Goal: Transaction & Acquisition: Book appointment/travel/reservation

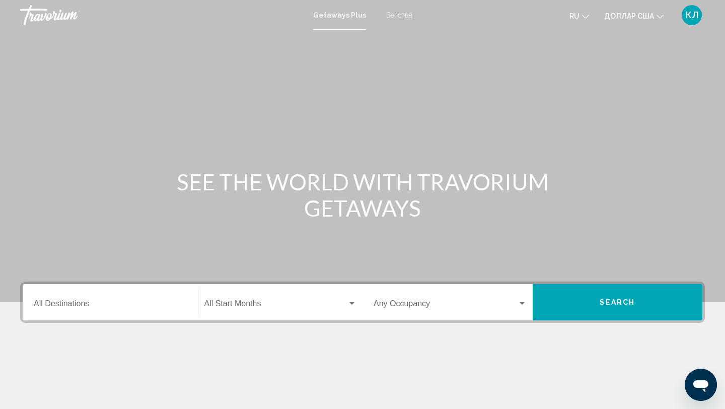
click at [388, 20] on div "Getaways Plus Бегства ru English Español Français Italiano Português русский до…" at bounding box center [362, 15] width 725 height 21
click at [398, 14] on font "Бегства" at bounding box center [399, 15] width 26 height 8
click at [107, 314] on div "Destination All Destinations" at bounding box center [110, 302] width 153 height 32
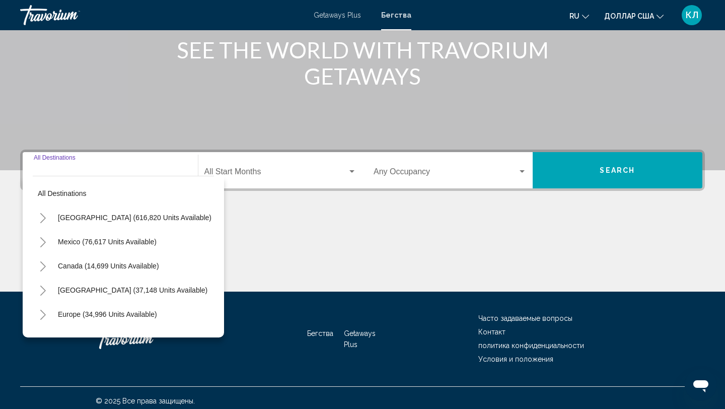
scroll to position [138, 0]
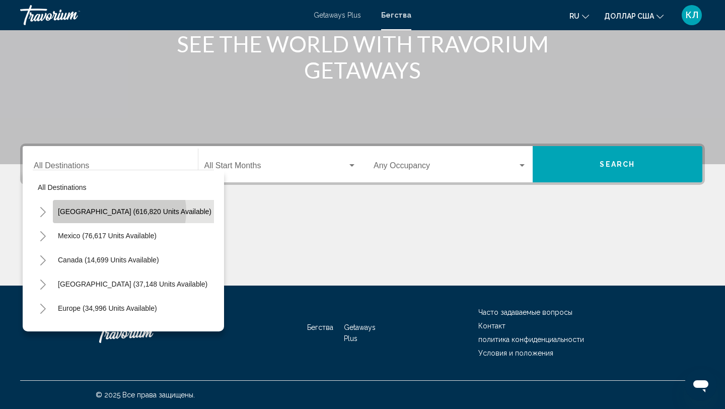
click at [118, 212] on span "United States (616,820 units available)" at bounding box center [135, 211] width 154 height 8
type input "**********"
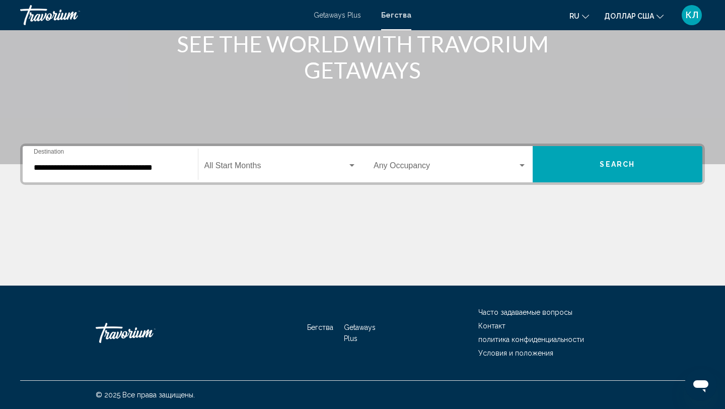
click at [117, 174] on div "**********" at bounding box center [110, 165] width 153 height 32
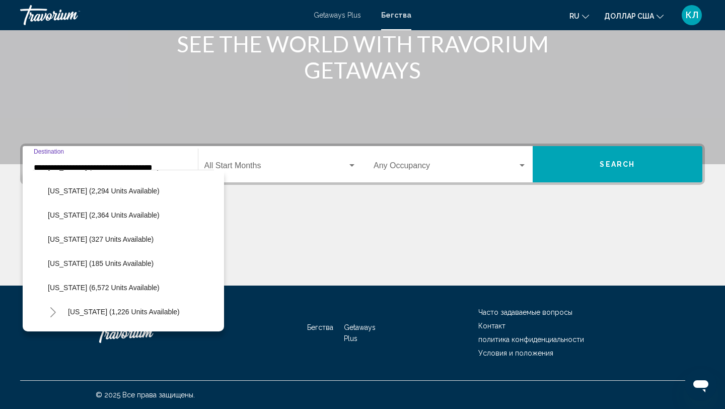
scroll to position [313, 0]
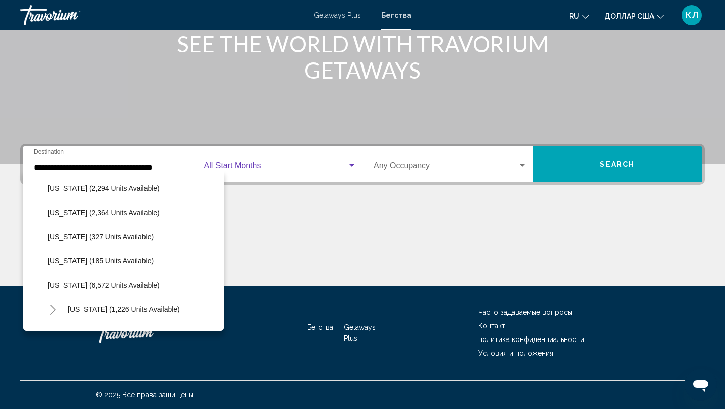
click at [263, 170] on span "Search widget" at bounding box center [275, 167] width 143 height 9
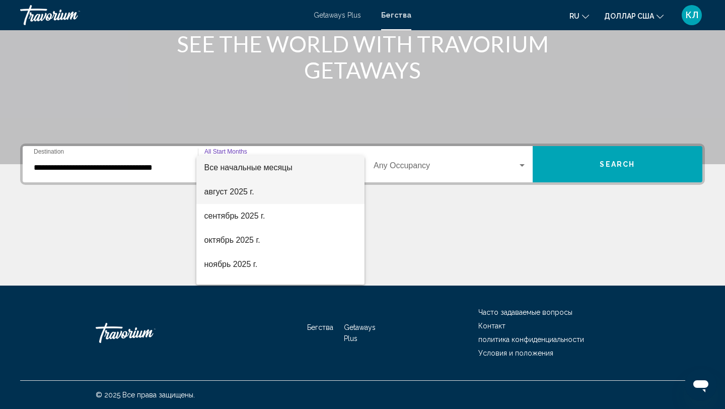
click at [260, 195] on span "август 2025 г." at bounding box center [280, 192] width 153 height 24
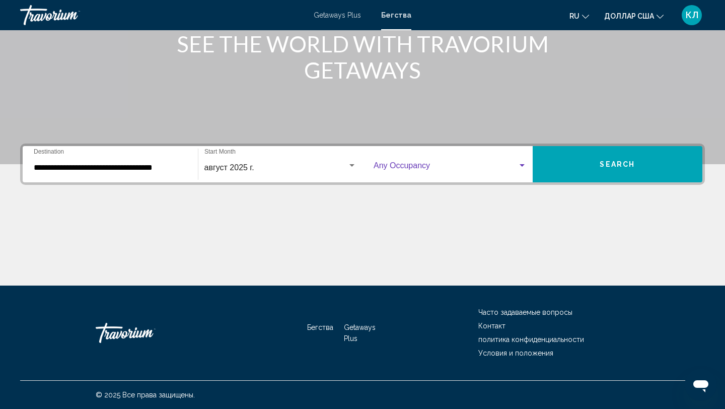
click at [393, 169] on span "Search widget" at bounding box center [446, 167] width 144 height 9
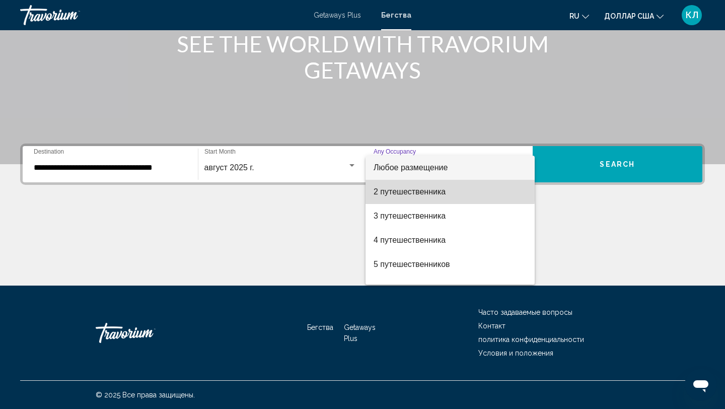
click at [394, 189] on font "2 путешественника" at bounding box center [410, 191] width 72 height 9
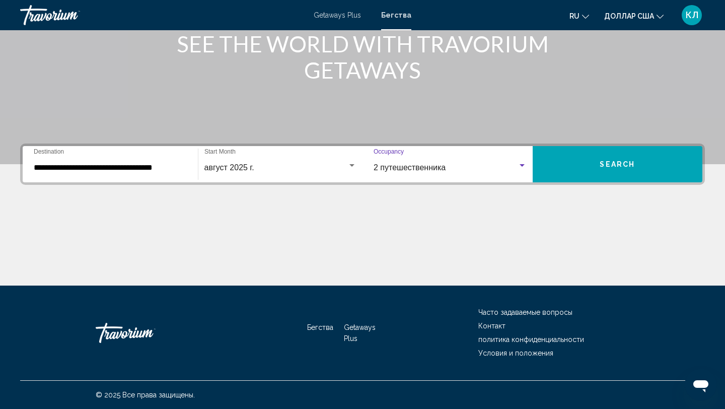
click at [576, 159] on button "Search" at bounding box center [618, 164] width 170 height 36
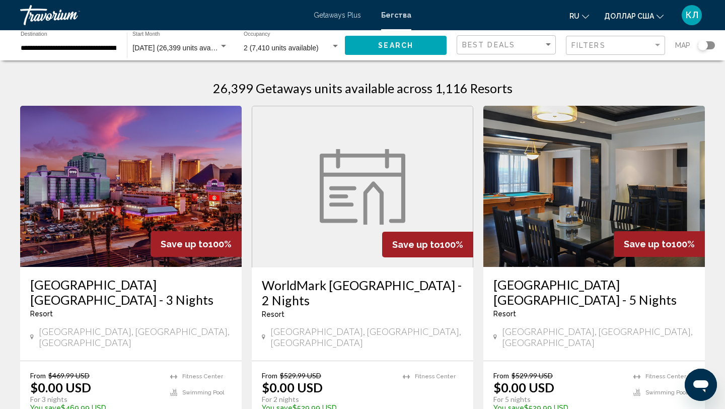
click at [707, 46] on div "Search widget" at bounding box center [703, 45] width 10 height 10
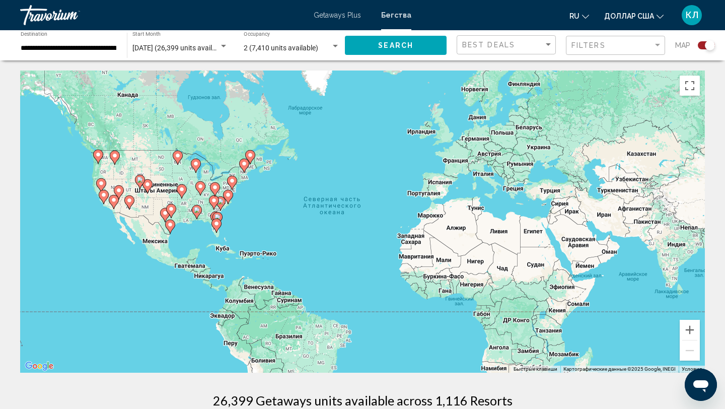
click at [230, 223] on div "Чтобы активировать перетаскивание с помощью клавиатуры, нажмите Alt + Ввод. Пос…" at bounding box center [362, 221] width 685 height 302
click at [218, 219] on icon "Основное содержание" at bounding box center [216, 225] width 9 height 13
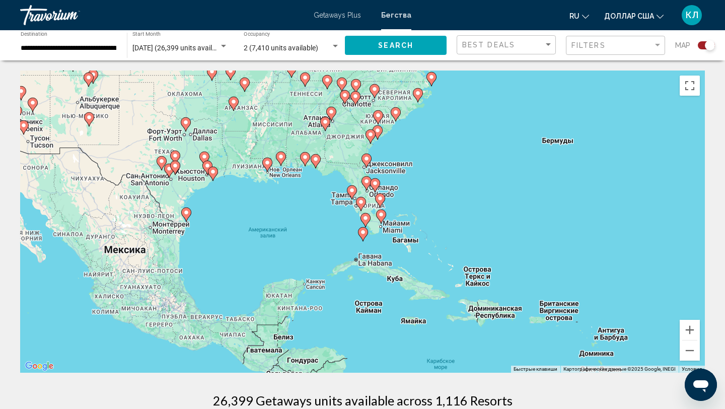
click at [368, 160] on image "Основное содержание" at bounding box center [367, 159] width 6 height 6
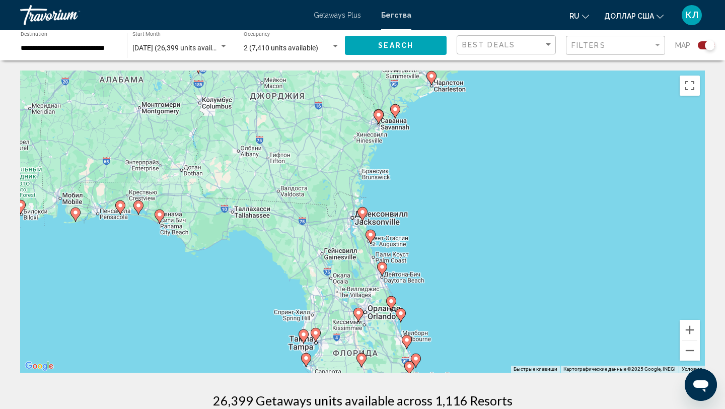
click at [363, 212] on image "Основное содержание" at bounding box center [362, 212] width 6 height 6
type input "**********"
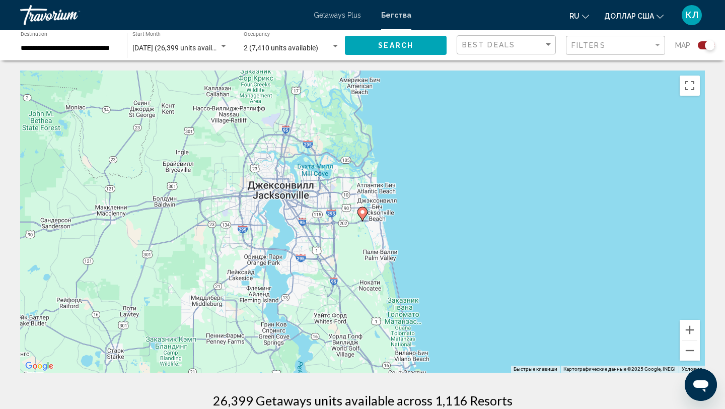
click at [363, 214] on image "Основное содержание" at bounding box center [362, 212] width 6 height 6
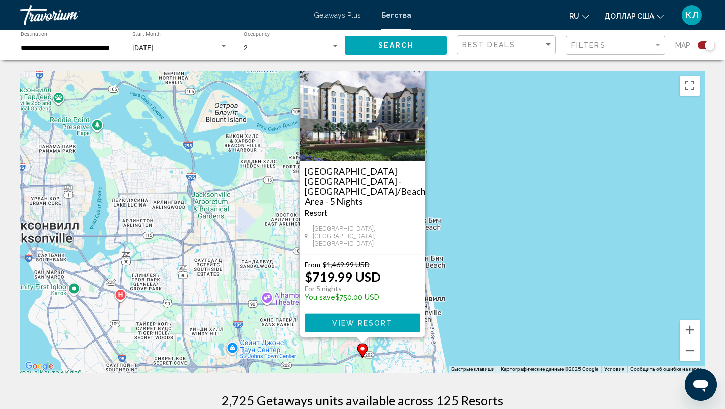
click at [481, 256] on div "Чтобы активировать перетаскивание с помощью клавиатуры, нажмите Alt + Ввод. Пос…" at bounding box center [362, 221] width 685 height 302
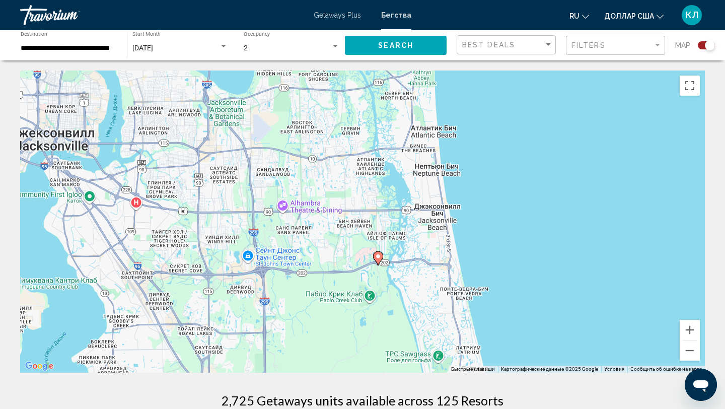
drag, startPoint x: 481, startPoint y: 256, endPoint x: 506, endPoint y: 144, distance: 114.5
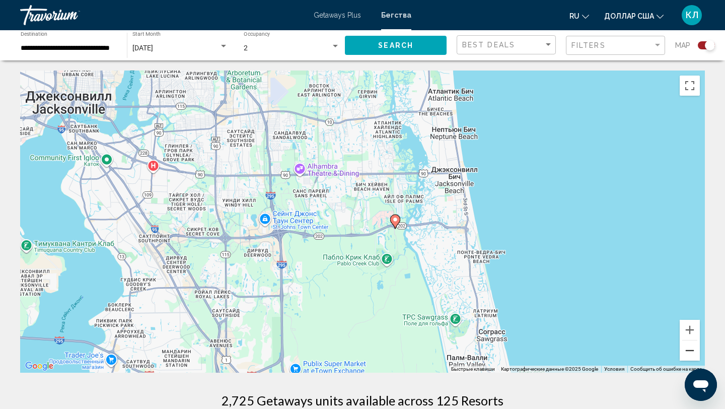
click at [686, 353] on button "Уменьшить" at bounding box center [690, 350] width 20 height 20
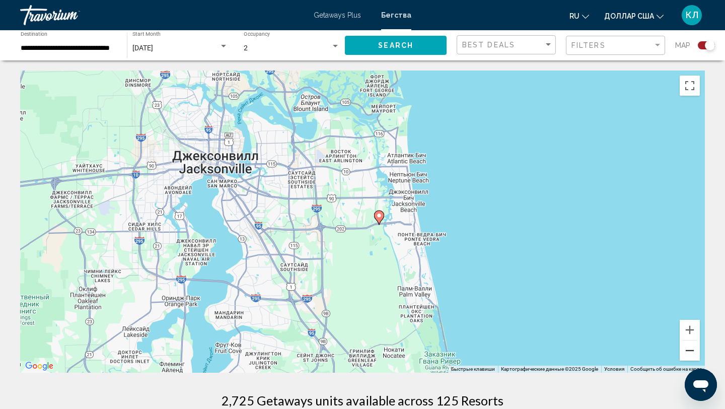
click at [697, 351] on button "Уменьшить" at bounding box center [690, 350] width 20 height 20
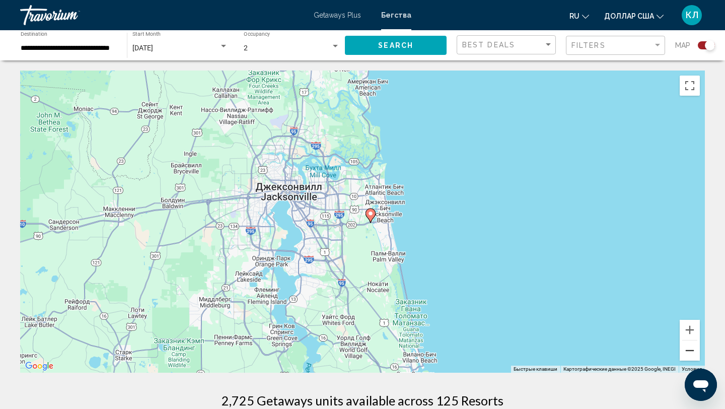
click at [697, 351] on button "Уменьшить" at bounding box center [690, 350] width 20 height 20
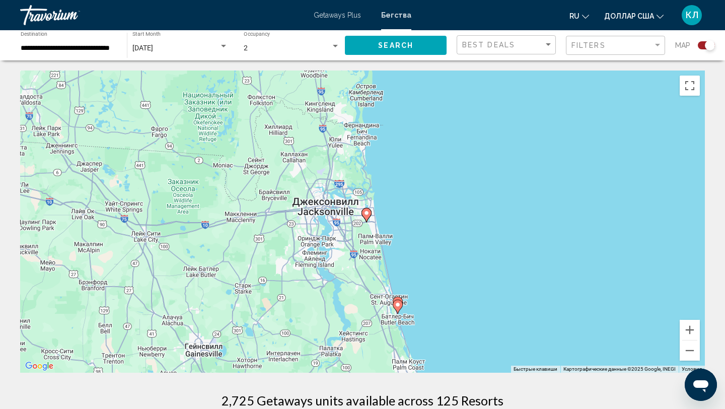
click at [400, 301] on icon "Основное содержание" at bounding box center [397, 306] width 9 height 13
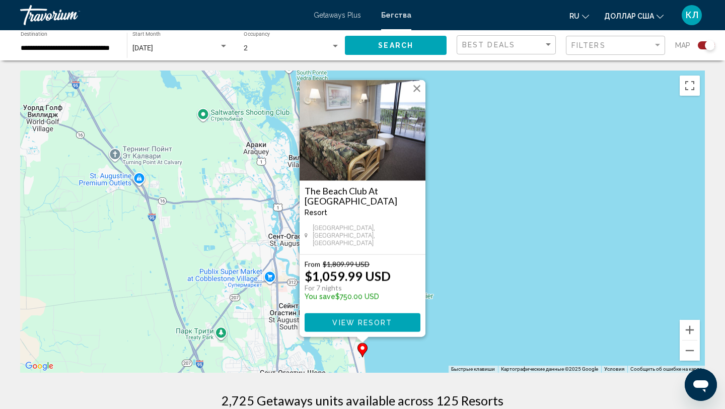
click at [463, 305] on div "Чтобы активировать перетаскивание с помощью клавиатуры, нажмите Alt + Ввод. Пос…" at bounding box center [362, 221] width 685 height 302
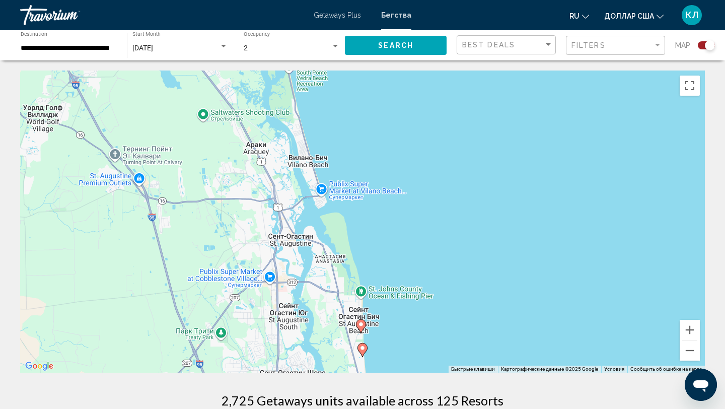
click at [361, 325] on image "Основное содержание" at bounding box center [361, 324] width 6 height 6
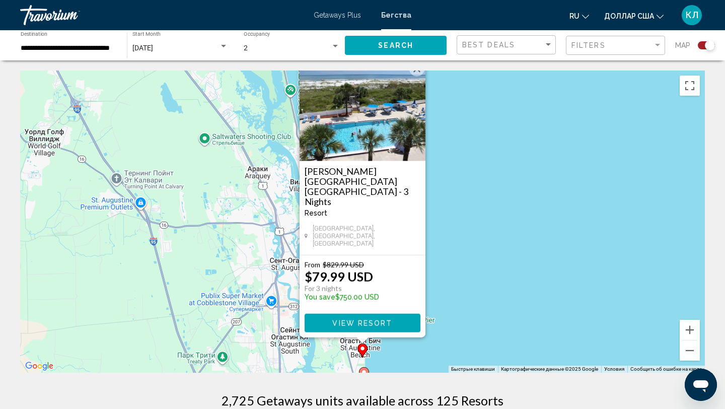
click at [388, 325] on span "View Resort" at bounding box center [362, 323] width 60 height 8
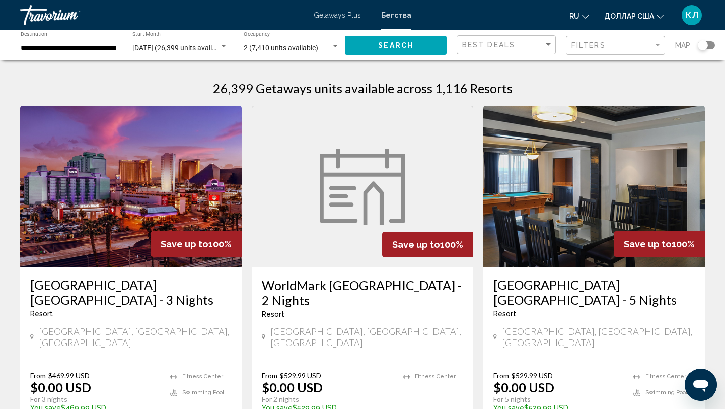
click at [711, 45] on div "Search widget" at bounding box center [706, 45] width 17 height 8
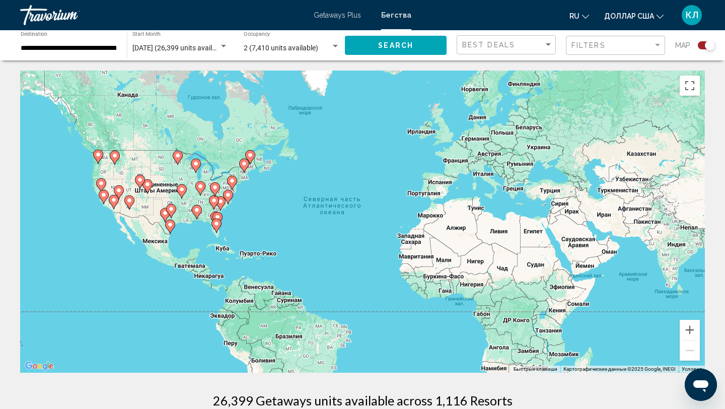
click at [220, 209] on icon "Основное содержание" at bounding box center [220, 203] width 10 height 14
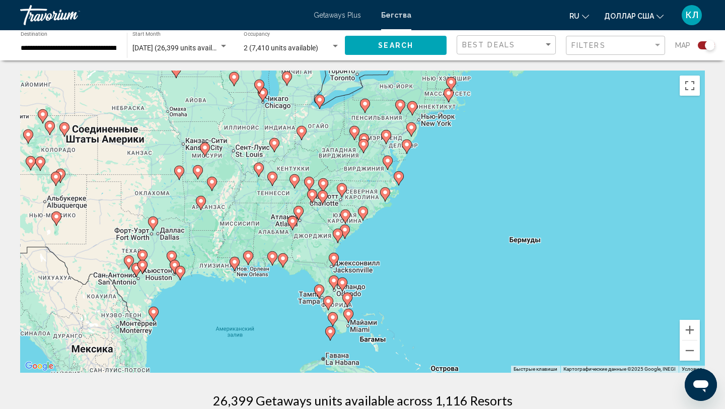
click at [344, 247] on div "Для навигации используйте клавиши со стрелками. Чтобы активировать перетаскиван…" at bounding box center [362, 221] width 685 height 302
click at [343, 254] on div "Для навигации используйте клавиши со стрелками. Чтобы активировать перетаскиван…" at bounding box center [362, 221] width 685 height 302
click at [341, 230] on gmp-advanced-marker "Основное содержание" at bounding box center [338, 235] width 10 height 15
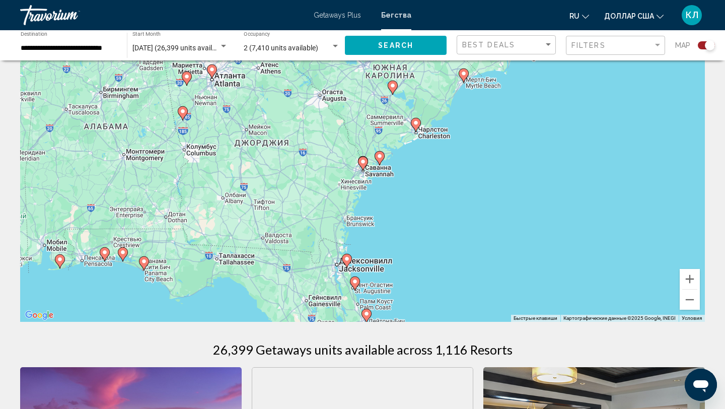
scroll to position [53, 0]
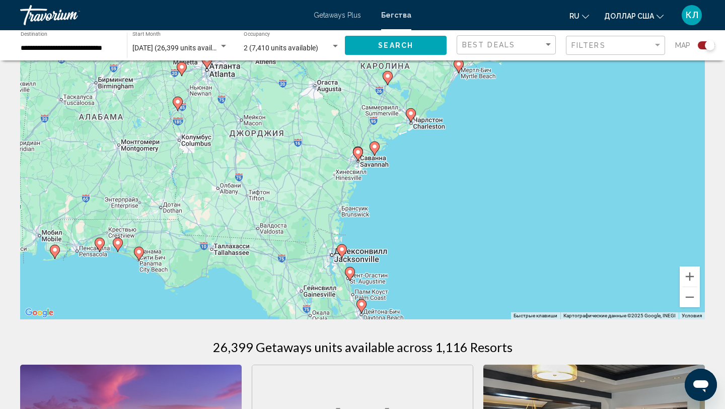
drag, startPoint x: 622, startPoint y: 221, endPoint x: 617, endPoint y: 210, distance: 11.3
click at [140, 255] on icon "Основное содержание" at bounding box center [138, 253] width 9 height 13
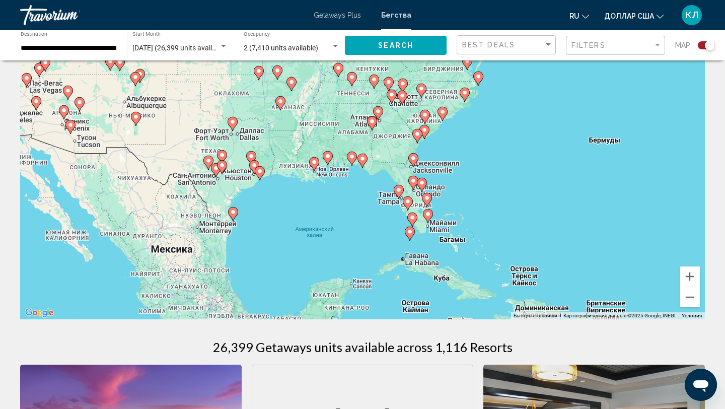
click at [361, 159] on image "Основное содержание" at bounding box center [362, 159] width 6 height 6
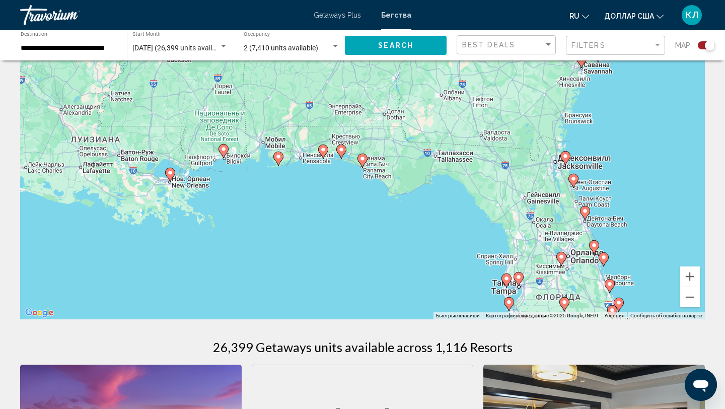
click at [362, 159] on image "Основное содержание" at bounding box center [362, 159] width 6 height 6
type input "**********"
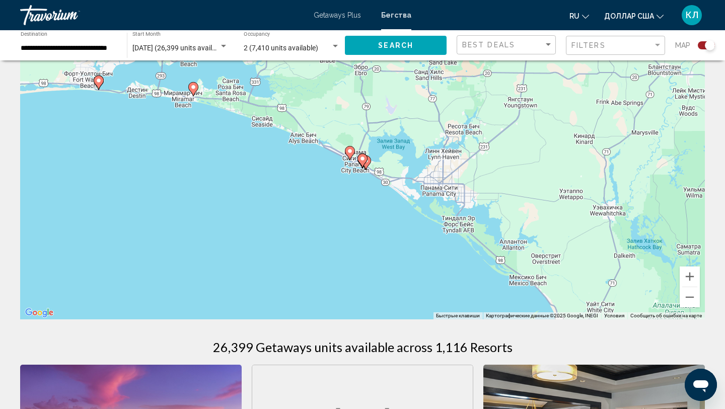
click at [367, 164] on gmp-advanced-marker "Основное содержание" at bounding box center [362, 160] width 10 height 15
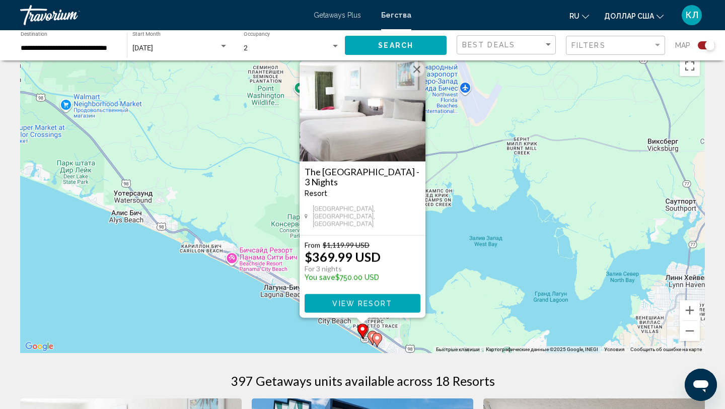
scroll to position [42, 0]
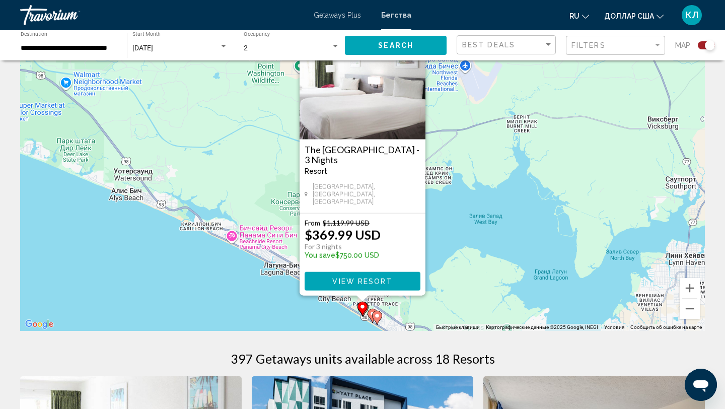
click at [372, 314] on icon "Основное содержание" at bounding box center [377, 318] width 10 height 14
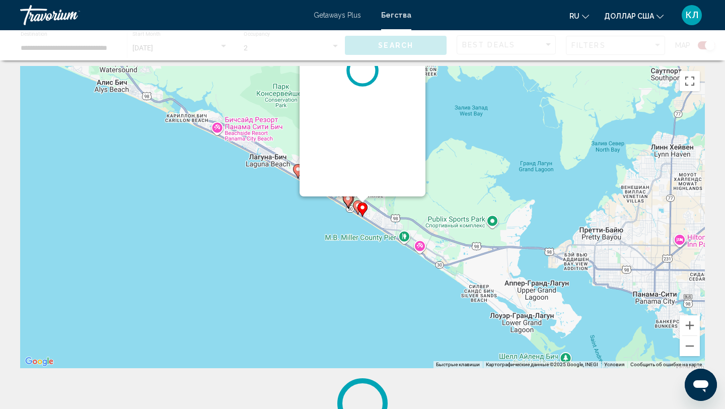
scroll to position [0, 0]
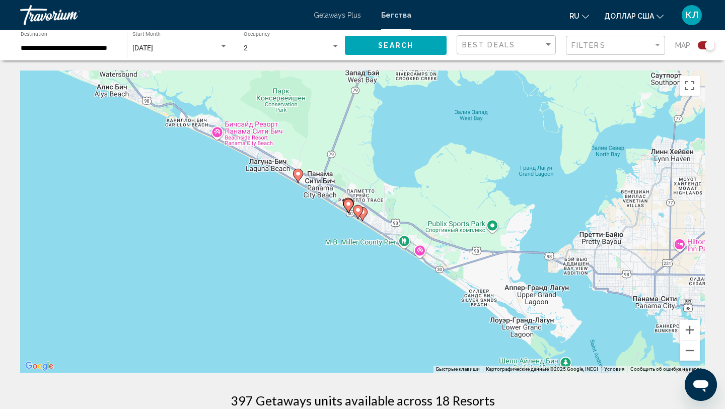
click at [359, 214] on icon "Основное содержание" at bounding box center [357, 211] width 9 height 13
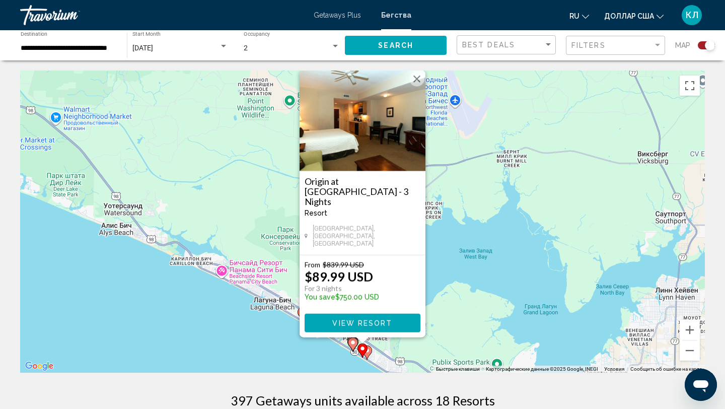
click at [370, 354] on gmp-advanced-marker "Основное содержание" at bounding box center [367, 352] width 10 height 15
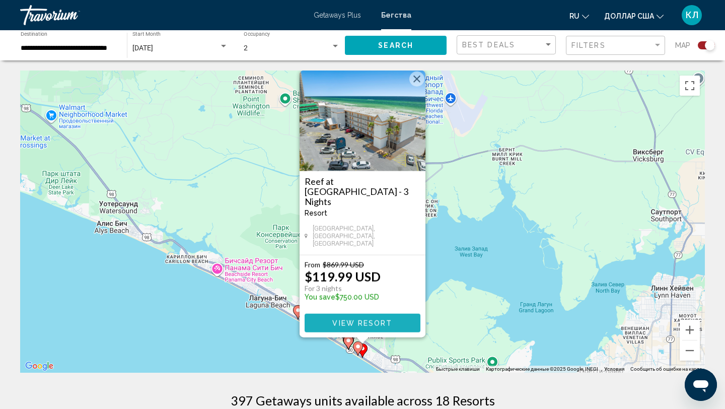
click at [390, 324] on span "View Resort" at bounding box center [362, 323] width 60 height 8
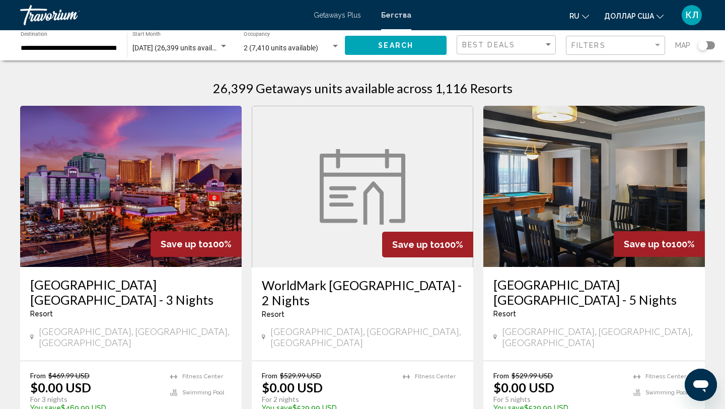
click at [714, 45] on div "Search widget" at bounding box center [706, 45] width 17 height 8
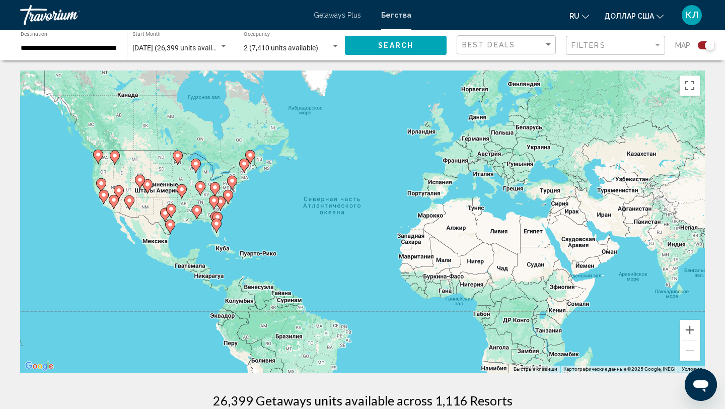
click at [217, 225] on image "Основное содержание" at bounding box center [216, 224] width 6 height 6
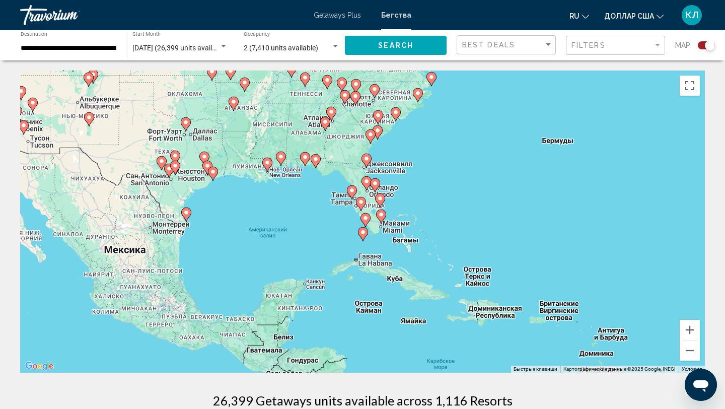
click at [375, 190] on icon "Основное содержание" at bounding box center [375, 185] width 9 height 13
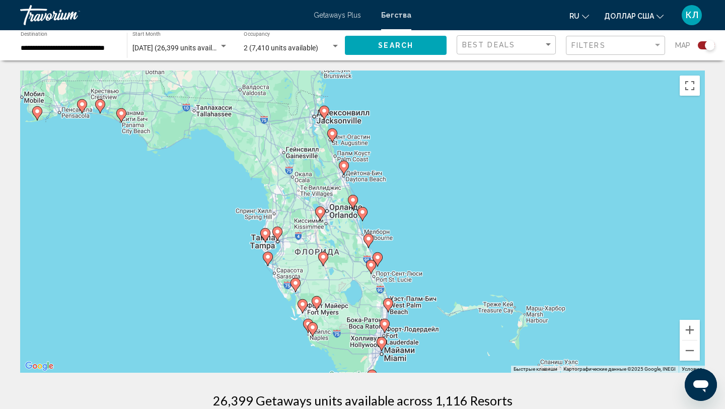
click at [353, 202] on image "Основное содержание" at bounding box center [353, 200] width 6 height 6
type input "**********"
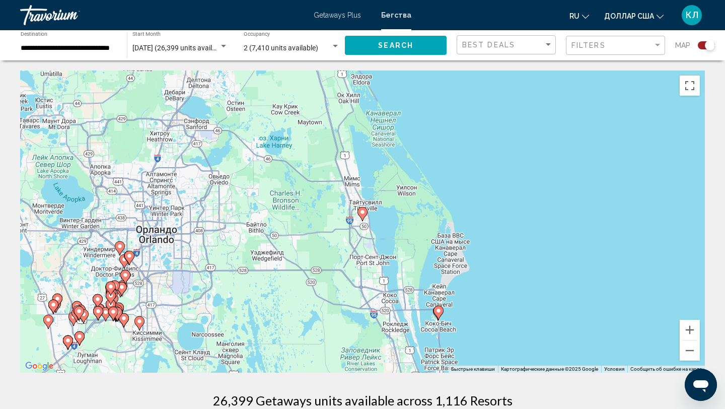
click at [362, 214] on image "Основное содержание" at bounding box center [362, 212] width 6 height 6
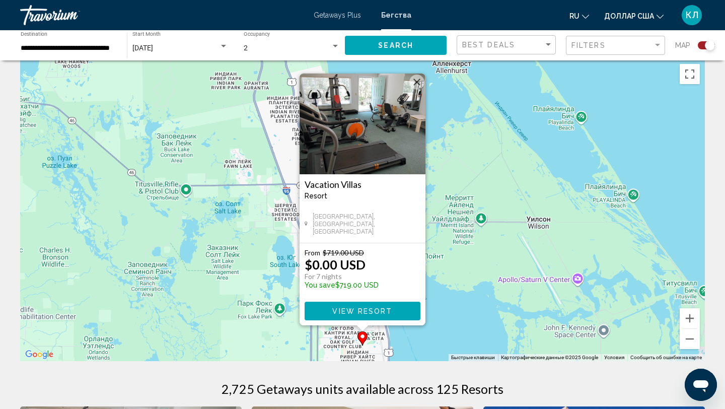
scroll to position [11, 0]
click at [385, 311] on span "View Resort" at bounding box center [362, 312] width 60 height 8
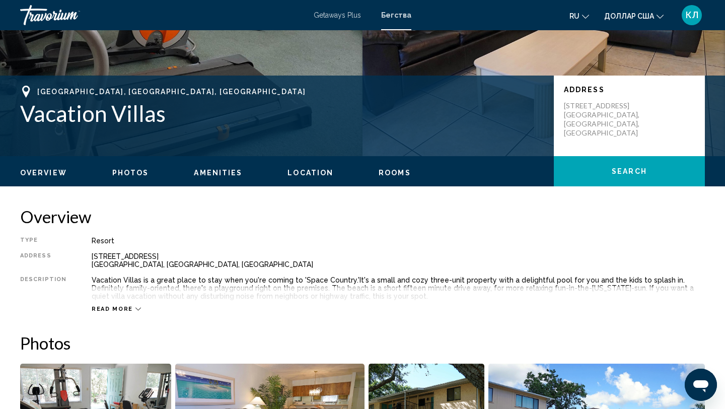
scroll to position [176, 0]
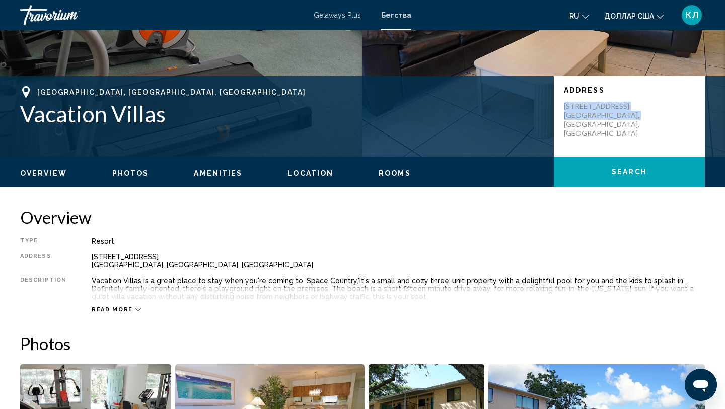
drag, startPoint x: 564, startPoint y: 105, endPoint x: 617, endPoint y: 120, distance: 55.3
click at [617, 120] on div "Address 3795 Vacation Villas Lane Titusville, FL, USA" at bounding box center [629, 116] width 151 height 81
copy p "3795 Vacation Villas Lane Titusville, FL, USA"
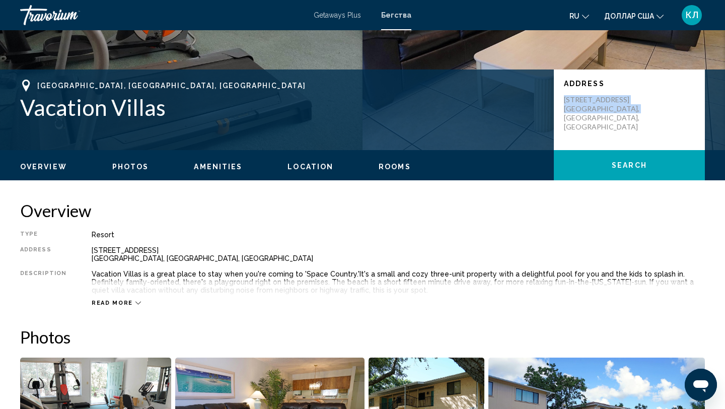
scroll to position [169, 0]
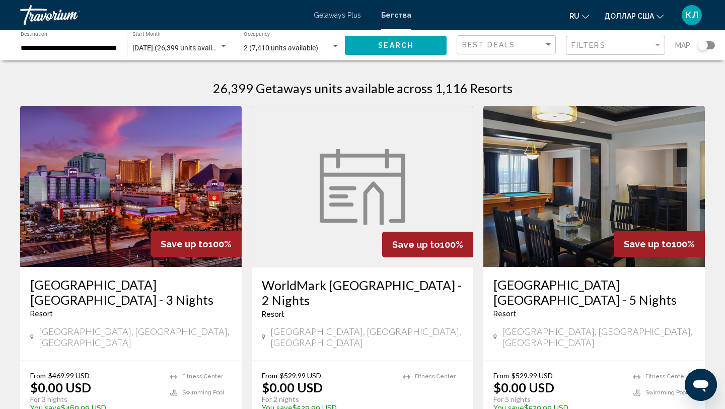
click at [709, 45] on div "Search widget" at bounding box center [706, 45] width 17 height 8
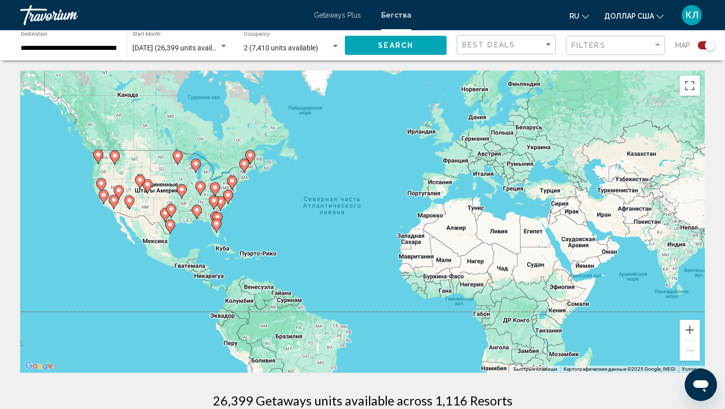
click at [212, 218] on gmp-advanced-marker "Основное содержание" at bounding box center [216, 225] width 10 height 15
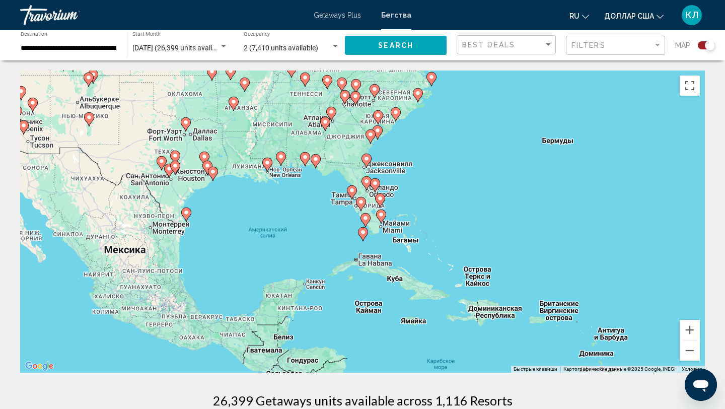
click at [372, 185] on image "Основное содержание" at bounding box center [375, 183] width 6 height 6
type input "**********"
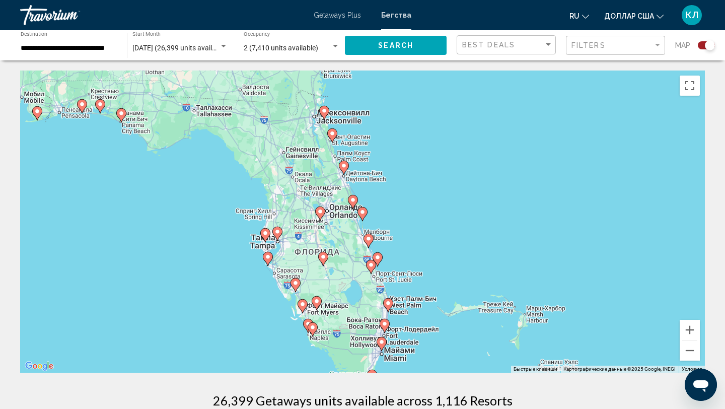
click at [370, 241] on image "Основное содержание" at bounding box center [369, 239] width 6 height 6
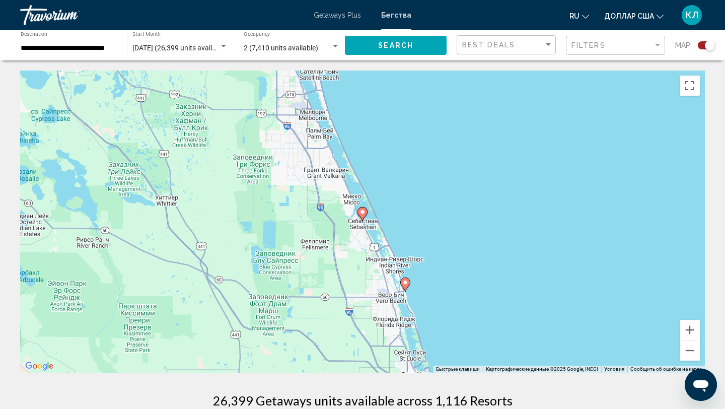
click at [362, 212] on image "Основное содержание" at bounding box center [362, 212] width 6 height 6
click at [364, 216] on icon "Основное содержание" at bounding box center [362, 213] width 9 height 13
click at [364, 211] on image "Основное содержание" at bounding box center [362, 212] width 6 height 6
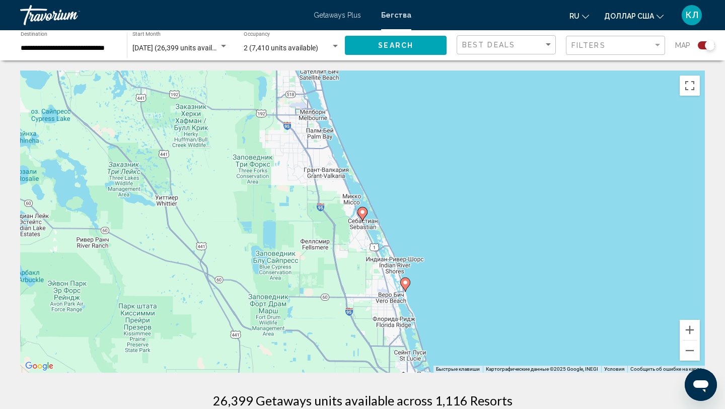
click at [408, 285] on icon "Основное содержание" at bounding box center [405, 284] width 9 height 13
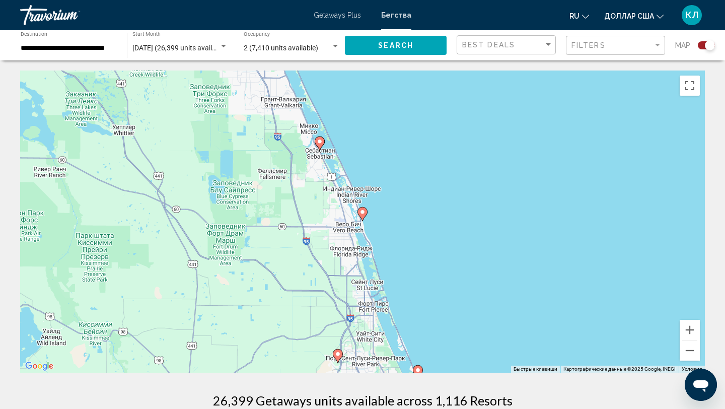
click at [363, 214] on image "Основное содержание" at bounding box center [362, 212] width 6 height 6
click at [364, 209] on image "Основное содержание" at bounding box center [362, 212] width 6 height 6
click at [364, 211] on image "Основное содержание" at bounding box center [362, 212] width 6 height 6
click at [319, 141] on image "Основное содержание" at bounding box center [320, 141] width 6 height 6
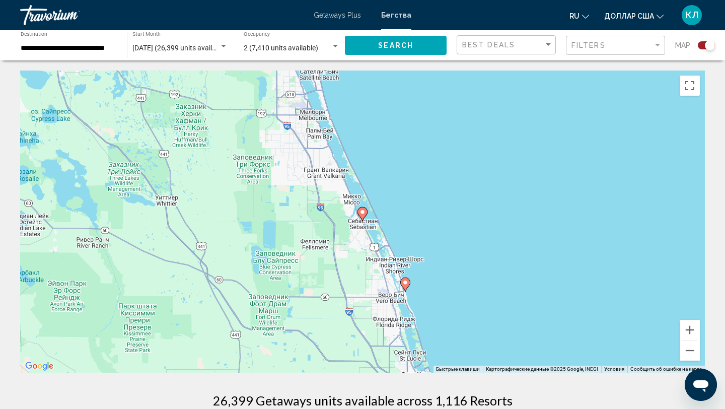
click at [319, 141] on div "Для навигации используйте клавиши со стрелками. Чтобы активировать перетаскиван…" at bounding box center [362, 221] width 685 height 302
click at [361, 214] on image "Основное содержание" at bounding box center [362, 212] width 6 height 6
click at [408, 285] on image "Основное содержание" at bounding box center [405, 282] width 6 height 6
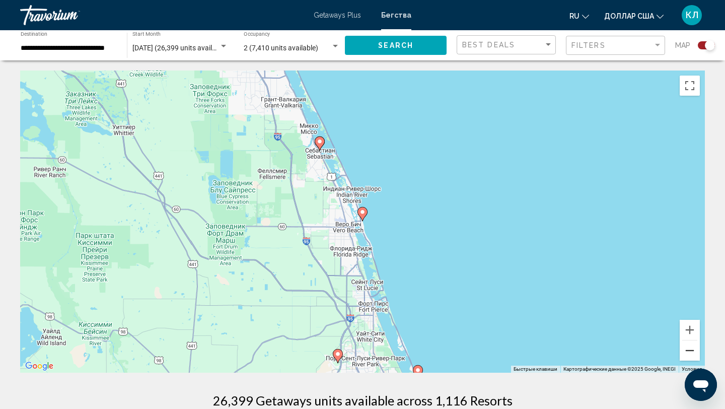
click at [692, 351] on button "Уменьшить" at bounding box center [690, 350] width 20 height 20
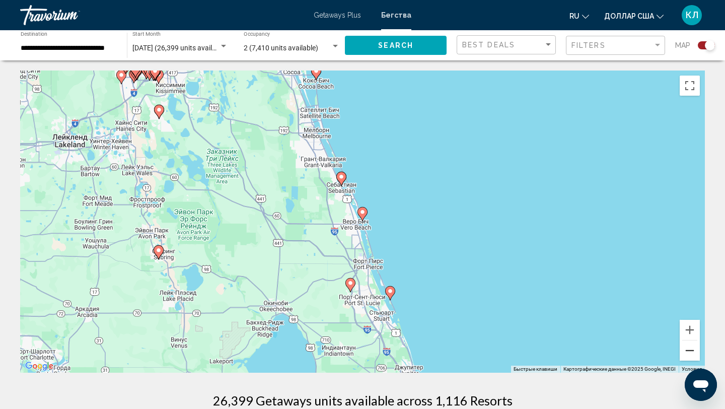
click at [692, 351] on button "Уменьшить" at bounding box center [690, 350] width 20 height 20
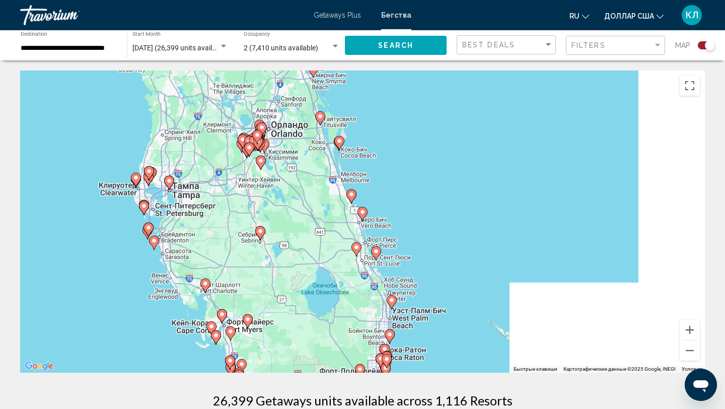
click at [361, 211] on image "Основное содержание" at bounding box center [362, 212] width 6 height 6
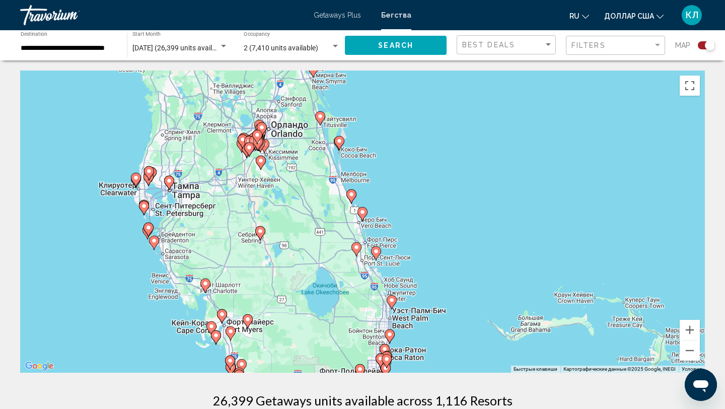
click at [364, 212] on image "Основное содержание" at bounding box center [362, 212] width 6 height 6
click at [350, 194] on image "Основное содержание" at bounding box center [351, 194] width 6 height 6
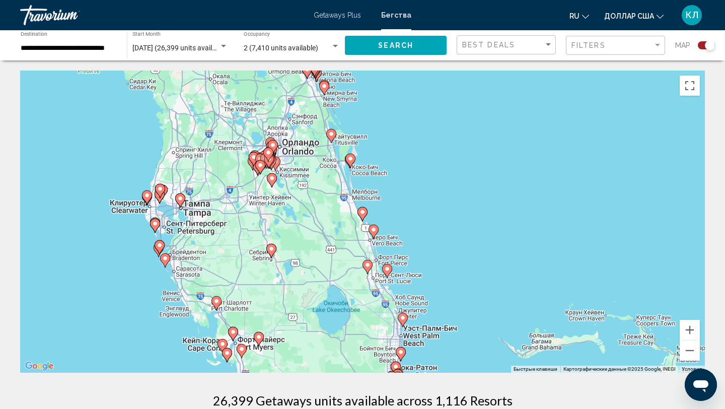
click at [349, 158] on image "Основное содержание" at bounding box center [350, 159] width 6 height 6
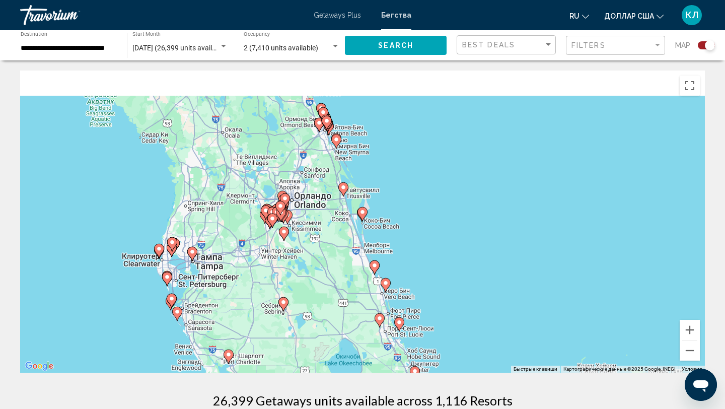
click at [364, 214] on image "Основное содержание" at bounding box center [362, 212] width 6 height 6
click at [364, 209] on image "Основное содержание" at bounding box center [362, 212] width 6 height 6
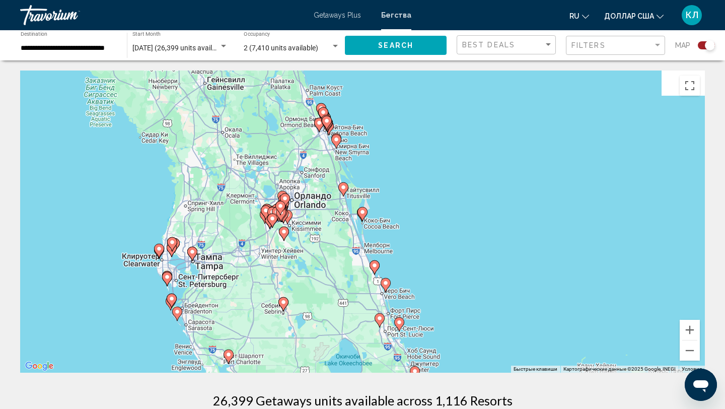
click at [364, 209] on image "Основное содержание" at bounding box center [362, 212] width 6 height 6
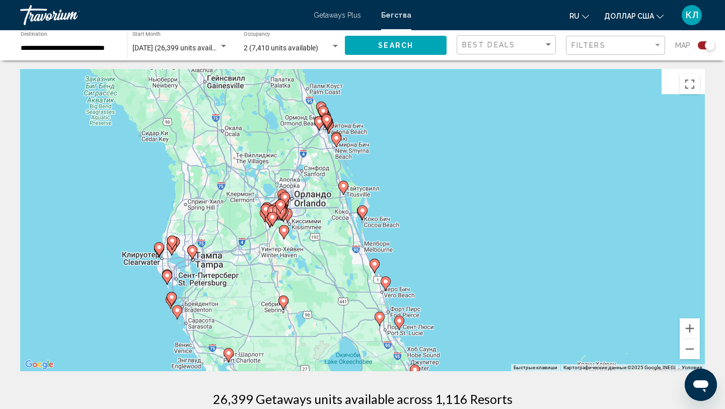
scroll to position [1, 0]
click at [361, 214] on icon "Основное содержание" at bounding box center [362, 212] width 9 height 13
click at [362, 207] on icon "Основное содержание" at bounding box center [362, 212] width 9 height 13
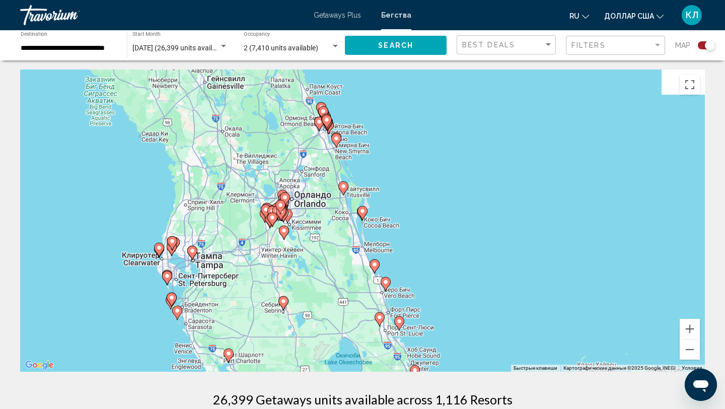
click at [365, 215] on icon "Основное содержание" at bounding box center [362, 212] width 9 height 13
click at [364, 212] on image "Основное содержание" at bounding box center [362, 211] width 6 height 6
click at [341, 183] on image "Основное содержание" at bounding box center [343, 186] width 6 height 6
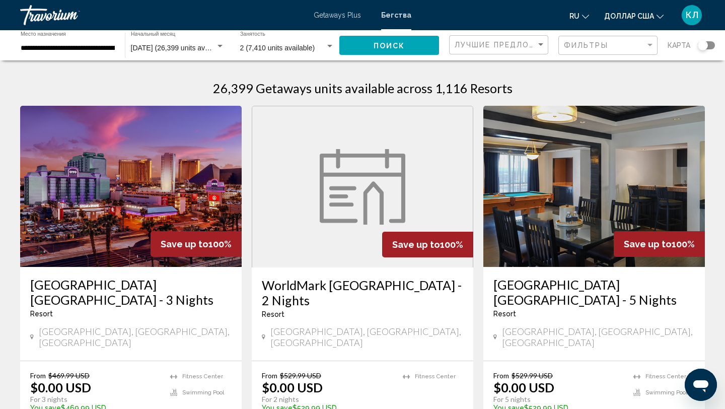
click at [709, 46] on div "Виджет поиска" at bounding box center [706, 45] width 17 height 8
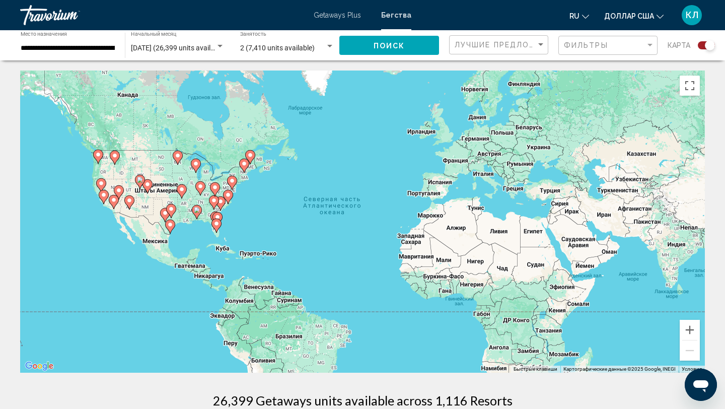
click at [220, 222] on icon "Основное содержание" at bounding box center [216, 225] width 9 height 13
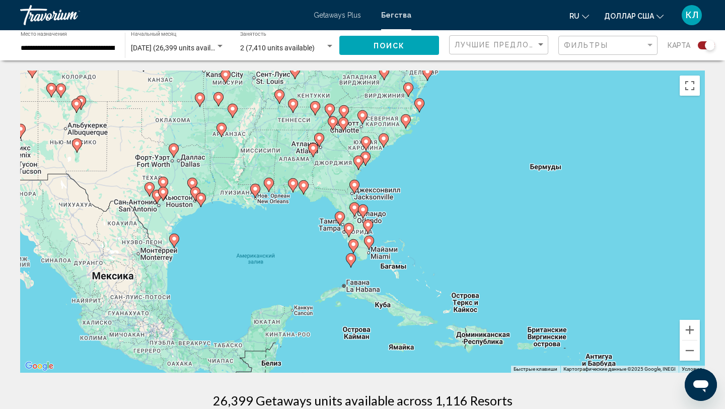
drag, startPoint x: 427, startPoint y: 141, endPoint x: 413, endPoint y: 172, distance: 33.8
click at [413, 173] on div "Для навигации используйте клавиши со стрелками. Чтобы активировать перетаскиван…" at bounding box center [362, 221] width 685 height 302
click at [364, 205] on icon "Основное содержание" at bounding box center [362, 211] width 9 height 13
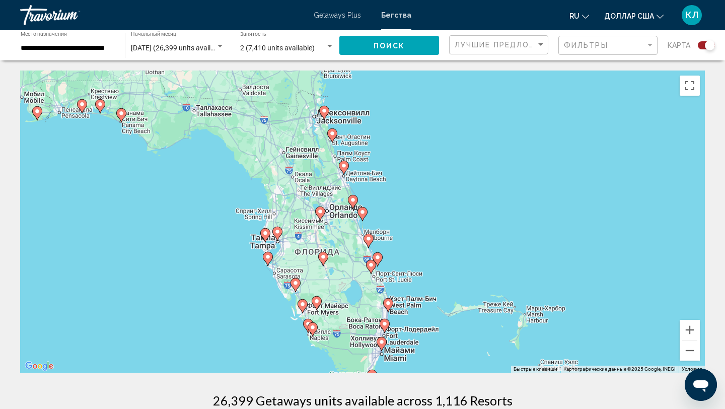
click at [354, 200] on image "Основное содержание" at bounding box center [353, 200] width 6 height 6
type input "**********"
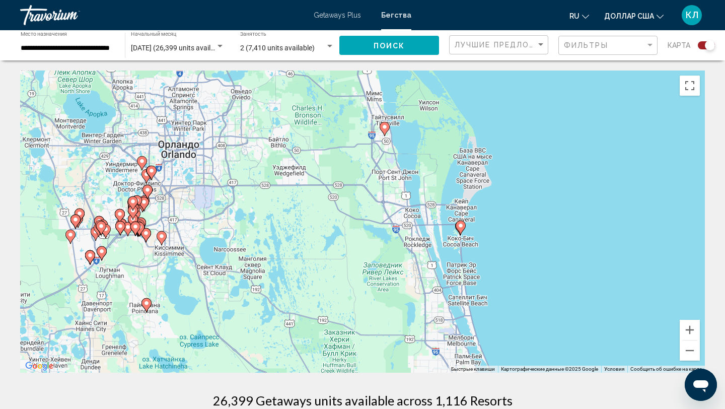
drag, startPoint x: 452, startPoint y: 336, endPoint x: 480, endPoint y: 236, distance: 103.9
click at [480, 236] on div "Для навигации используйте клавиши со стрелками. Чтобы активировать перетаскиван…" at bounding box center [362, 221] width 685 height 302
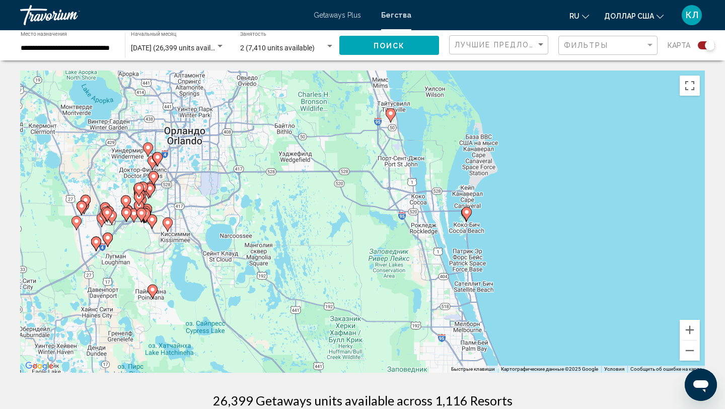
click at [469, 215] on icon "Основное содержание" at bounding box center [466, 213] width 9 height 13
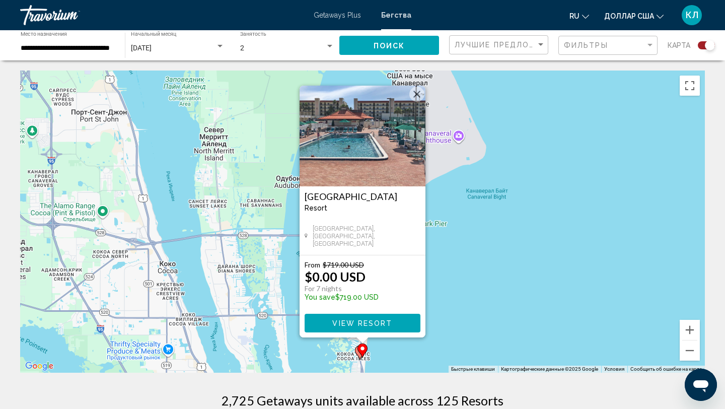
scroll to position [2, 0]
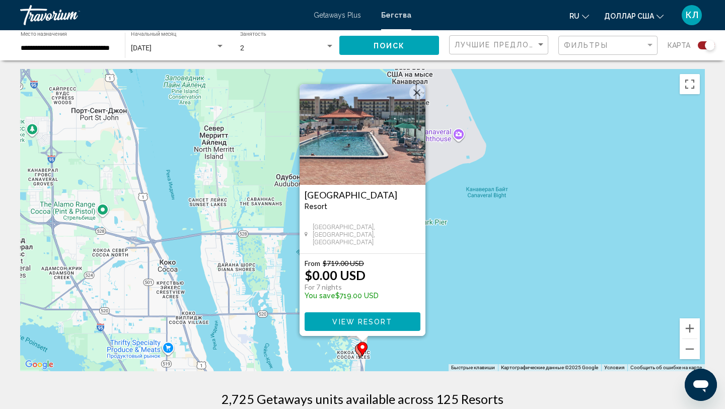
click at [366, 319] on span "View Resort" at bounding box center [362, 322] width 60 height 8
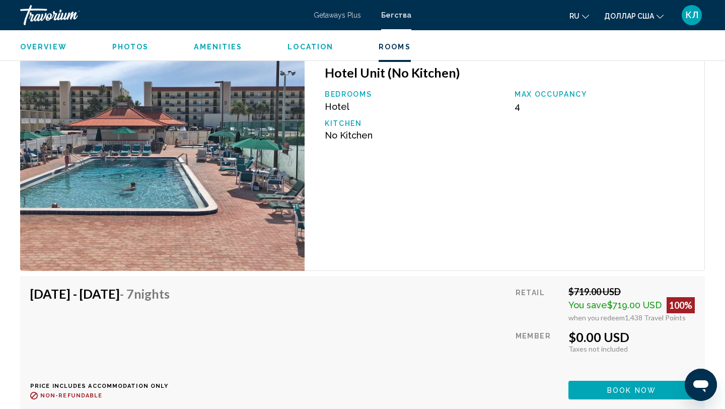
scroll to position [2899, 0]
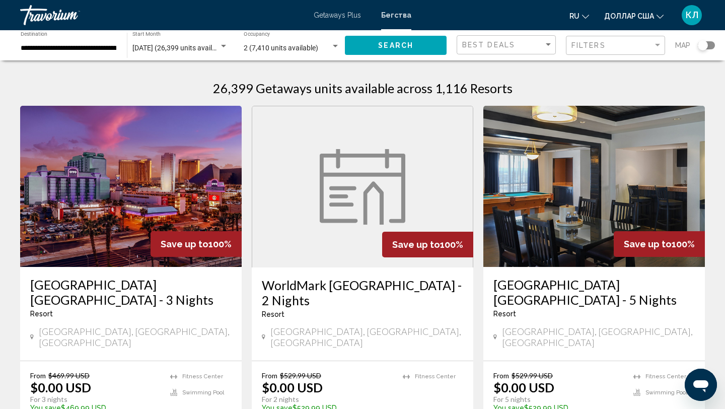
click at [99, 49] on input "**********" at bounding box center [69, 48] width 96 height 8
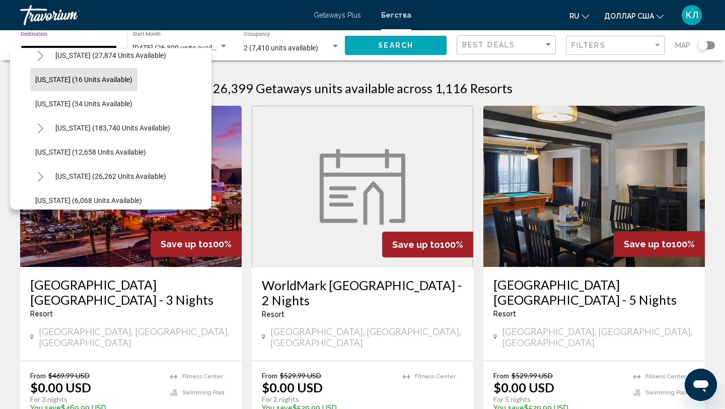
scroll to position [156, 0]
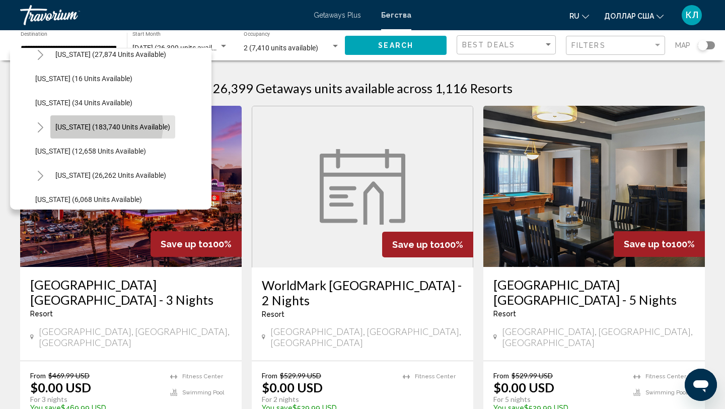
click at [101, 125] on span "[US_STATE] (183,740 units available)" at bounding box center [112, 127] width 115 height 8
type input "**********"
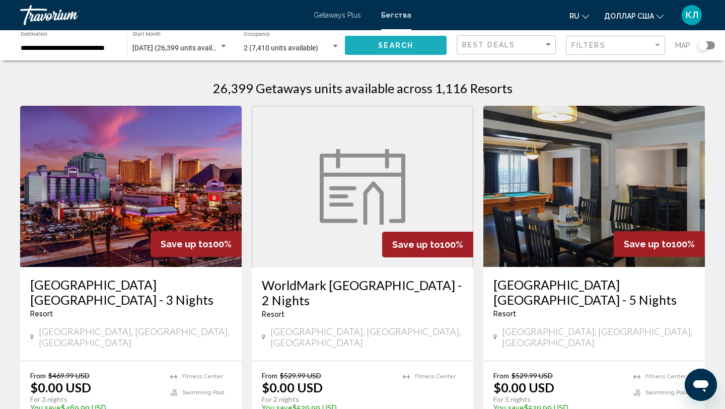
click at [425, 51] on button "Search" at bounding box center [396, 45] width 102 height 19
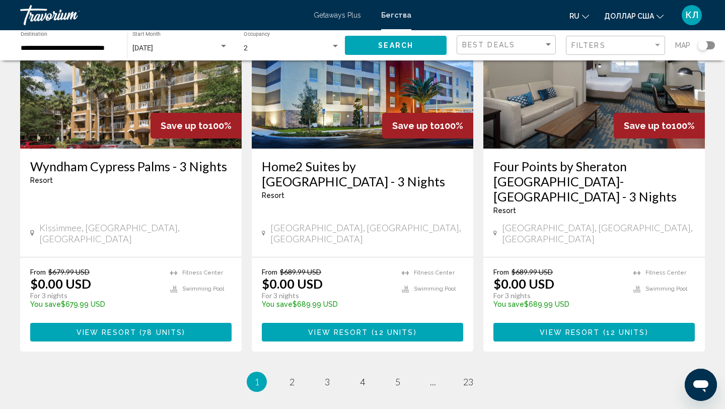
scroll to position [1323, 0]
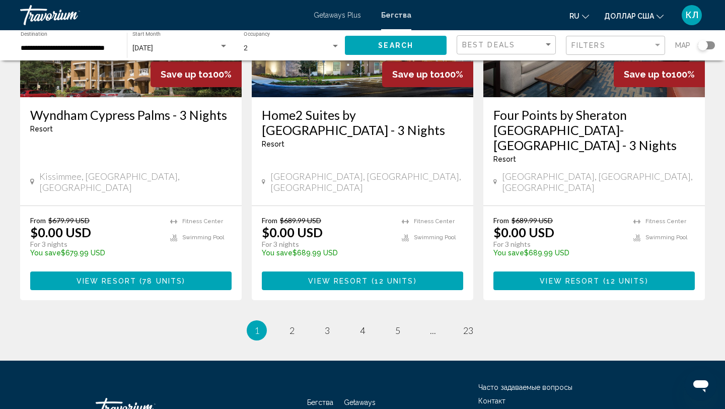
click at [295, 320] on li "page 2" at bounding box center [292, 330] width 20 height 20
click at [294, 325] on span "2" at bounding box center [291, 330] width 5 height 11
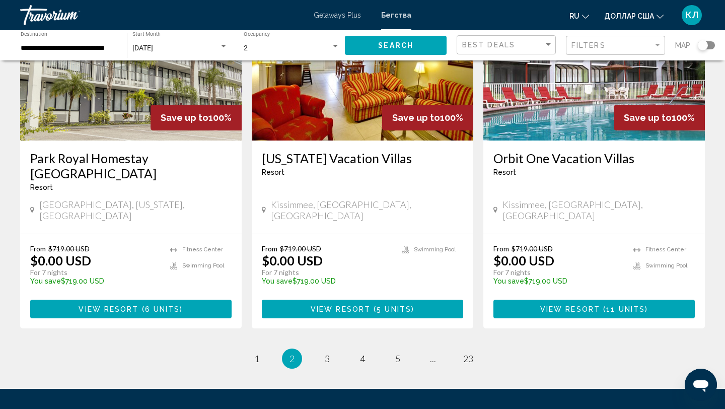
scroll to position [1262, 0]
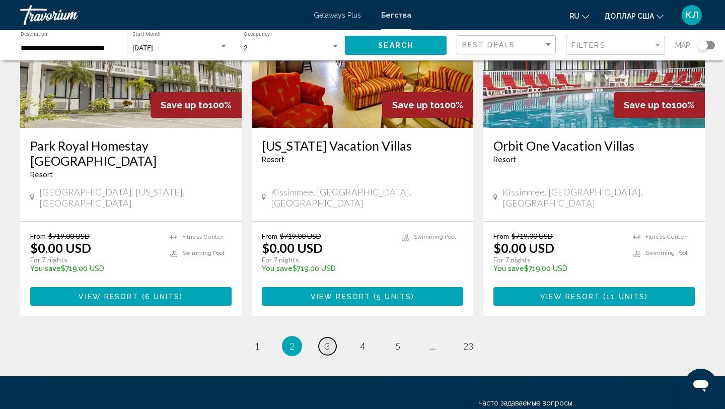
click at [329, 340] on span "3" at bounding box center [327, 345] width 5 height 11
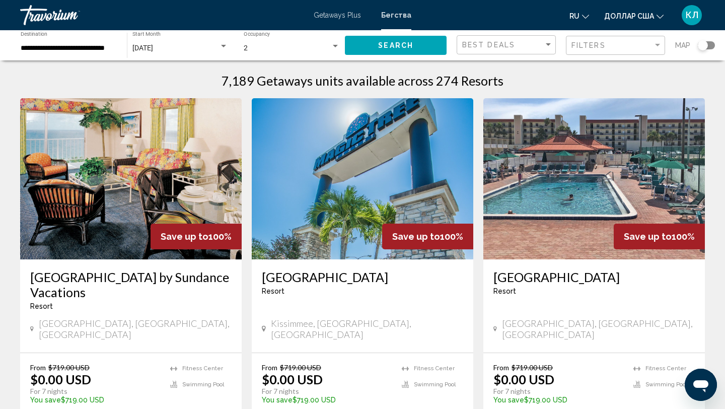
scroll to position [8, 0]
click at [317, 275] on h3 "[GEOGRAPHIC_DATA]" at bounding box center [362, 276] width 201 height 15
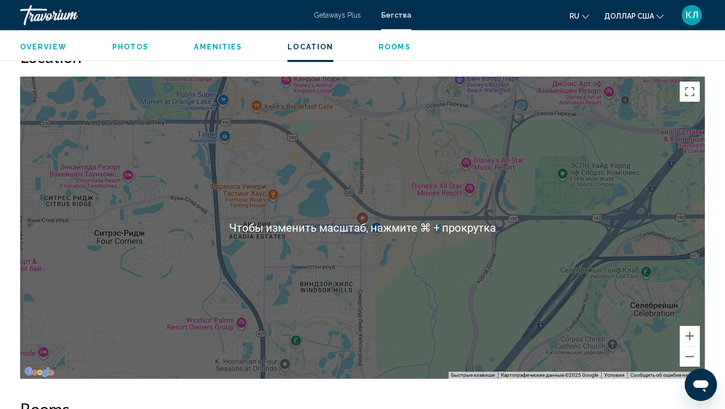
scroll to position [1428, 0]
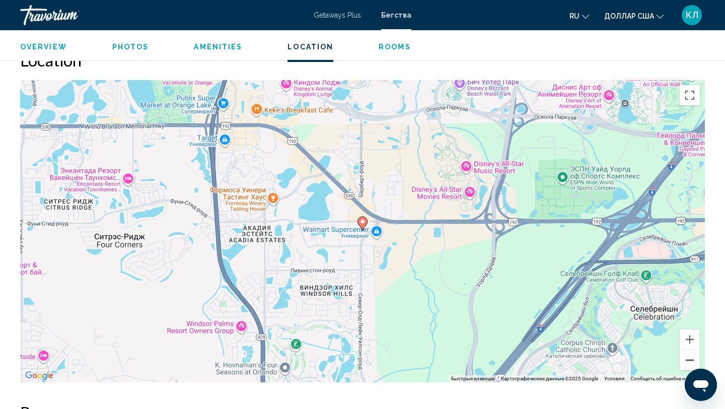
click at [689, 353] on button "Уменьшить" at bounding box center [690, 360] width 20 height 20
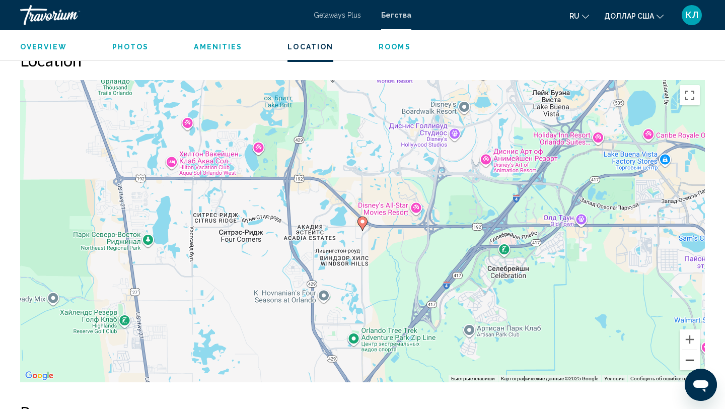
click at [689, 353] on button "Уменьшить" at bounding box center [690, 360] width 20 height 20
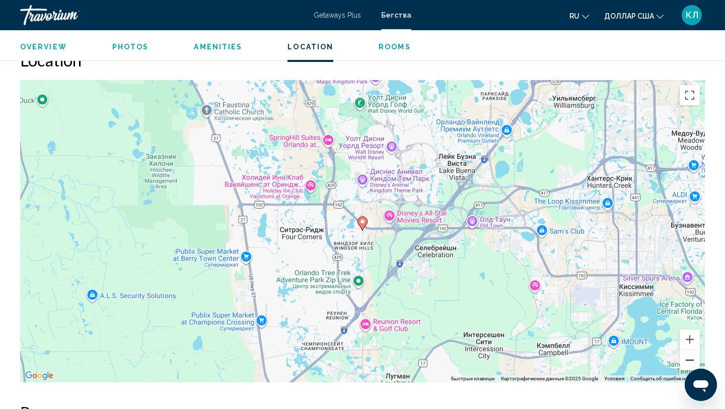
click at [689, 353] on button "Уменьшить" at bounding box center [690, 360] width 20 height 20
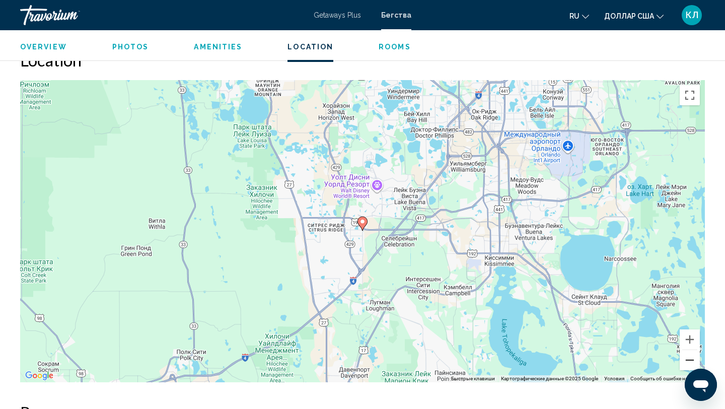
click at [689, 353] on button "Уменьшить" at bounding box center [690, 360] width 20 height 20
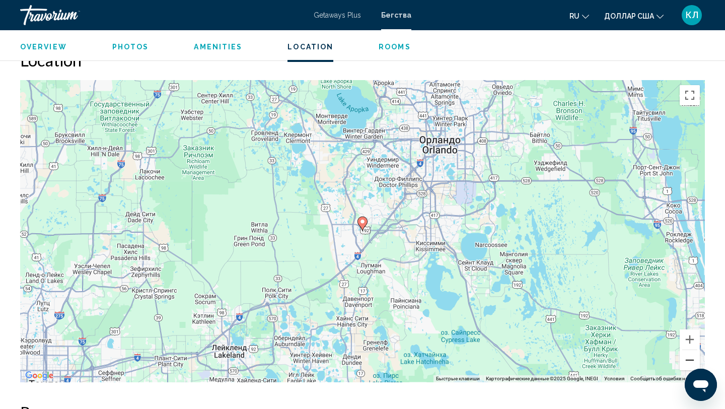
click at [689, 353] on button "Уменьшить" at bounding box center [690, 360] width 20 height 20
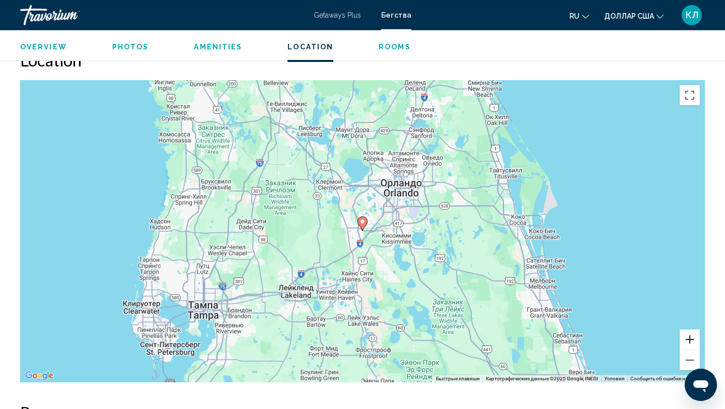
click at [689, 332] on button "Увеличить" at bounding box center [690, 339] width 20 height 20
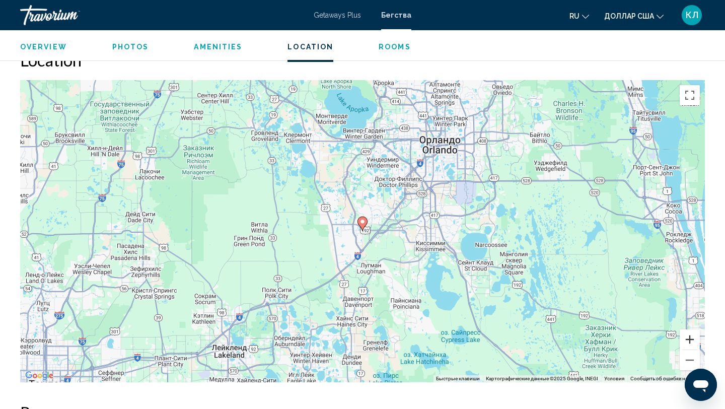
click at [689, 332] on button "Увеличить" at bounding box center [690, 339] width 20 height 20
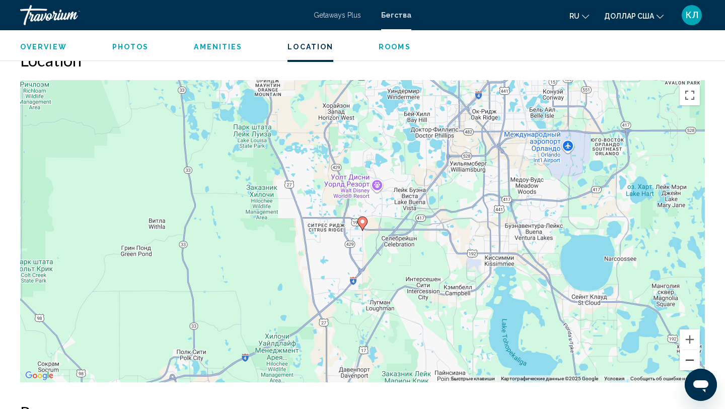
click at [690, 350] on button "Уменьшить" at bounding box center [690, 360] width 20 height 20
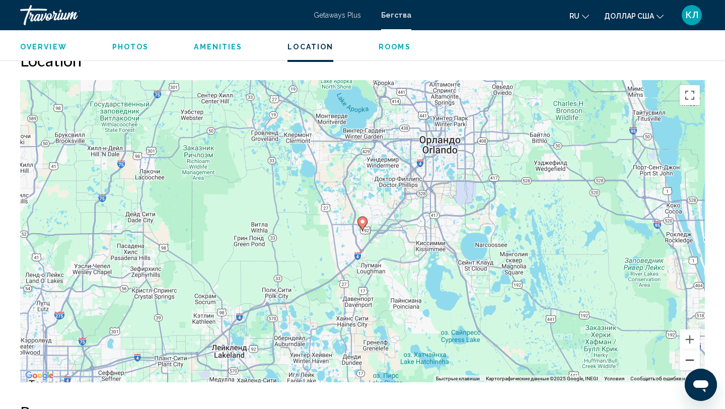
click at [690, 350] on button "Уменьшить" at bounding box center [690, 360] width 20 height 20
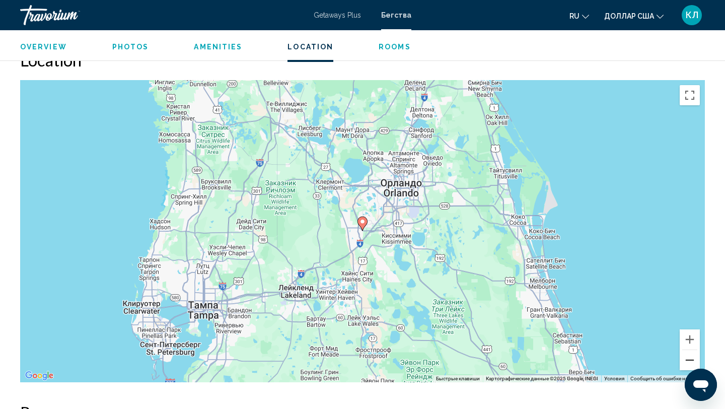
click at [690, 351] on button "Уменьшить" at bounding box center [690, 360] width 20 height 20
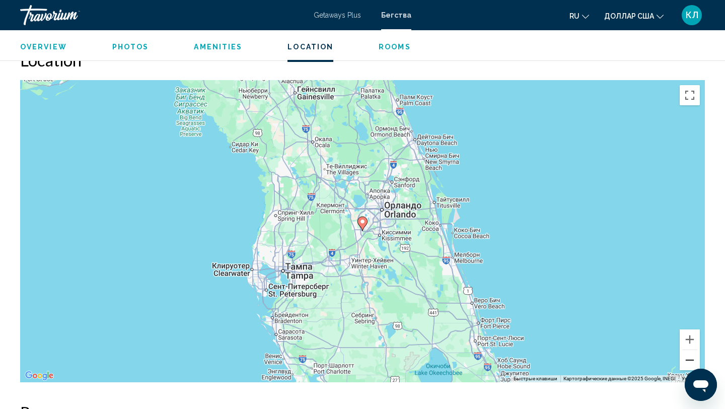
click at [690, 351] on button "Уменьшить" at bounding box center [690, 360] width 20 height 20
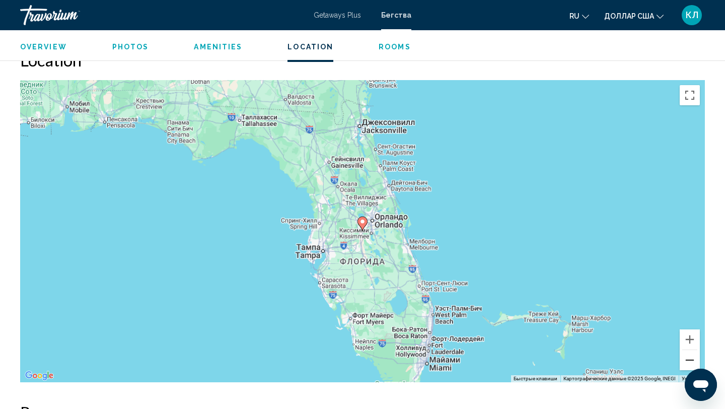
click at [690, 352] on button "Уменьшить" at bounding box center [690, 360] width 20 height 20
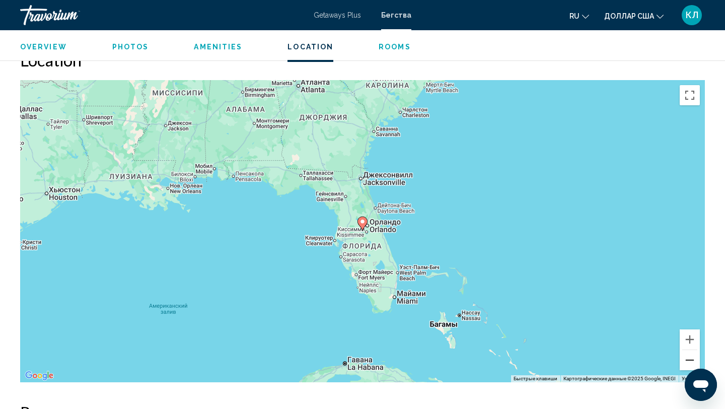
click at [691, 353] on button "Уменьшить" at bounding box center [690, 360] width 20 height 20
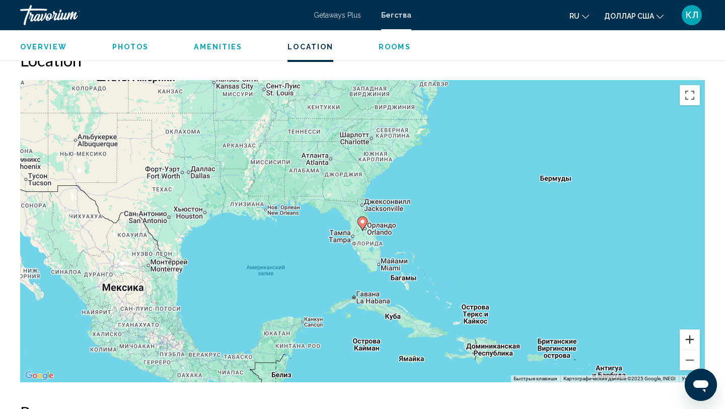
click at [691, 334] on button "Увеличить" at bounding box center [690, 339] width 20 height 20
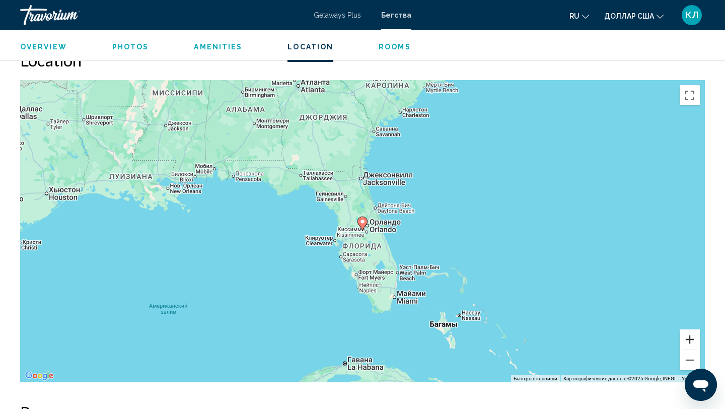
click at [691, 334] on button "Увеличить" at bounding box center [690, 339] width 20 height 20
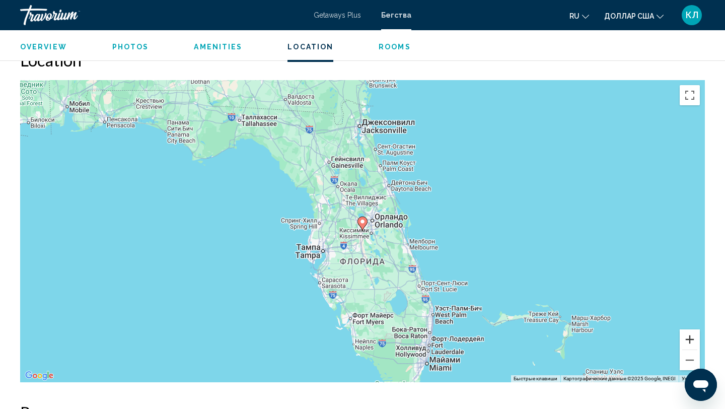
click at [691, 335] on button "Увеличить" at bounding box center [690, 339] width 20 height 20
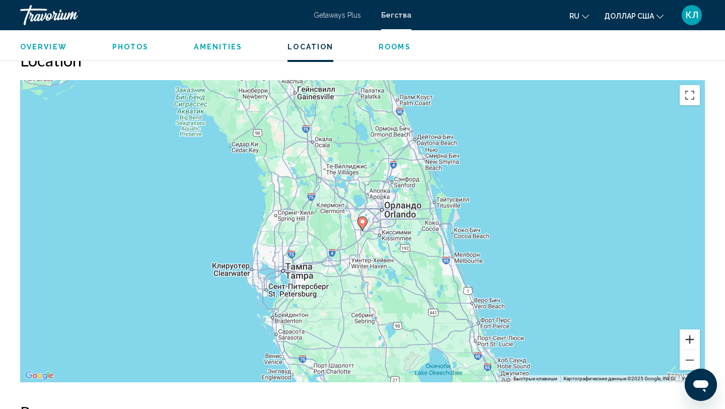
click at [691, 335] on button "Увеличить" at bounding box center [690, 339] width 20 height 20
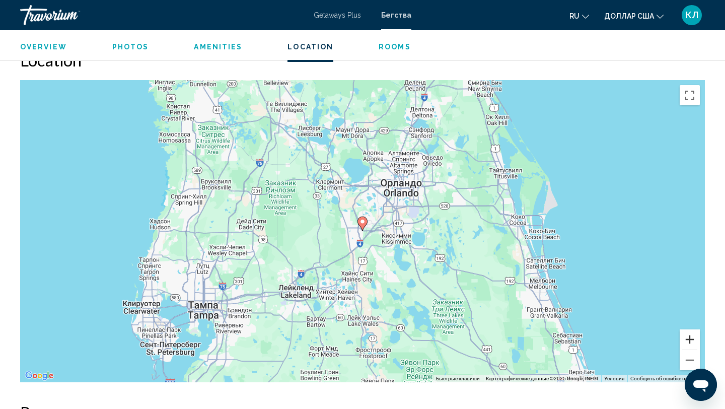
click at [691, 336] on button "Увеличить" at bounding box center [690, 339] width 20 height 20
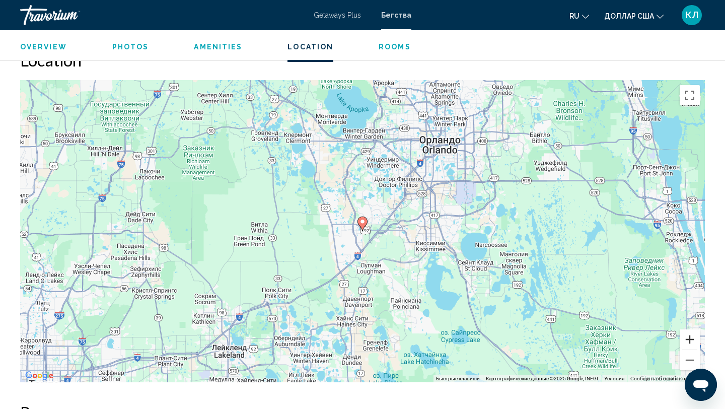
click at [692, 336] on button "Увеличить" at bounding box center [690, 339] width 20 height 20
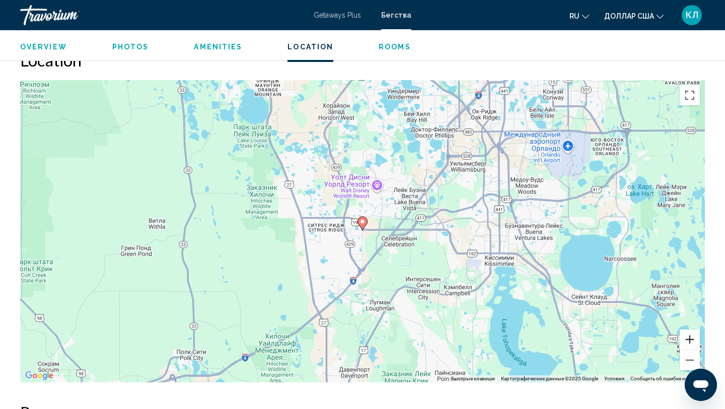
click at [692, 336] on button "Увеличить" at bounding box center [690, 339] width 20 height 20
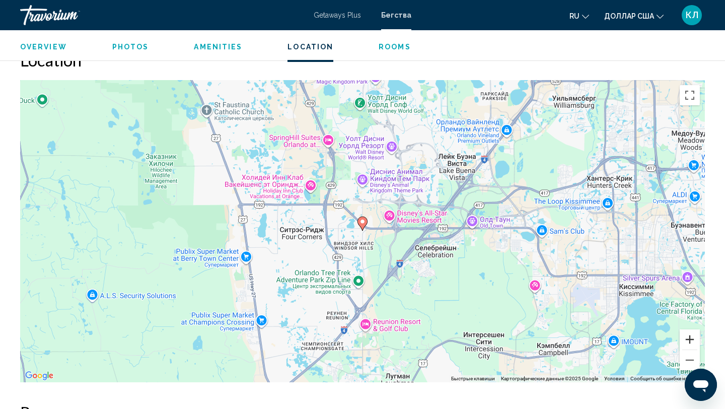
click at [692, 336] on button "Увеличить" at bounding box center [690, 339] width 20 height 20
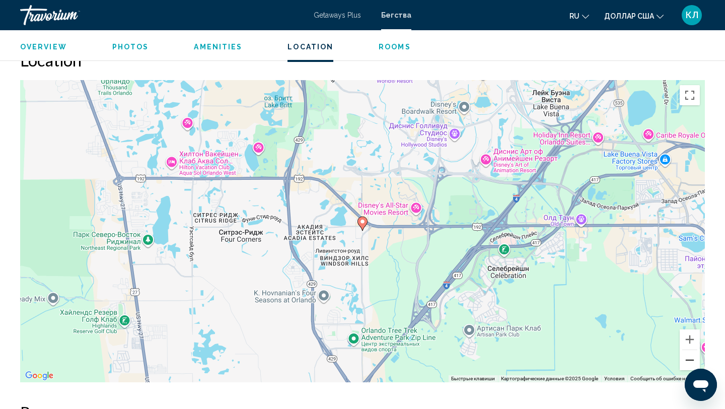
click at [693, 352] on button "Уменьшить" at bounding box center [690, 360] width 20 height 20
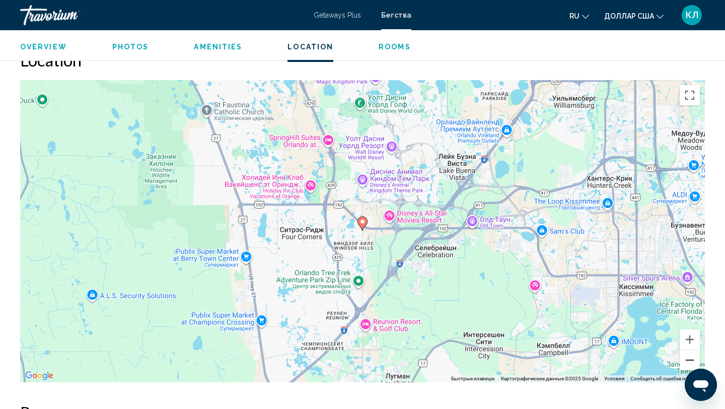
click at [693, 352] on button "Уменьшить" at bounding box center [690, 360] width 20 height 20
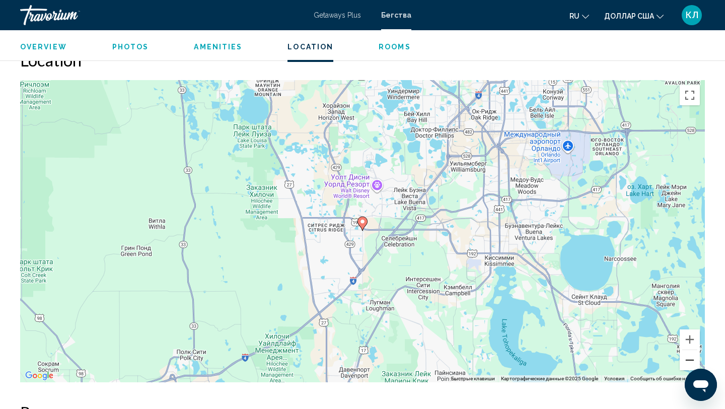
click at [693, 352] on button "Уменьшить" at bounding box center [690, 360] width 20 height 20
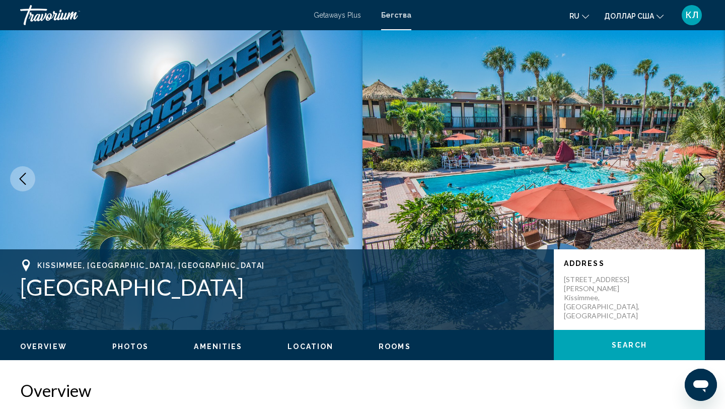
scroll to position [0, 0]
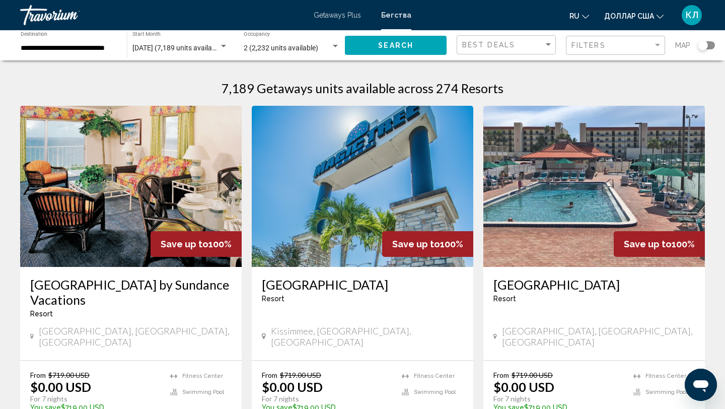
click at [711, 46] on div "Search widget" at bounding box center [706, 45] width 17 height 8
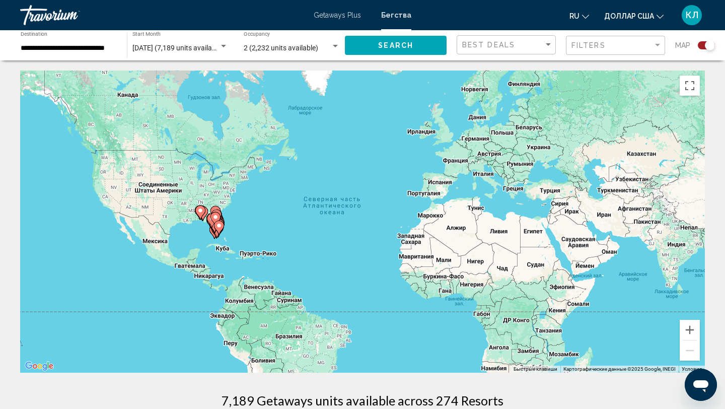
click at [216, 229] on icon "Основное содержание" at bounding box center [218, 227] width 9 height 13
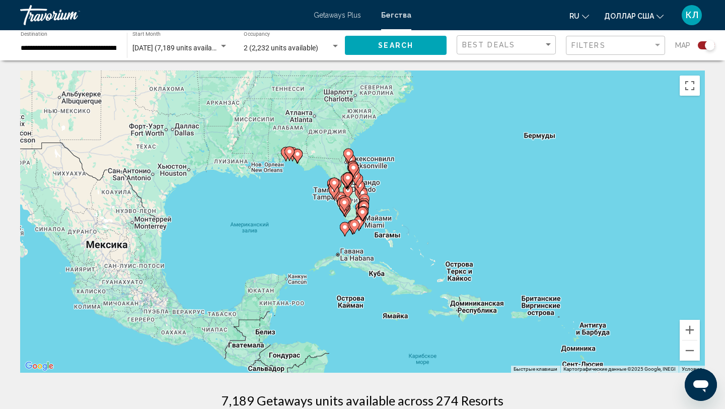
click at [367, 206] on gmp-advanced-marker "Основное содержание" at bounding box center [362, 213] width 10 height 15
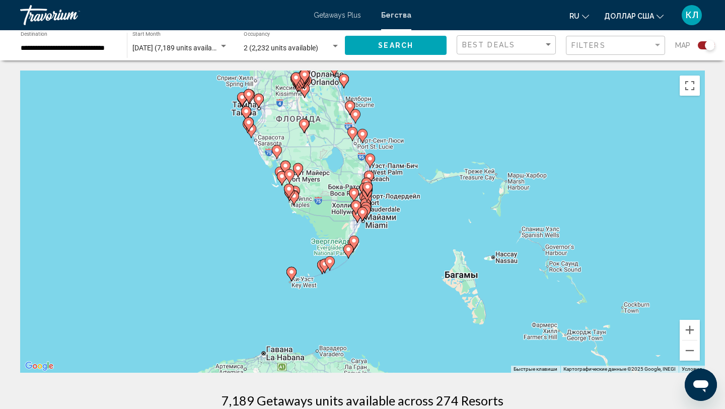
click at [367, 206] on gmp-advanced-marker "Основное содержание" at bounding box center [362, 213] width 10 height 15
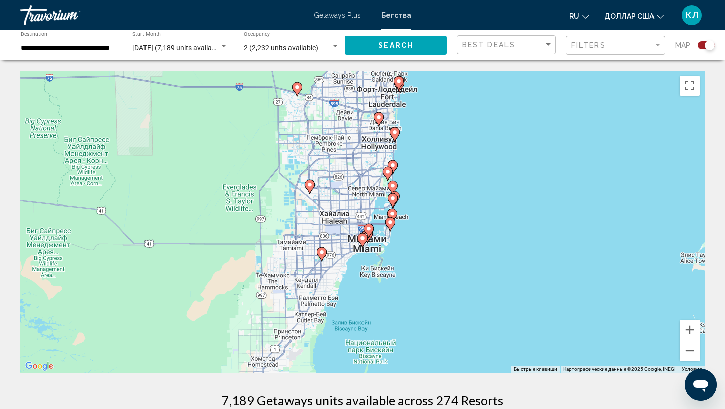
drag, startPoint x: 425, startPoint y: 125, endPoint x: 420, endPoint y: 261, distance: 136.0
click at [420, 261] on div "Чтобы активировать перетаскивание с помощью клавиатуры, нажмите Alt + Ввод. Пос…" at bounding box center [362, 221] width 685 height 302
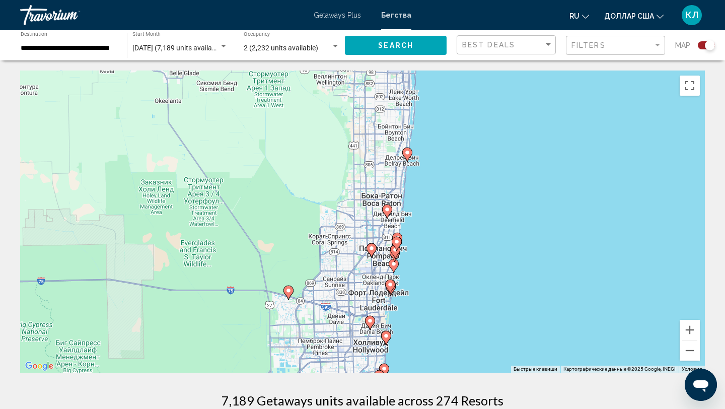
drag, startPoint x: 439, startPoint y: 147, endPoint x: 430, endPoint y: 275, distance: 128.7
click at [430, 275] on div "Чтобы активировать перетаскивание с помощью клавиатуры, нажмите Alt + Ввод. Пос…" at bounding box center [362, 221] width 685 height 302
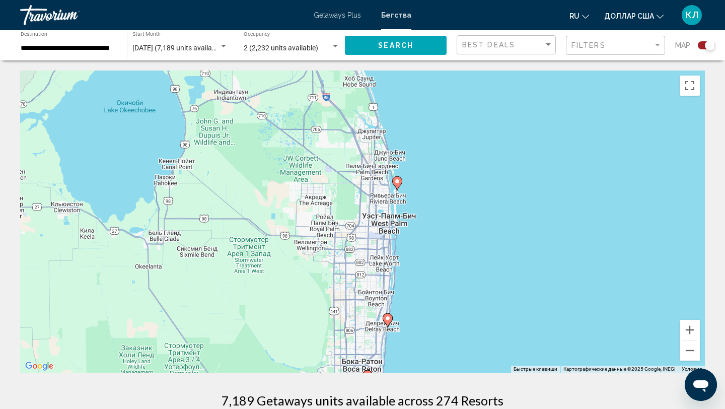
drag, startPoint x: 424, startPoint y: 372, endPoint x: 424, endPoint y: 390, distance: 18.1
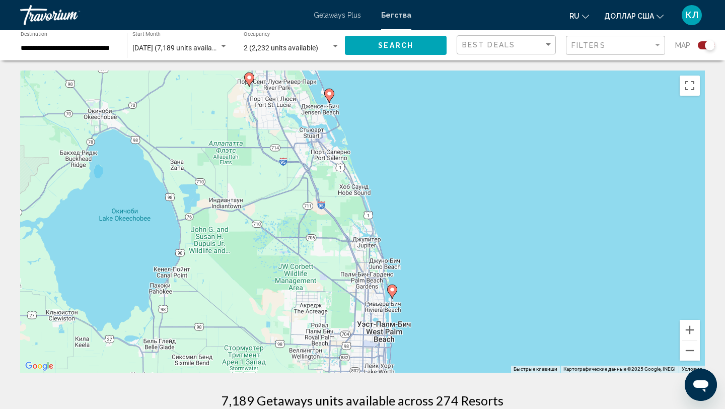
drag, startPoint x: 471, startPoint y: 172, endPoint x: 461, endPoint y: 301, distance: 129.2
click at [461, 301] on div "Чтобы активировать перетаскивание с помощью клавиатуры, нажмите Alt + Ввод. Пос…" at bounding box center [362, 221] width 685 height 302
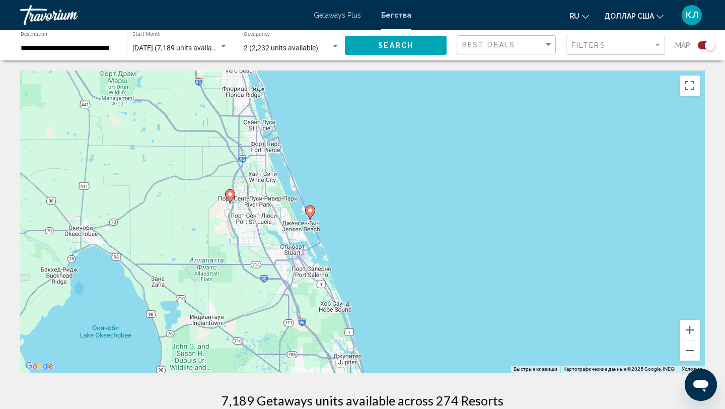
drag, startPoint x: 401, startPoint y: 186, endPoint x: 428, endPoint y: 316, distance: 132.8
click at [428, 315] on div "Чтобы активировать перетаскивание с помощью клавиатуры, нажмите Alt + Ввод. Пос…" at bounding box center [362, 221] width 685 height 302
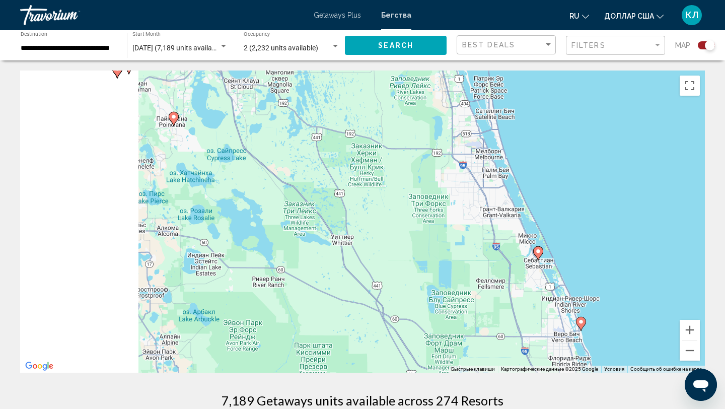
drag, startPoint x: 151, startPoint y: 251, endPoint x: 418, endPoint y: 255, distance: 267.4
click at [417, 254] on div "Чтобы активировать перетаскивание с помощью клавиатуры, нажмите Alt + Ввод. Пос…" at bounding box center [362, 221] width 685 height 302
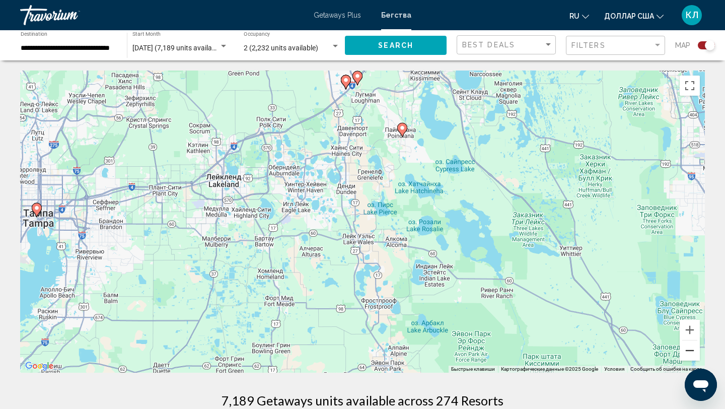
click at [694, 352] on button "Уменьшить" at bounding box center [690, 350] width 20 height 20
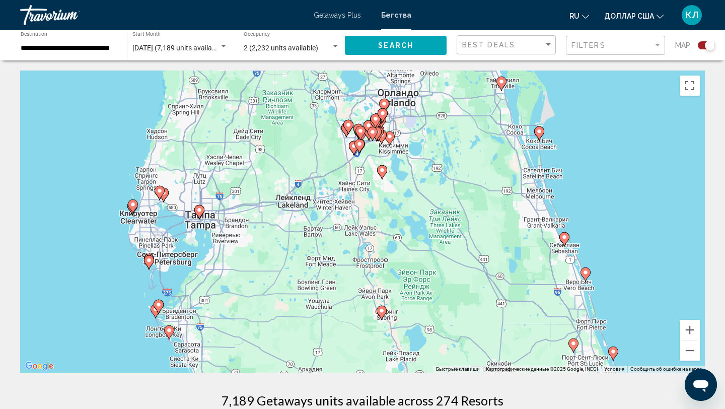
click at [384, 104] on image "Основное содержание" at bounding box center [384, 104] width 6 height 6
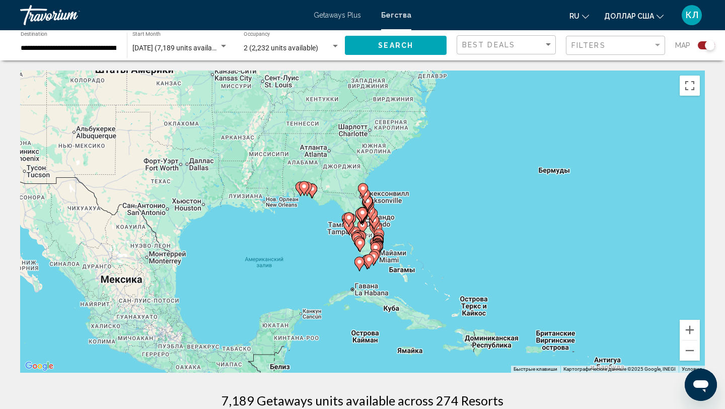
click at [362, 216] on icon "Основное содержание" at bounding box center [362, 214] width 9 height 13
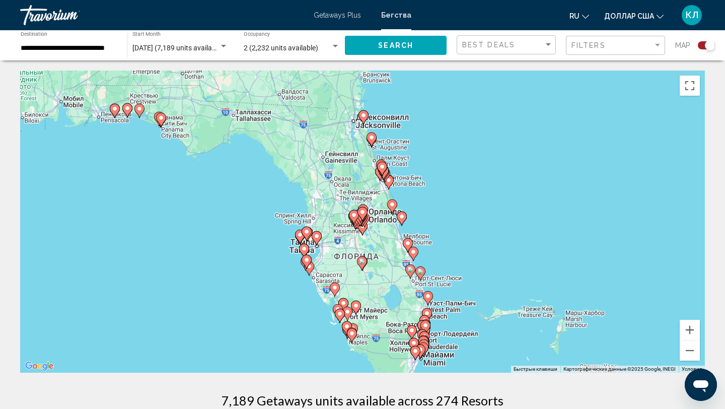
click at [362, 216] on icon "Основное содержание" at bounding box center [362, 213] width 9 height 13
type input "**********"
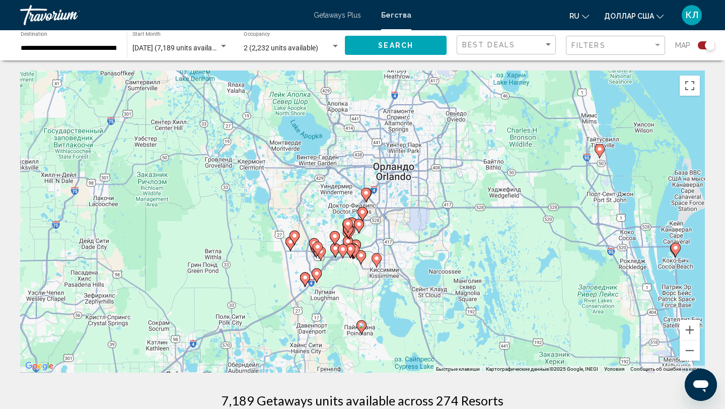
click at [362, 212] on image "Основное содержание" at bounding box center [362, 212] width 6 height 6
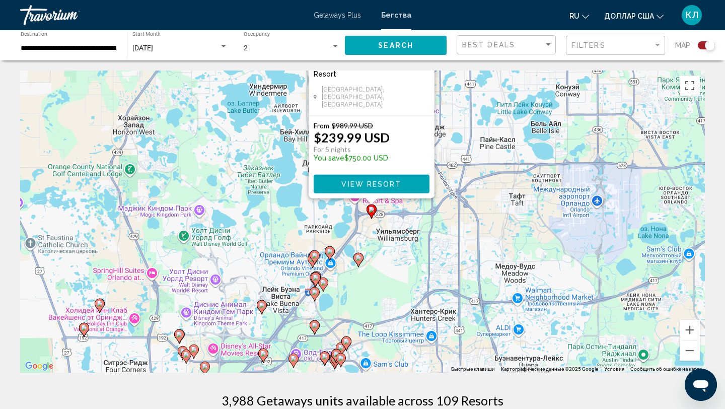
drag, startPoint x: 450, startPoint y: 299, endPoint x: 459, endPoint y: 157, distance: 142.3
click at [459, 157] on div "Чтобы активировать перетаскивание с помощью клавиатуры, нажмите Alt + Ввод. Пос…" at bounding box center [362, 221] width 685 height 302
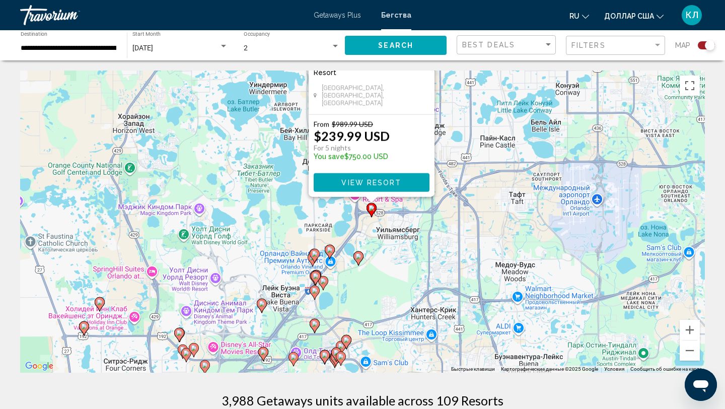
click at [364, 259] on div "Чтобы активировать перетаскивание с помощью клавиатуры, нажмите Alt + Ввод. Пос…" at bounding box center [362, 221] width 685 height 302
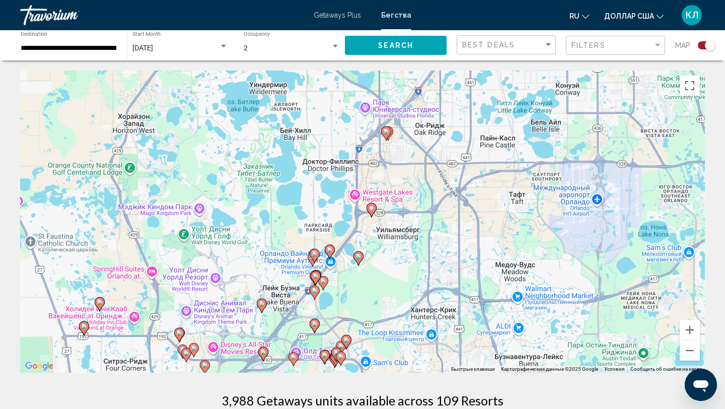
click at [360, 258] on image "Основное содержание" at bounding box center [358, 256] width 6 height 6
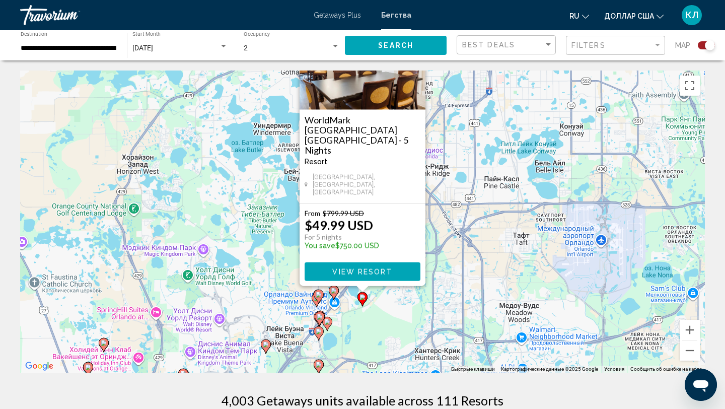
drag, startPoint x: 260, startPoint y: 287, endPoint x: 264, endPoint y: 222, distance: 66.1
click at [264, 221] on div "Чтобы активировать перетаскивание с помощью клавиатуры, нажмите Alt + Ввод. Пос…" at bounding box center [362, 221] width 685 height 302
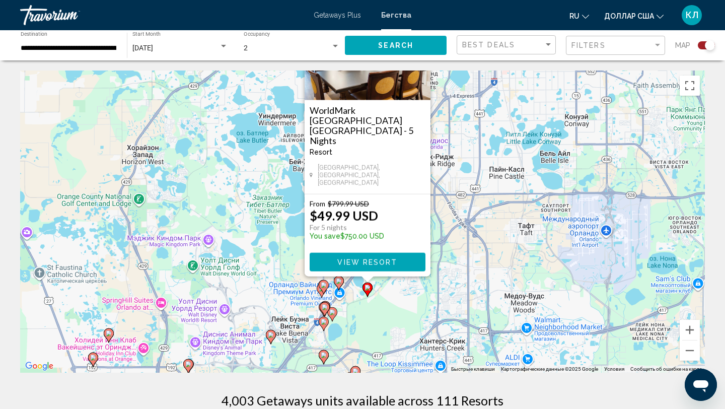
click at [337, 281] on image "Основное содержание" at bounding box center [339, 281] width 6 height 6
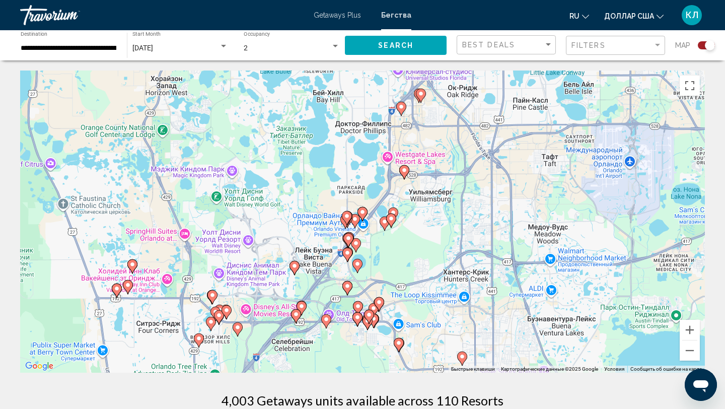
click at [348, 215] on image "Основное содержание" at bounding box center [347, 216] width 6 height 6
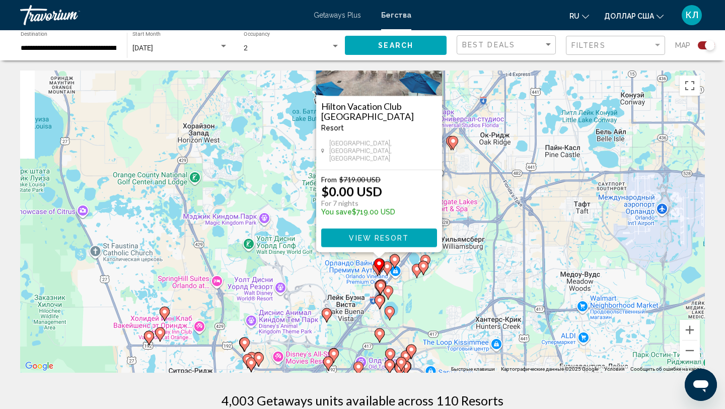
drag, startPoint x: 245, startPoint y: 326, endPoint x: 276, endPoint y: 205, distance: 124.8
click at [276, 205] on div "Для навигации используйте клавиши со стрелками. Чтобы активировать перетаскиван…" at bounding box center [362, 221] width 685 height 302
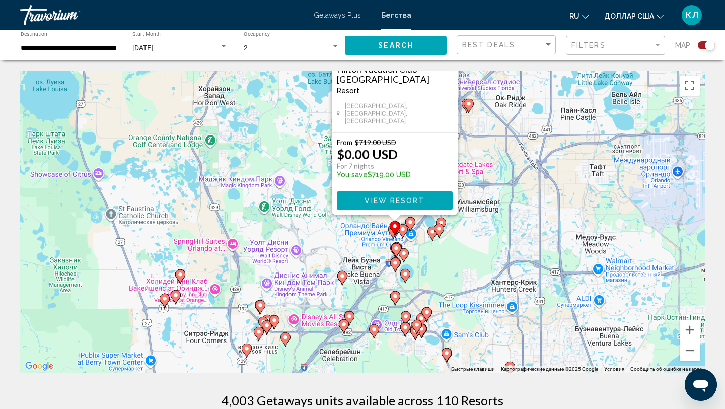
click at [398, 249] on image "Основное содержание" at bounding box center [396, 248] width 6 height 6
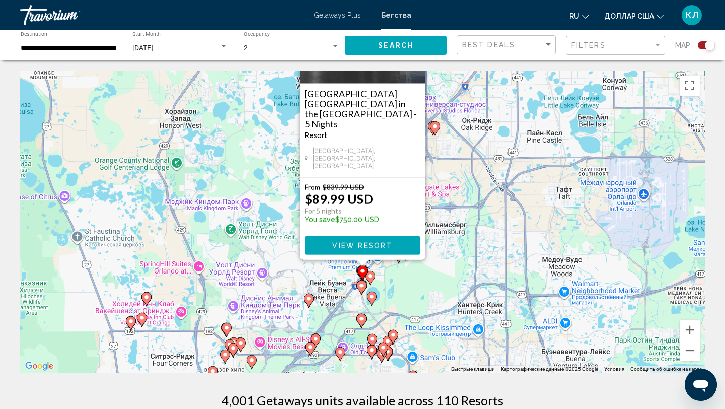
drag, startPoint x: 249, startPoint y: 319, endPoint x: 250, endPoint y: 242, distance: 77.5
click at [250, 242] on div "Чтобы активировать перетаскивание с помощью клавиатуры, нажмите Alt + Ввод. Пос…" at bounding box center [362, 221] width 685 height 302
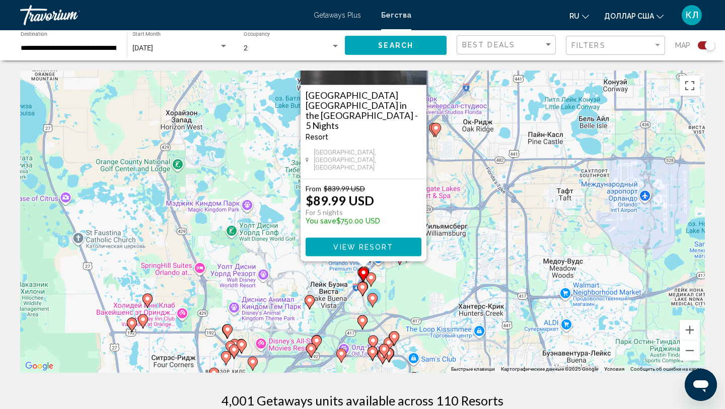
click at [371, 299] on image "Основное содержание" at bounding box center [373, 298] width 6 height 6
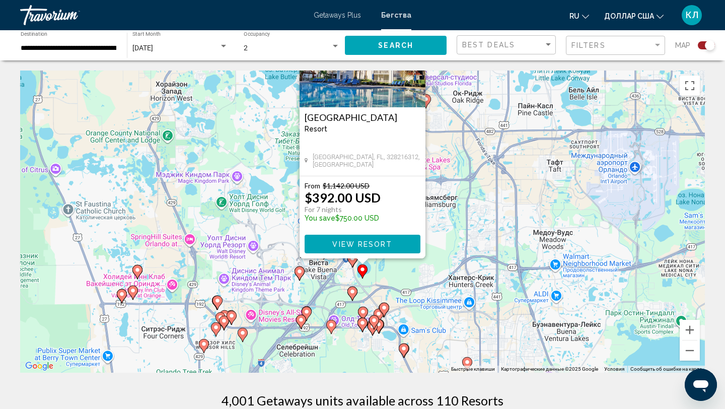
drag, startPoint x: 230, startPoint y: 307, endPoint x: 231, endPoint y: 217, distance: 89.6
click at [230, 218] on div "Чтобы активировать перетаскивание с помощью клавиатуры, нажмите Alt + Ввод. Пос…" at bounding box center [362, 221] width 685 height 302
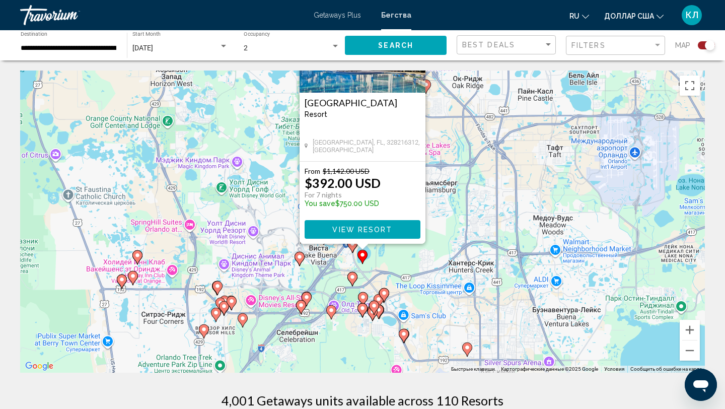
click at [307, 298] on image "Основное содержание" at bounding box center [307, 297] width 6 height 6
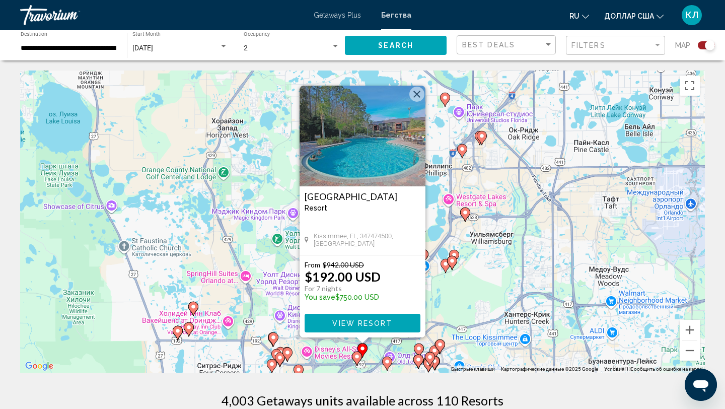
click at [279, 355] on image "Основное содержание" at bounding box center [280, 357] width 6 height 6
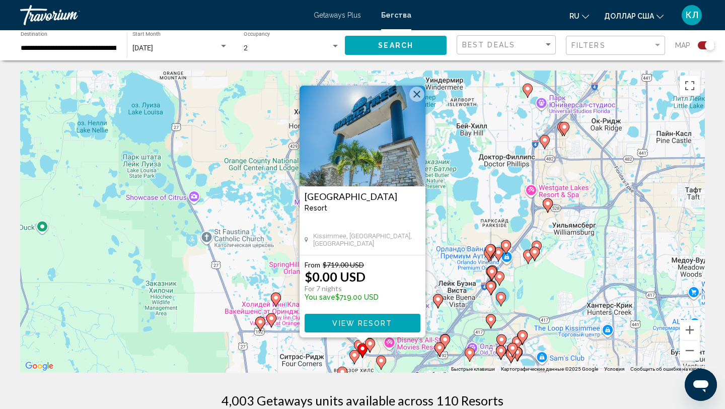
click at [272, 320] on image "Основное содержание" at bounding box center [271, 318] width 6 height 6
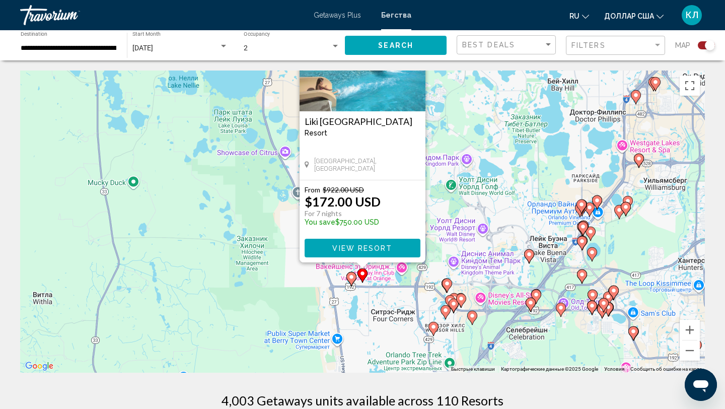
drag, startPoint x: 478, startPoint y: 280, endPoint x: 478, endPoint y: 200, distance: 80.6
click at [478, 200] on div "Чтобы активировать перетаскивание с помощью клавиатуры, нажмите Alt + Ввод. Пос…" at bounding box center [362, 221] width 685 height 302
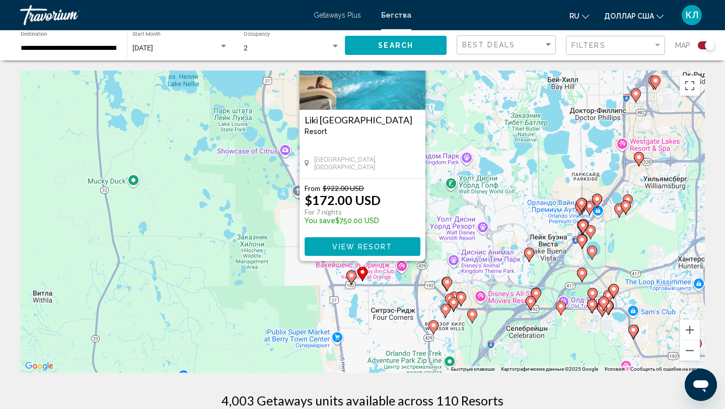
click at [436, 323] on image "Основное содержание" at bounding box center [433, 325] width 6 height 6
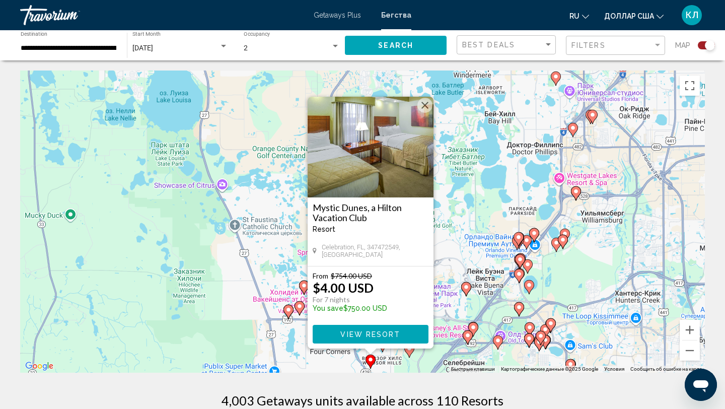
drag, startPoint x: 458, startPoint y: 323, endPoint x: 466, endPoint y: 331, distance: 11.8
click at [466, 331] on g "Основное содержание" at bounding box center [468, 337] width 10 height 14
click at [372, 335] on span "View Resort" at bounding box center [370, 334] width 60 height 8
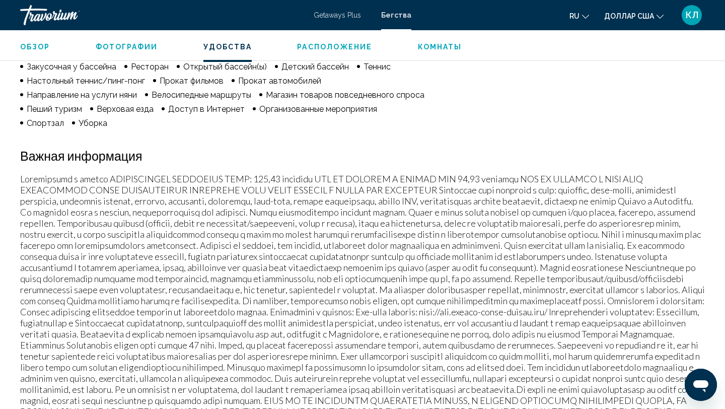
scroll to position [913, 0]
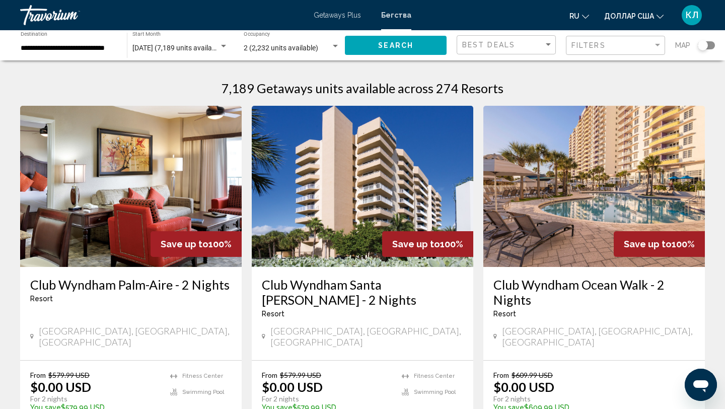
click at [713, 41] on div "Search widget" at bounding box center [702, 45] width 25 height 8
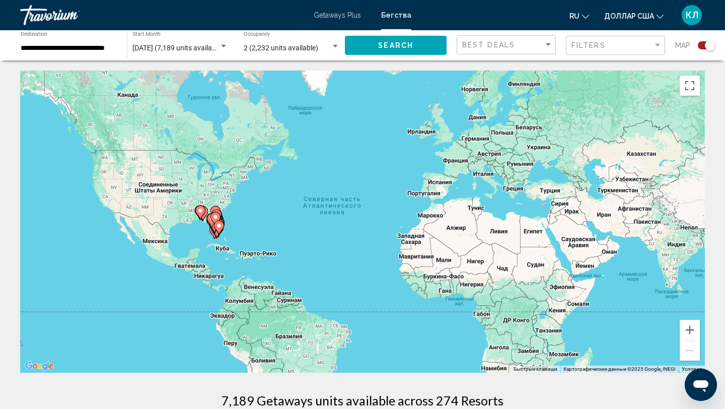
click at [203, 220] on gmp-advanced-marker "Основное содержание" at bounding box center [200, 212] width 10 height 15
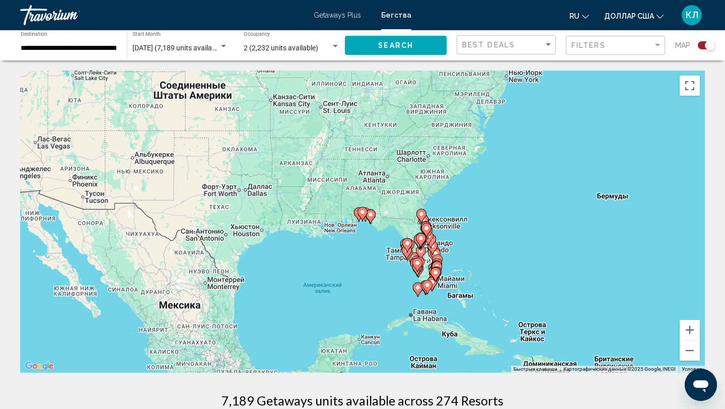
click at [430, 259] on gmp-advanced-marker "Основное содержание" at bounding box center [433, 254] width 10 height 15
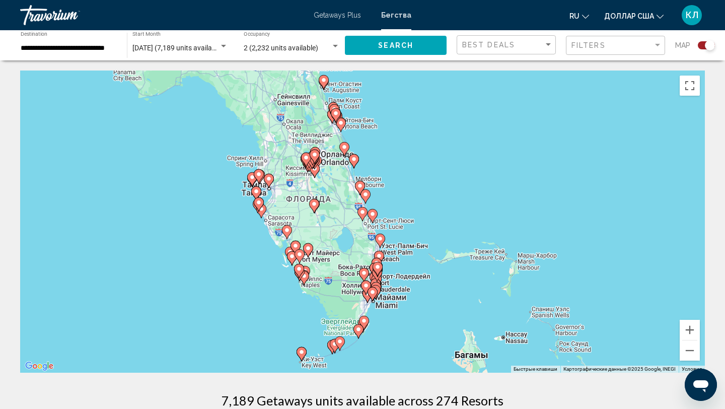
click at [340, 121] on gmp-advanced-marker "Основное содержание" at bounding box center [336, 115] width 10 height 15
type input "**********"
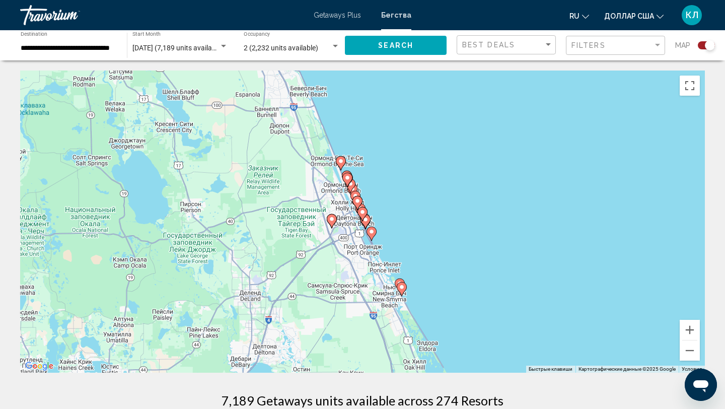
click at [350, 182] on icon "Основное содержание" at bounding box center [347, 180] width 10 height 14
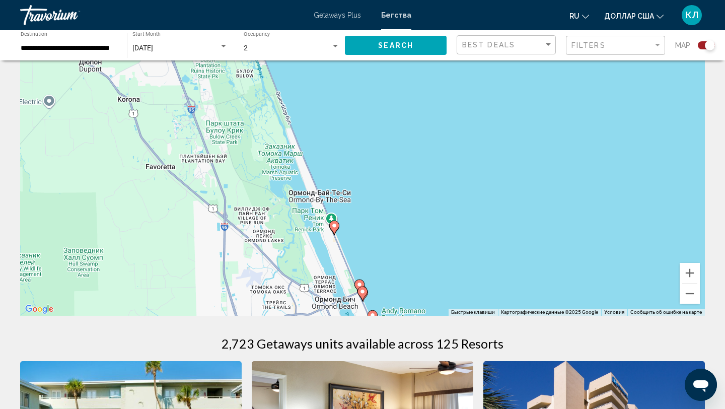
scroll to position [67, 0]
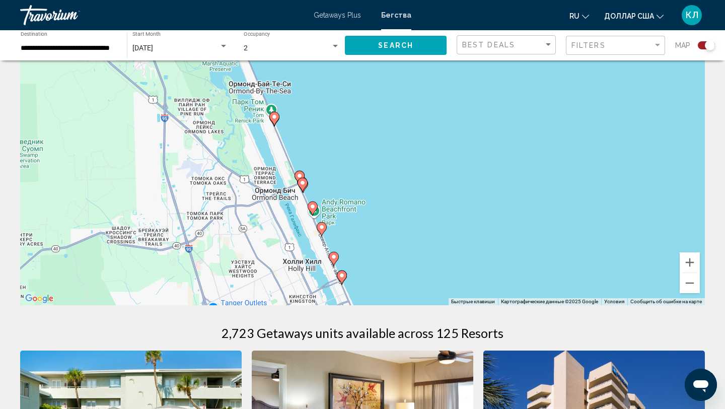
drag, startPoint x: 581, startPoint y: 236, endPoint x: 520, endPoint y: 138, distance: 115.4
click at [520, 138] on div "Для навигации используйте клавиши со стрелками. Чтобы активировать перетаскиван…" at bounding box center [362, 154] width 685 height 302
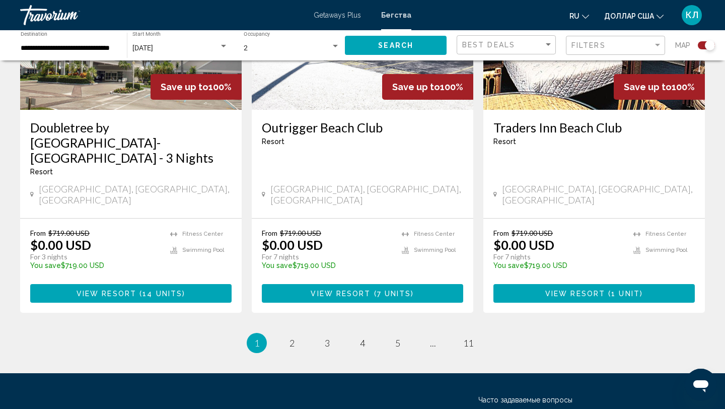
scroll to position [1593, 0]
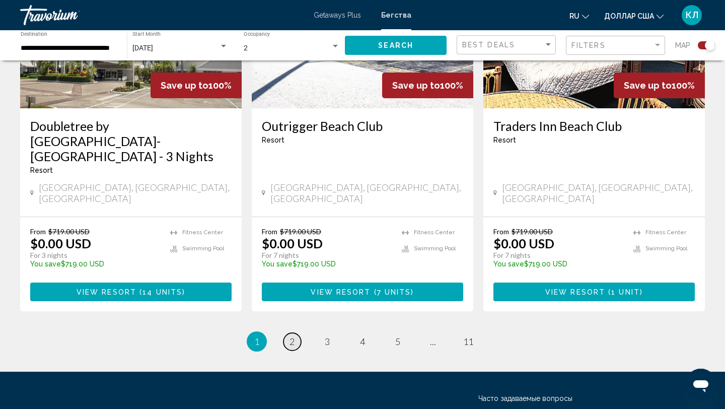
click at [292, 336] on span "2" at bounding box center [291, 341] width 5 height 11
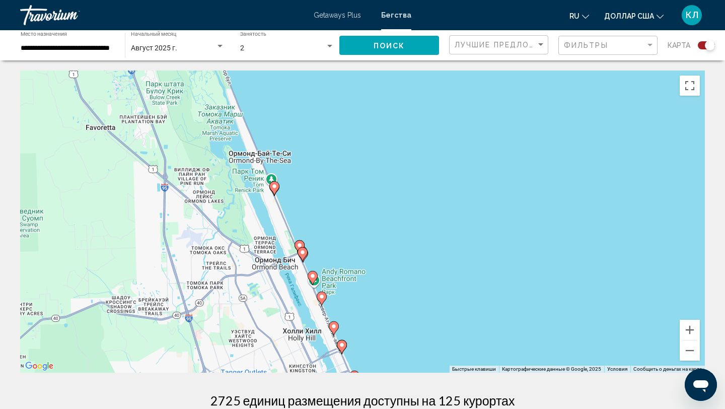
click at [477, 82] on div "Для навигации используйте клавиши со стрелками. Чтобы активировать перетаскиван…" at bounding box center [362, 221] width 685 height 302
click at [493, 52] on div "Лучшие предложения" at bounding box center [500, 45] width 91 height 19
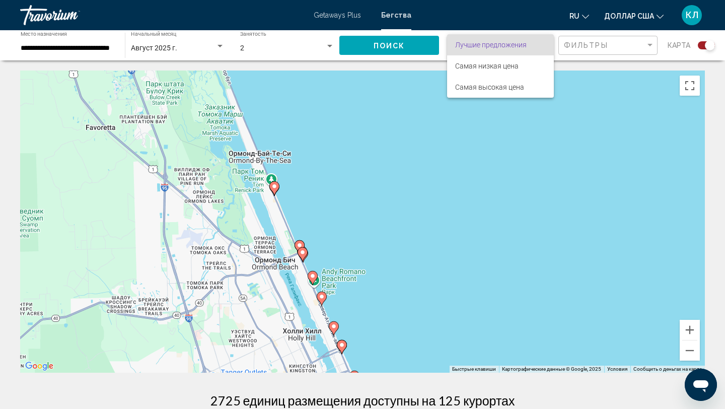
click at [569, 48] on div at bounding box center [362, 204] width 725 height 409
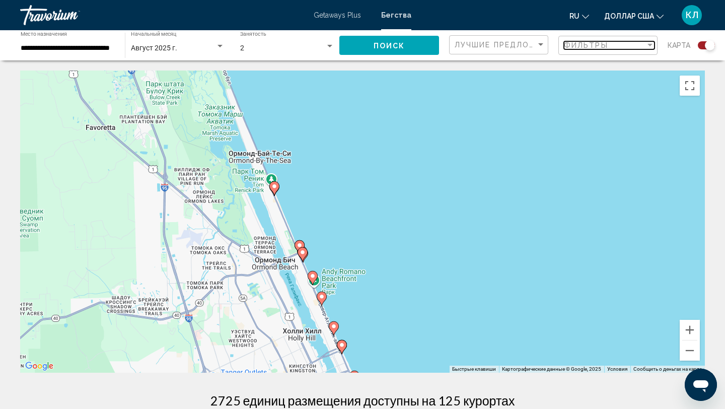
click at [569, 48] on font "Фильтры" at bounding box center [586, 45] width 44 height 8
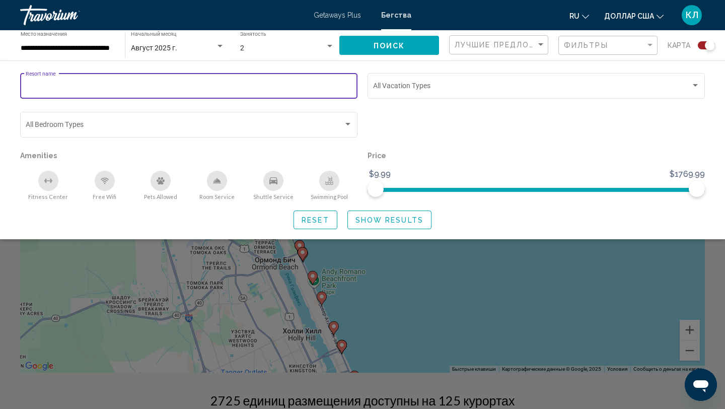
click at [341, 84] on input "Resort name" at bounding box center [189, 88] width 327 height 8
click at [300, 87] on input "Resort name" at bounding box center [189, 88] width 327 height 8
type input "**********"
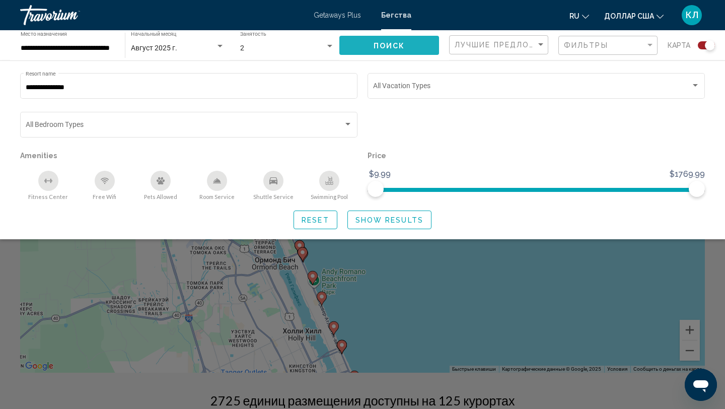
click at [405, 42] on button "Поиск" at bounding box center [389, 45] width 100 height 19
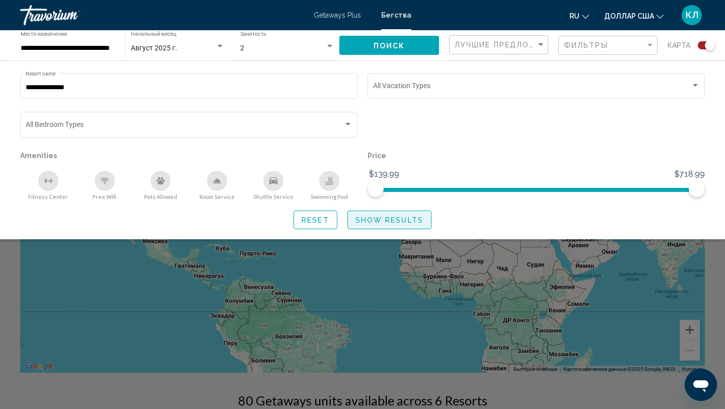
click at [370, 221] on span "Show Results" at bounding box center [389, 220] width 68 height 8
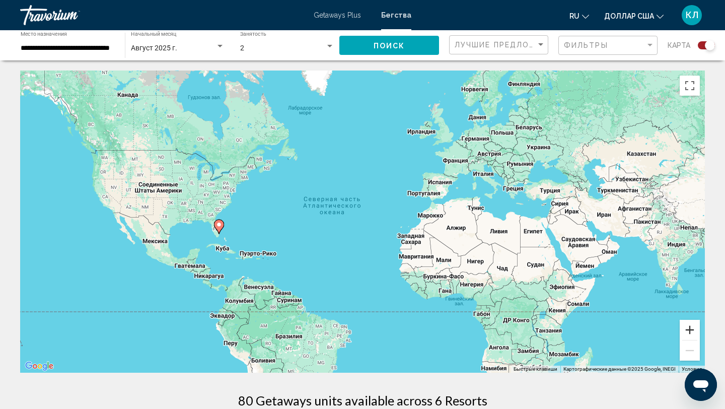
click at [692, 329] on button "Увеличить" at bounding box center [690, 330] width 20 height 20
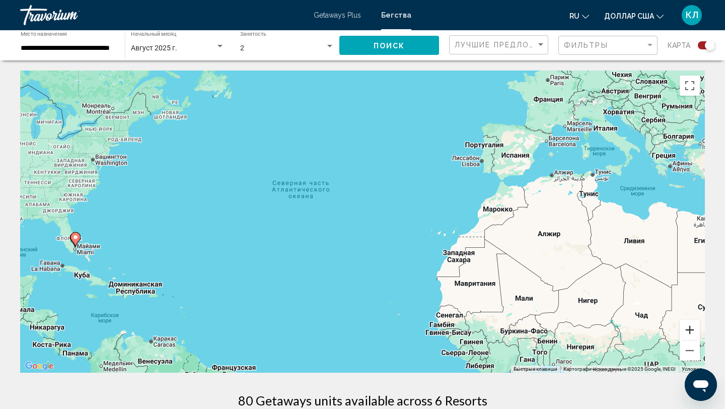
click at [692, 329] on button "Увеличить" at bounding box center [690, 330] width 20 height 20
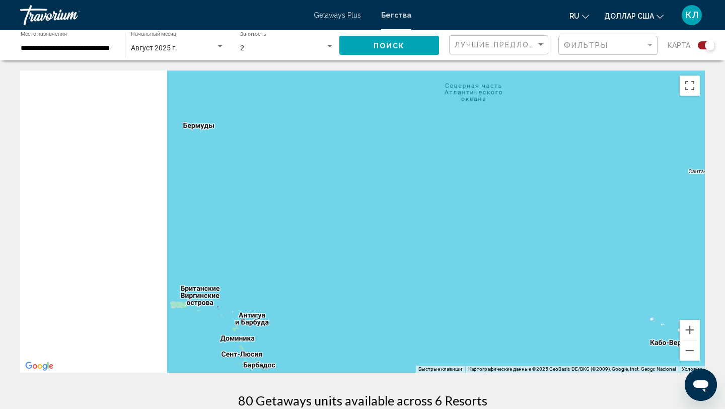
drag, startPoint x: 170, startPoint y: 256, endPoint x: 464, endPoint y: 173, distance: 305.9
click at [462, 174] on div "Для навигации используйте клавиши со стрелками." at bounding box center [362, 221] width 685 height 302
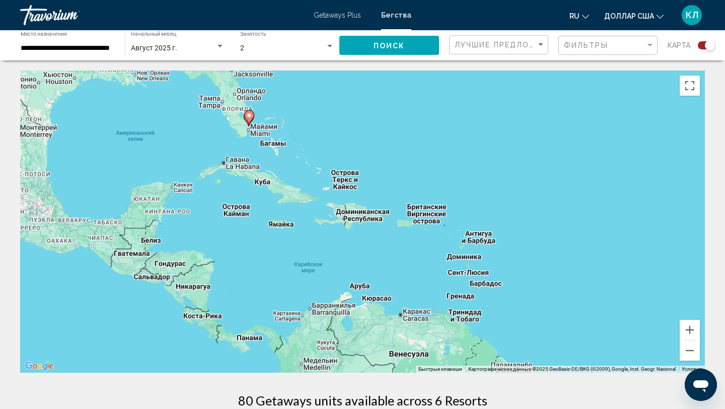
click at [250, 120] on icon "Основное содержание" at bounding box center [249, 117] width 9 height 13
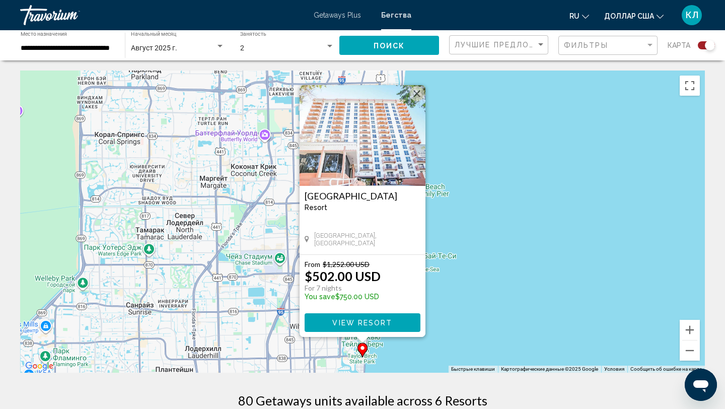
click at [475, 286] on div "Чтобы активировать перетаскивание с помощью клавиатуры, нажмите Alt + Ввод. Пос…" at bounding box center [362, 221] width 685 height 302
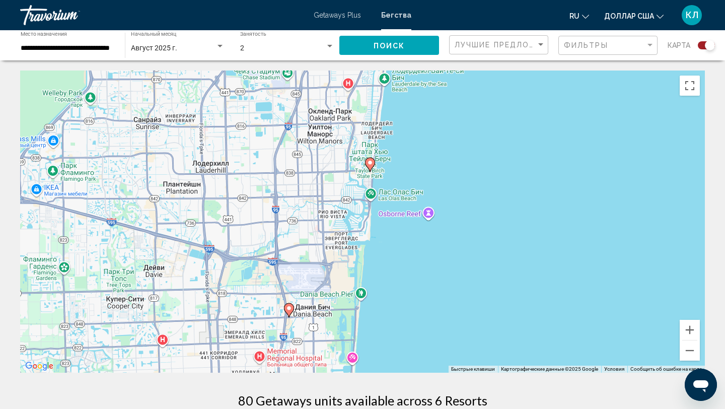
drag, startPoint x: 586, startPoint y: 315, endPoint x: 594, endPoint y: 123, distance: 191.5
click at [594, 123] on div "Чтобы активировать перетаскивание с помощью клавиатуры, нажмите Alt + Ввод. Пос…" at bounding box center [362, 221] width 685 height 302
click at [287, 309] on image "Основное содержание" at bounding box center [289, 310] width 6 height 6
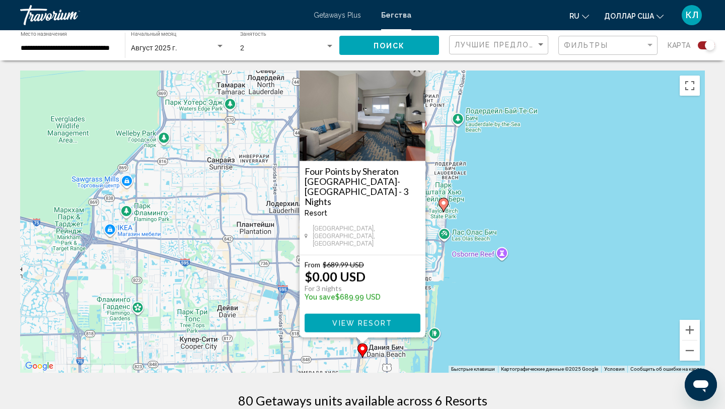
click at [415, 77] on button "Закрыть" at bounding box center [416, 68] width 15 height 15
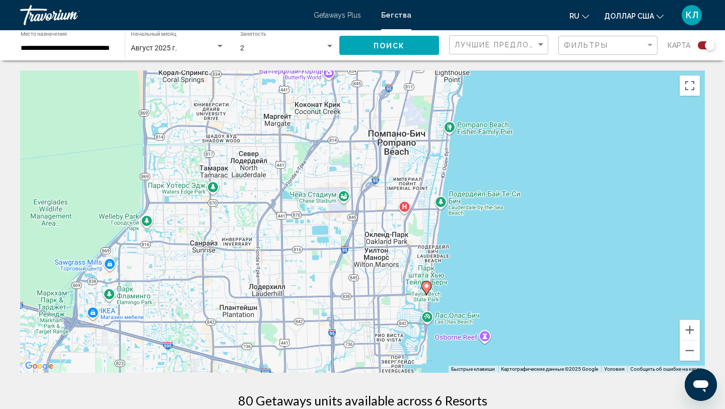
drag, startPoint x: 531, startPoint y: 180, endPoint x: 510, endPoint y: 296, distance: 118.2
click at [510, 296] on div "Чтобы активировать перетаскивание с помощью клавиатуры, нажмите Alt + Ввод. Пос…" at bounding box center [362, 221] width 685 height 302
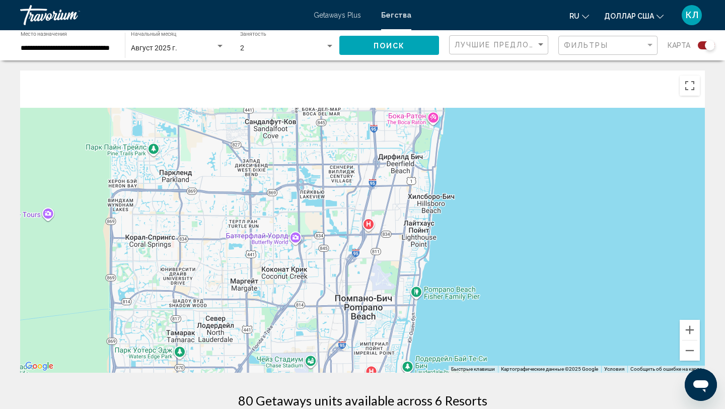
drag, startPoint x: 556, startPoint y: 193, endPoint x: 529, endPoint y: 321, distance: 131.1
click at [529, 321] on div "Чтобы активировать перетаскивание с помощью клавиатуры, нажмите Alt + Ввод. Пос…" at bounding box center [362, 221] width 685 height 302
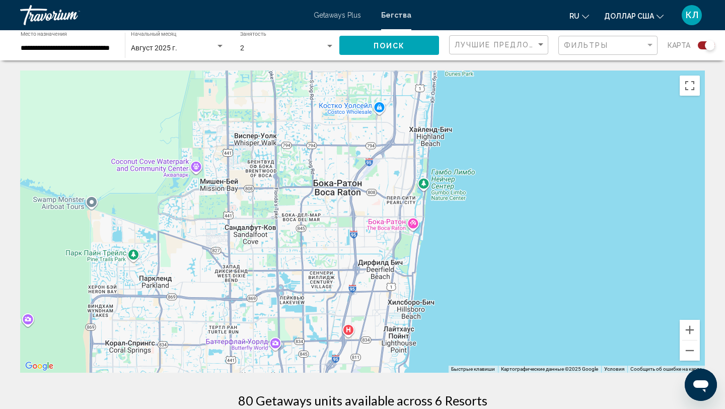
click at [114, 54] on div "**********" at bounding box center [68, 46] width 94 height 28
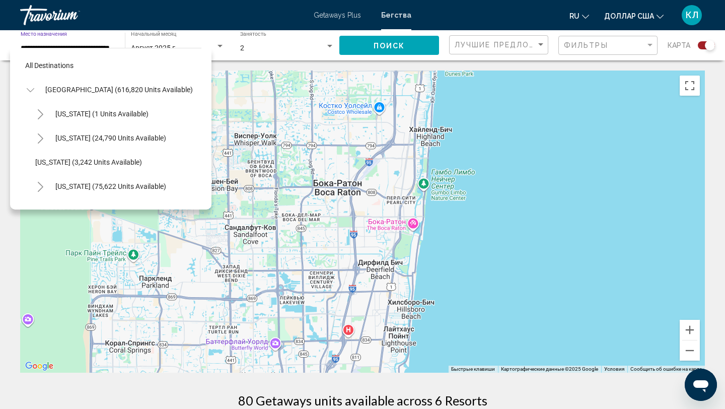
scroll to position [205, 0]
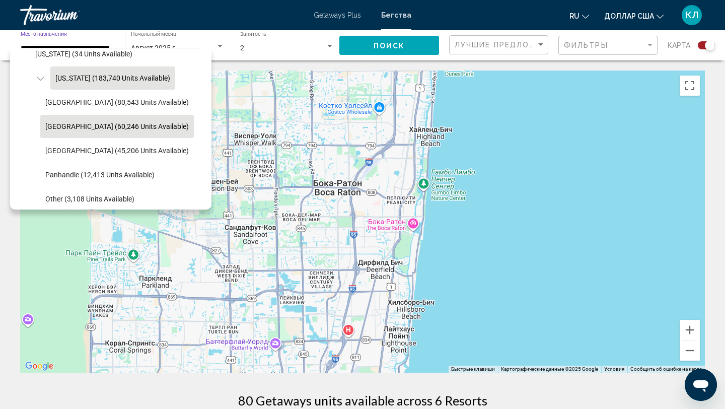
click at [88, 78] on span "[US_STATE] (183,740 units available)" at bounding box center [112, 78] width 115 height 8
type input "**********"
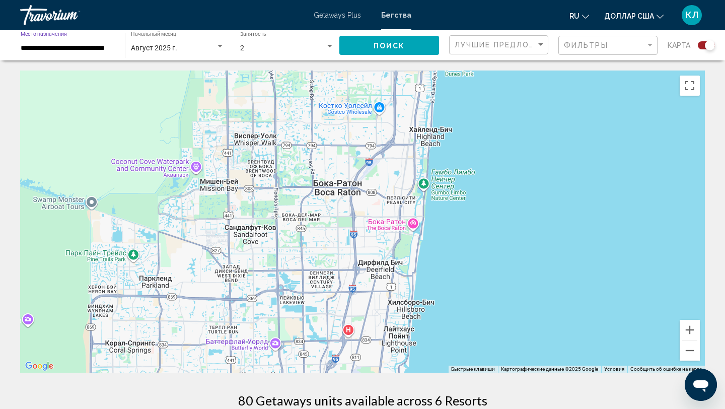
click at [594, 40] on div "Фильтры" at bounding box center [609, 45] width 91 height 19
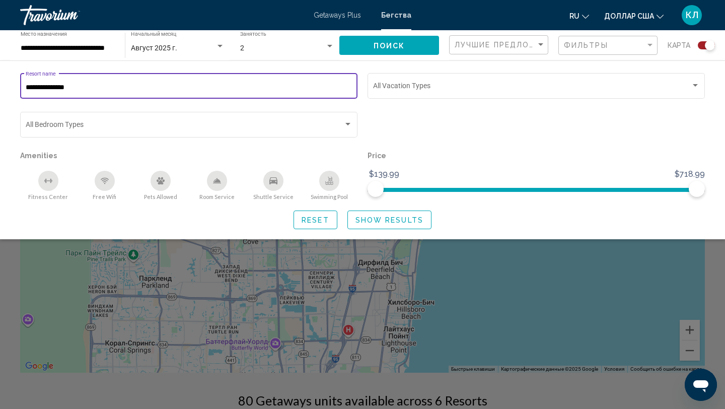
drag, startPoint x: 199, startPoint y: 84, endPoint x: 0, endPoint y: 83, distance: 198.9
click at [0, 83] on div "**********" at bounding box center [362, 150] width 725 height 158
click at [310, 222] on span "Reset" at bounding box center [316, 220] width 28 height 8
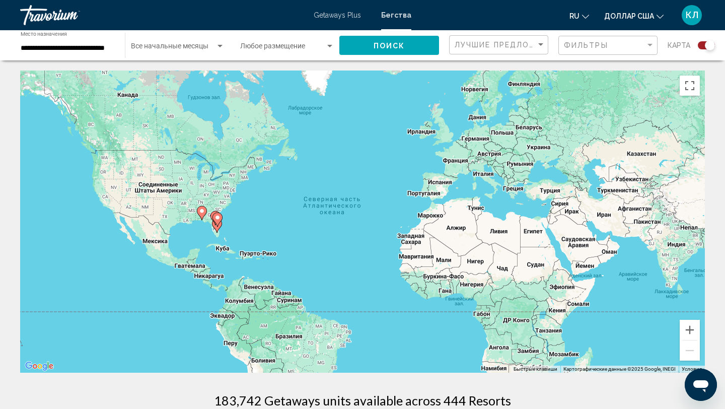
click at [218, 224] on g "Основное содержание" at bounding box center [217, 219] width 10 height 14
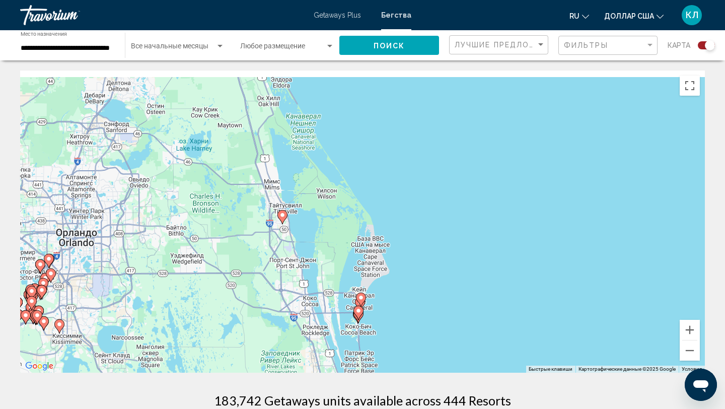
drag, startPoint x: 429, startPoint y: 168, endPoint x: 422, endPoint y: 285, distance: 117.5
click at [423, 284] on div "Чтобы активировать перетаскивание с помощью клавиатуры, нажмите Alt + Ввод. Пос…" at bounding box center [362, 221] width 685 height 302
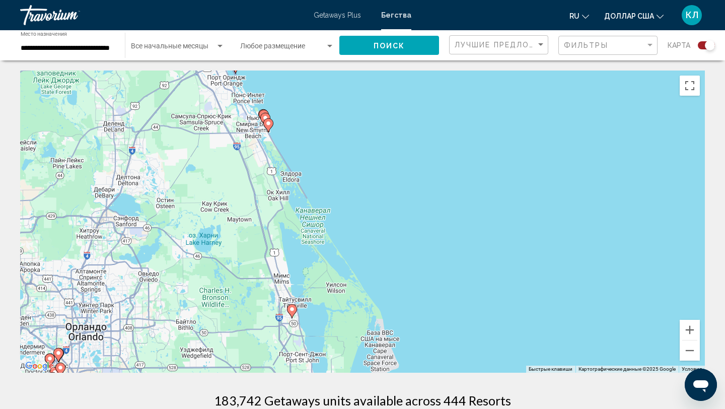
drag, startPoint x: 401, startPoint y: 185, endPoint x: 413, endPoint y: 268, distance: 83.4
click at [414, 268] on div "Чтобы активировать перетаскивание с помощью клавиатуры, нажмите Alt + Ввод. Пос…" at bounding box center [362, 221] width 685 height 302
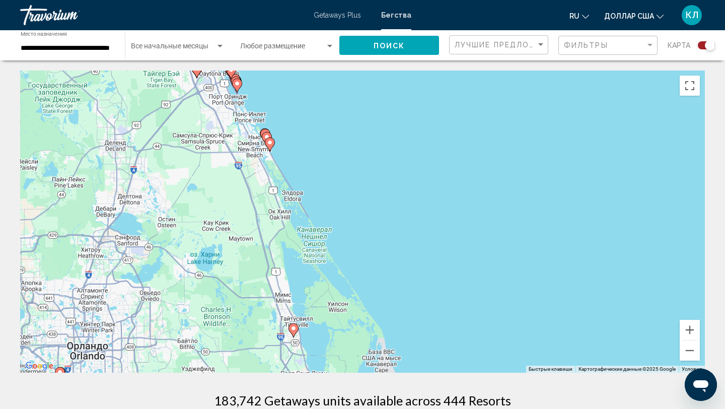
drag, startPoint x: 340, startPoint y: 173, endPoint x: 364, endPoint y: 266, distance: 96.2
click at [365, 266] on div "Чтобы активировать перетаскивание с помощью клавиатуры, нажмите Alt + Ввод. Пос…" at bounding box center [362, 221] width 685 height 302
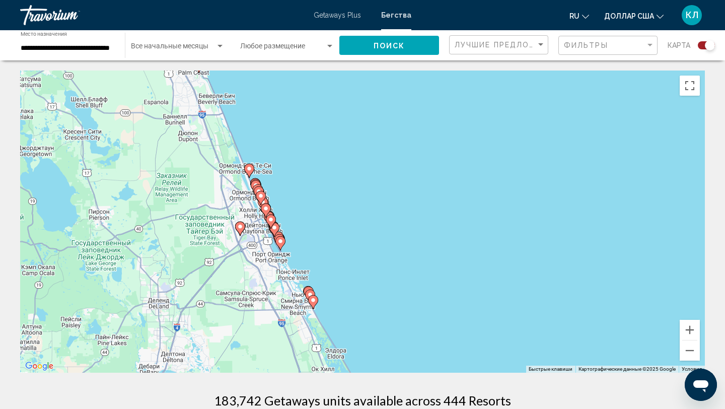
drag, startPoint x: 314, startPoint y: 165, endPoint x: 351, endPoint y: 249, distance: 92.0
click at [351, 249] on div "Чтобы активировать перетаскивание с помощью клавиатуры, нажмите Alt + Ввод. Пос…" at bounding box center [362, 221] width 685 height 302
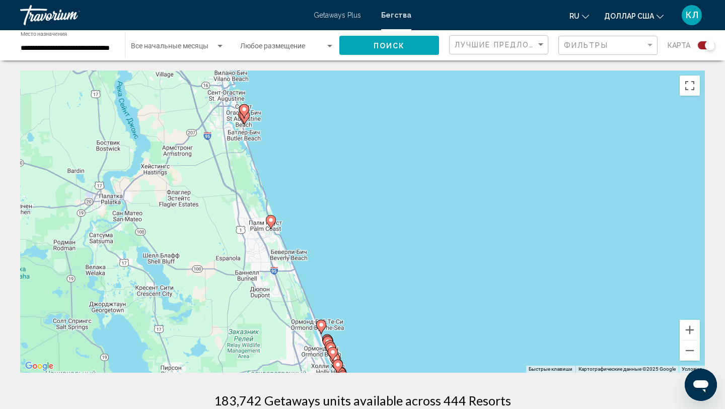
drag, startPoint x: 305, startPoint y: 163, endPoint x: 335, endPoint y: 252, distance: 93.5
click at [335, 252] on div "Чтобы активировать перетаскивание с помощью клавиатуры, нажмите Alt + Ввод. Пос…" at bounding box center [362, 221] width 685 height 302
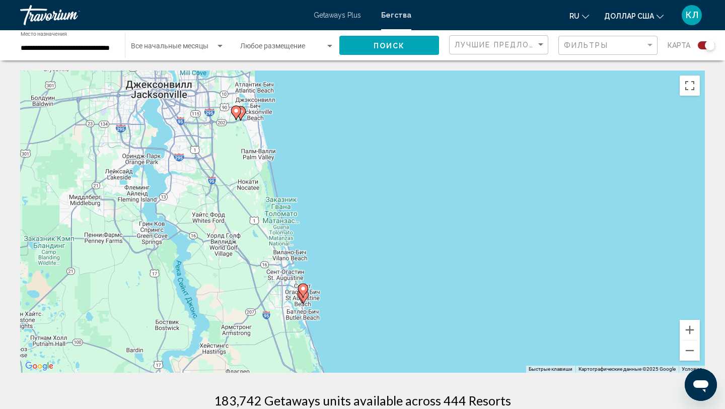
drag, startPoint x: 313, startPoint y: 189, endPoint x: 336, endPoint y: 271, distance: 85.1
click at [336, 271] on div "Чтобы активировать перетаскивание с помощью клавиатуры, нажмите Alt + Ввод. Пос…" at bounding box center [362, 221] width 685 height 302
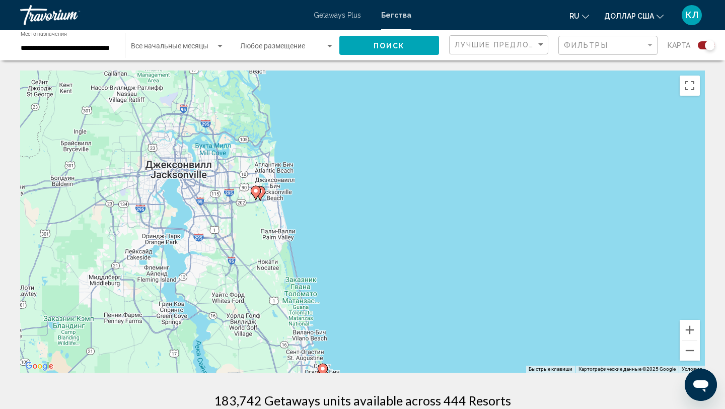
drag, startPoint x: 364, startPoint y: 297, endPoint x: 348, endPoint y: 178, distance: 120.4
click at [348, 178] on div "Чтобы активировать перетаскивание с помощью клавиатуры, нажмите Alt + Ввод. Пос…" at bounding box center [362, 221] width 685 height 302
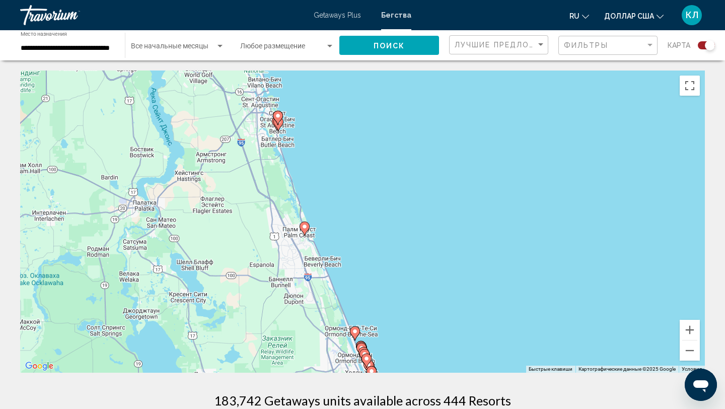
drag, startPoint x: 359, startPoint y: 230, endPoint x: 337, endPoint y: 130, distance: 101.6
click at [337, 130] on div "Чтобы активировать перетаскивание с помощью клавиатуры, нажмите Alt + Ввод. Пос…" at bounding box center [362, 221] width 685 height 302
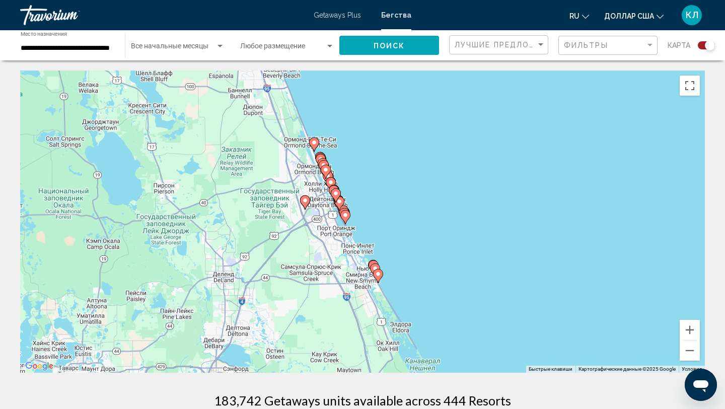
drag, startPoint x: 379, startPoint y: 225, endPoint x: 370, endPoint y: 144, distance: 81.1
click at [370, 144] on div "Чтобы активировать перетаскивание с помощью клавиатуры, нажмите Alt + Ввод. Пос…" at bounding box center [362, 221] width 685 height 302
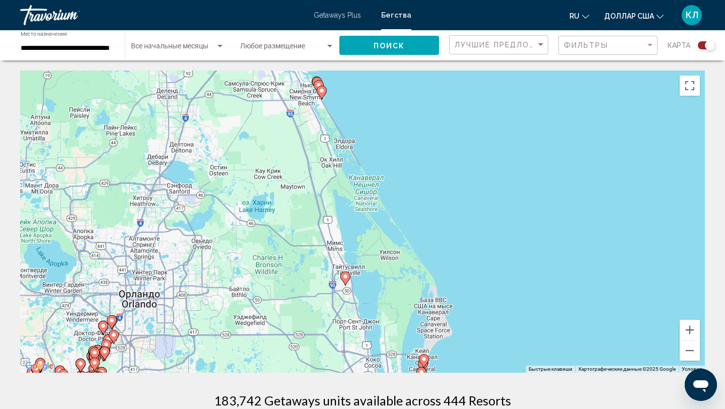
drag, startPoint x: 456, startPoint y: 255, endPoint x: 381, endPoint y: 146, distance: 132.1
click at [381, 146] on div "Чтобы активировать перетаскивание с помощью клавиатуры, нажмите Alt + Ввод. Пос…" at bounding box center [362, 221] width 685 height 302
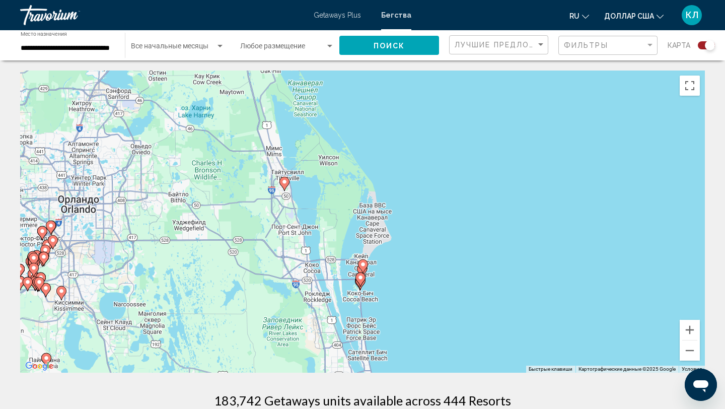
drag, startPoint x: 417, startPoint y: 254, endPoint x: 401, endPoint y: 94, distance: 160.4
click at [401, 94] on div "Чтобы активировать перетаскивание с помощью клавиатуры, нажмите Alt + Ввод. Пос…" at bounding box center [362, 221] width 685 height 302
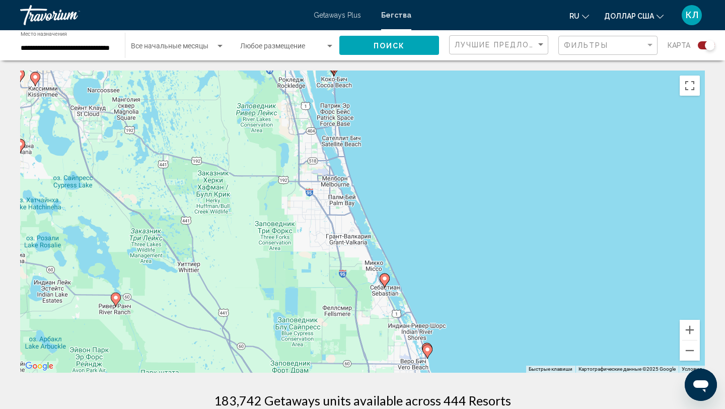
drag, startPoint x: 413, startPoint y: 228, endPoint x: 369, endPoint y: 123, distance: 113.5
click at [369, 123] on div "Чтобы активировать перетаскивание с помощью клавиатуры, нажмите Alt + Ввод. Пос…" at bounding box center [362, 221] width 685 height 302
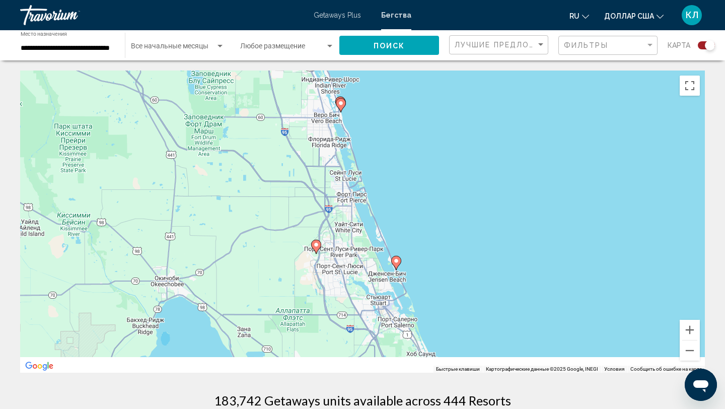
drag, startPoint x: 414, startPoint y: 251, endPoint x: 385, endPoint y: 127, distance: 127.4
click at [385, 128] on div "Чтобы активировать перетаскивание с помощью клавиатуры, нажмите Alt + Ввод. Пос…" at bounding box center [362, 221] width 685 height 302
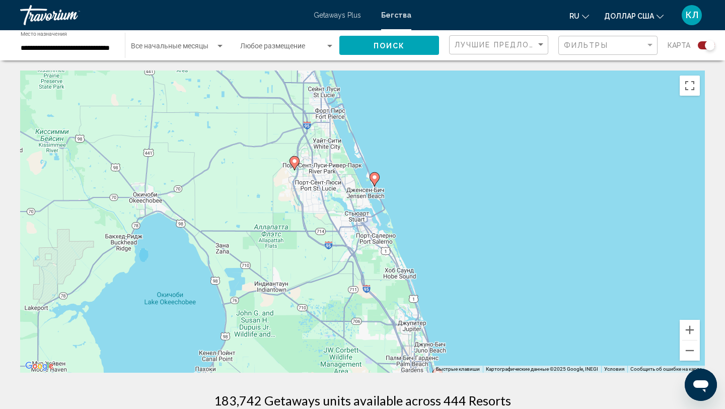
drag, startPoint x: 426, startPoint y: 263, endPoint x: 367, endPoint y: 131, distance: 144.5
click at [367, 131] on div "Чтобы активировать перетаскивание с помощью клавиатуры, нажмите Alt + Ввод. Пос…" at bounding box center [362, 221] width 685 height 302
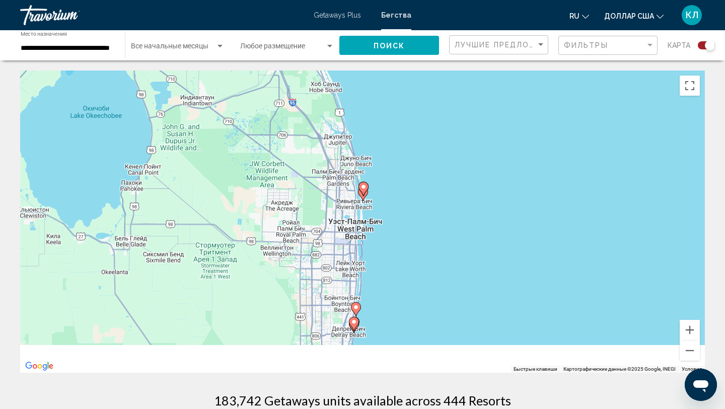
drag, startPoint x: 388, startPoint y: 246, endPoint x: 386, endPoint y: 143, distance: 102.7
click at [386, 145] on div "Чтобы активировать перетаскивание с помощью клавиатуры, нажмите Alt + Ввод. Пос…" at bounding box center [362, 221] width 685 height 302
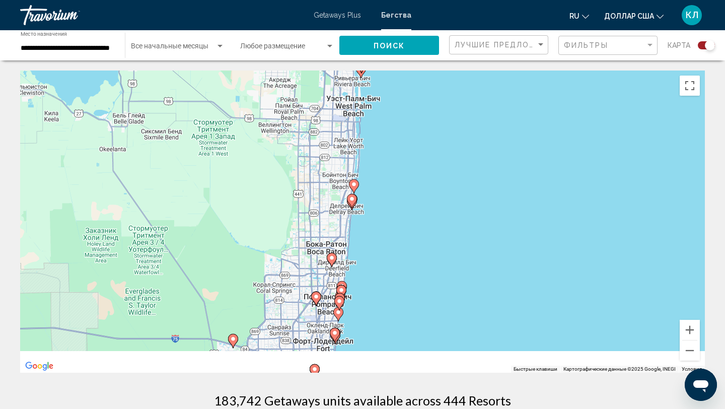
drag, startPoint x: 392, startPoint y: 268, endPoint x: 395, endPoint y: 150, distance: 117.9
click at [395, 150] on div "Чтобы активировать перетаскивание с помощью клавиатуры, нажмите Alt + Ввод. Пос…" at bounding box center [362, 221] width 685 height 302
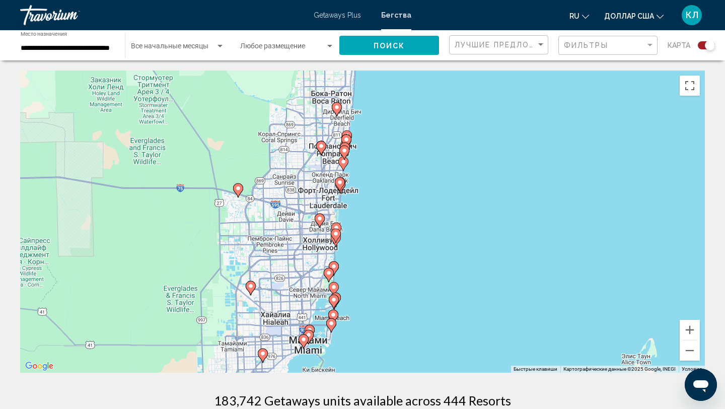
drag, startPoint x: 391, startPoint y: 182, endPoint x: 396, endPoint y: 102, distance: 80.2
click at [396, 103] on div "Чтобы активировать перетаскивание с помощью клавиатуры, нажмите Alt + Ввод. Пос…" at bounding box center [362, 221] width 685 height 302
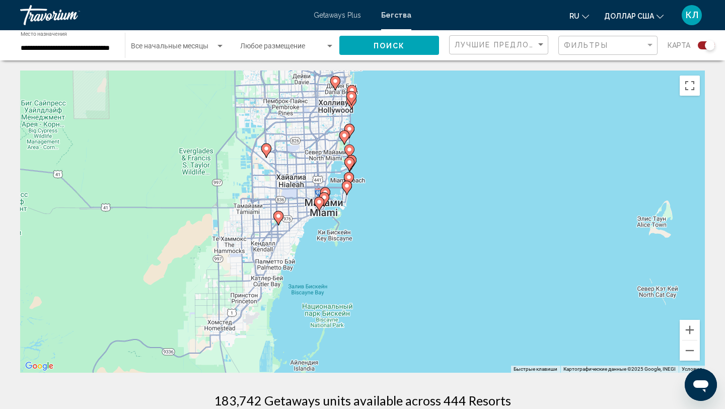
drag, startPoint x: 403, startPoint y: 189, endPoint x: 407, endPoint y: 117, distance: 72.1
click at [407, 117] on div "Чтобы активировать перетаскивание с помощью клавиатуры, нажмите Alt + Ввод. Пос…" at bounding box center [362, 221] width 685 height 302
click at [690, 331] on button "Увеличить" at bounding box center [690, 330] width 20 height 20
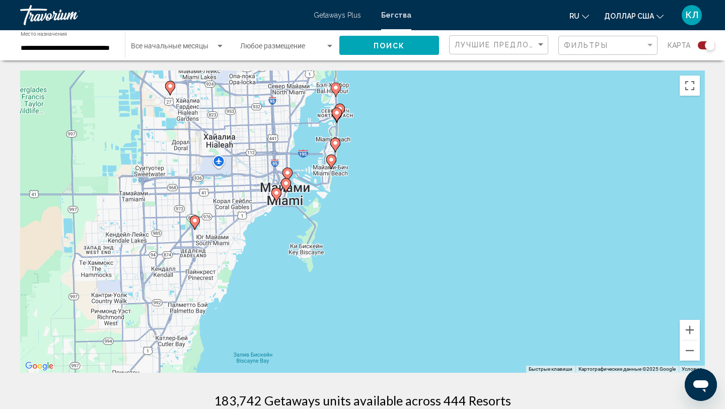
drag, startPoint x: 507, startPoint y: 151, endPoint x: 498, endPoint y: 287, distance: 137.3
click at [498, 287] on div "Чтобы активировать перетаскивание с помощью клавиатуры, нажмите Alt + Ввод. Пос…" at bounding box center [362, 221] width 685 height 302
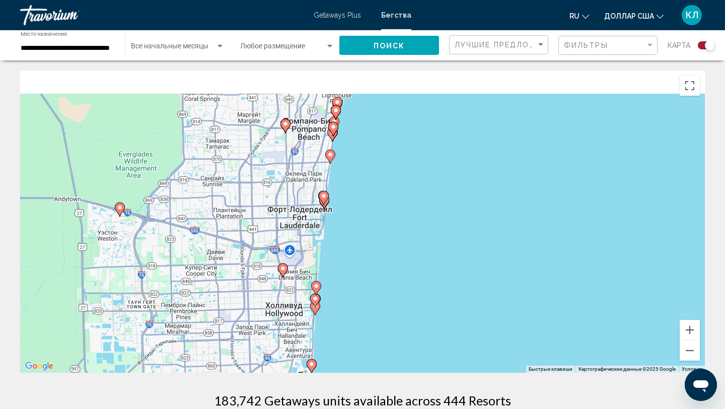
drag, startPoint x: 466, startPoint y: 185, endPoint x: 466, endPoint y: 303, distance: 117.8
click at [466, 303] on div "Чтобы активировать перетаскивание с помощью клавиатуры, нажмите Alt + Ввод. Пос…" at bounding box center [362, 221] width 685 height 302
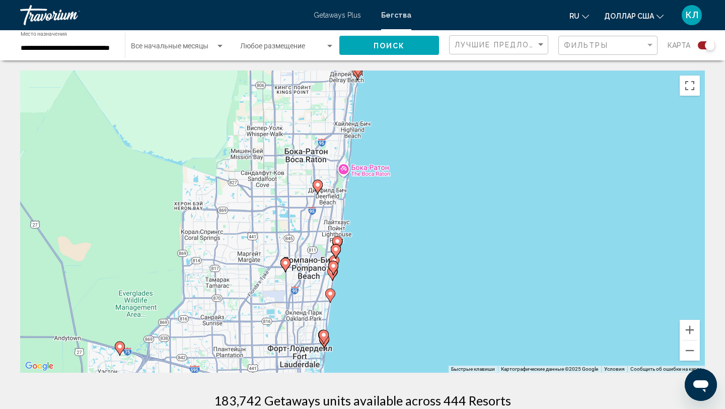
drag, startPoint x: 451, startPoint y: 165, endPoint x: 451, endPoint y: 243, distance: 78.0
click at [451, 243] on div "Чтобы активировать перетаскивание с помощью клавиатуры, нажмите Alt + Ввод. Пос…" at bounding box center [362, 221] width 685 height 302
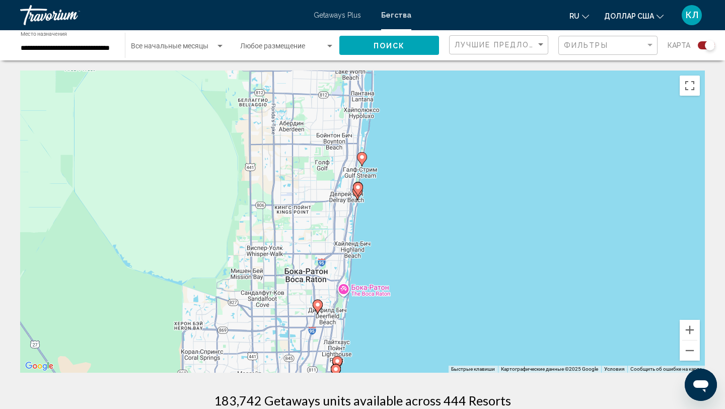
drag, startPoint x: 440, startPoint y: 168, endPoint x: 440, endPoint y: 262, distance: 93.6
click at [440, 262] on div "Чтобы активировать перетаскивание с помощью клавиатуры, нажмите Alt + Ввод. Пос…" at bounding box center [362, 221] width 685 height 302
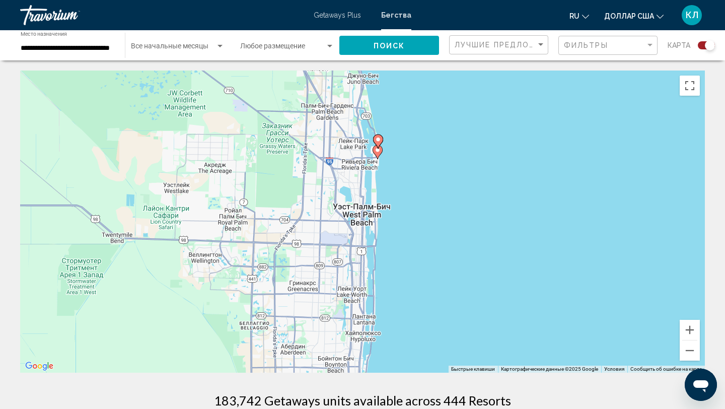
drag, startPoint x: 415, startPoint y: 160, endPoint x: 416, endPoint y: 258, distance: 98.7
click at [416, 258] on div "Чтобы активировать перетаскивание с помощью клавиатуры, нажмите Alt + Ввод. Пос…" at bounding box center [362, 221] width 685 height 302
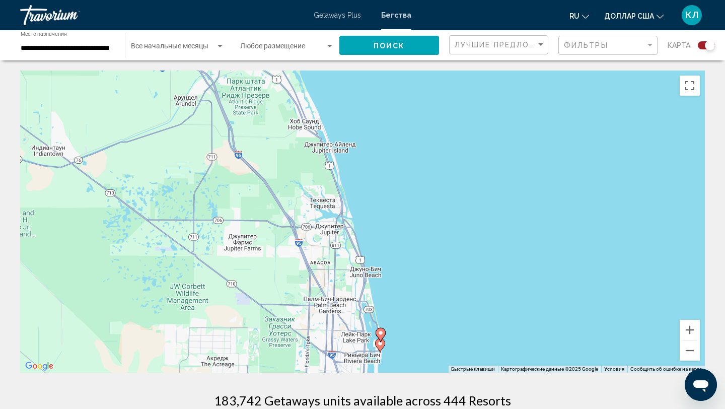
drag, startPoint x: 392, startPoint y: 178, endPoint x: 429, endPoint y: 270, distance: 99.6
click at [429, 270] on div "Чтобы активировать перетаскивание с помощью клавиатуры, нажмите Alt + Ввод. Пос…" at bounding box center [362, 221] width 685 height 302
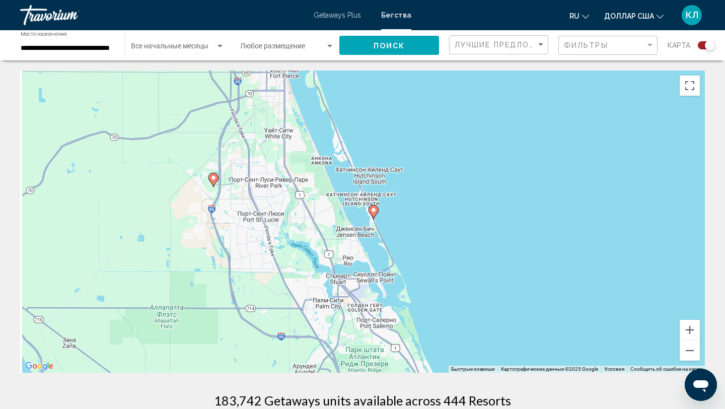
drag, startPoint x: 380, startPoint y: 159, endPoint x: 407, endPoint y: 228, distance: 74.0
click at [407, 228] on div "Чтобы активировать перетаскивание с помощью клавиатуры, нажмите Alt + Ввод. Пос…" at bounding box center [362, 221] width 685 height 302
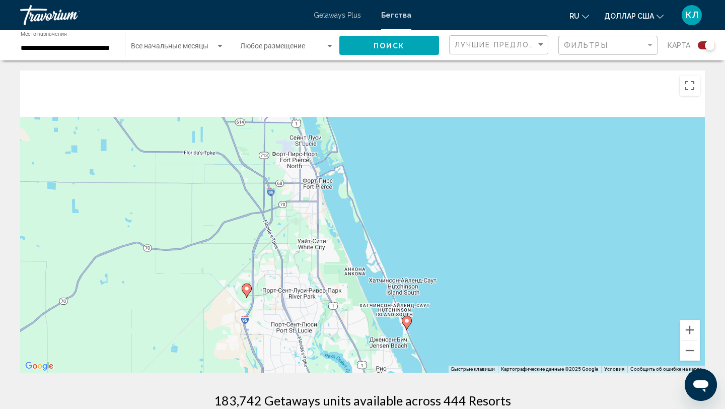
drag, startPoint x: 412, startPoint y: 132, endPoint x: 439, endPoint y: 232, distance: 103.1
click at [439, 232] on div "Чтобы активировать перетаскивание с помощью клавиатуры, нажмите Alt + Ввод. Пос…" at bounding box center [362, 221] width 685 height 302
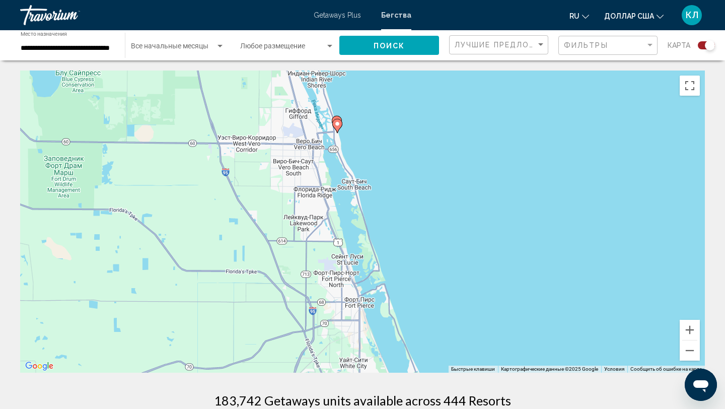
drag, startPoint x: 389, startPoint y: 117, endPoint x: 418, endPoint y: 195, distance: 83.3
click at [418, 195] on div "Чтобы активировать перетаскивание с помощью клавиатуры, нажмите Alt + Ввод. Пос…" at bounding box center [362, 221] width 685 height 302
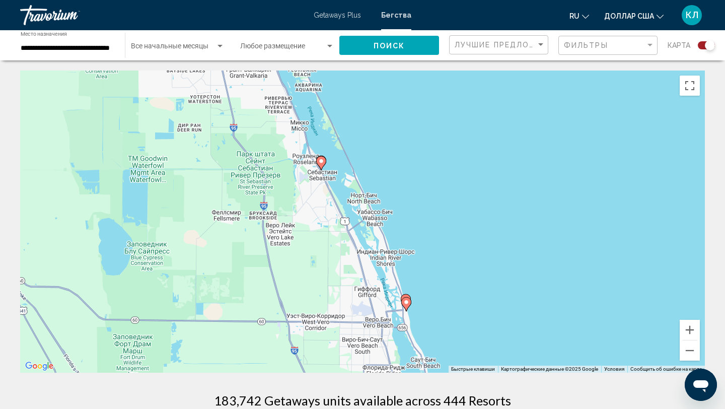
drag, startPoint x: 378, startPoint y: 111, endPoint x: 395, endPoint y: 181, distance: 71.7
click at [395, 181] on div "Чтобы активировать перетаскивание с помощью клавиатуры, нажмите Alt + Ввод. Пос…" at bounding box center [362, 221] width 685 height 302
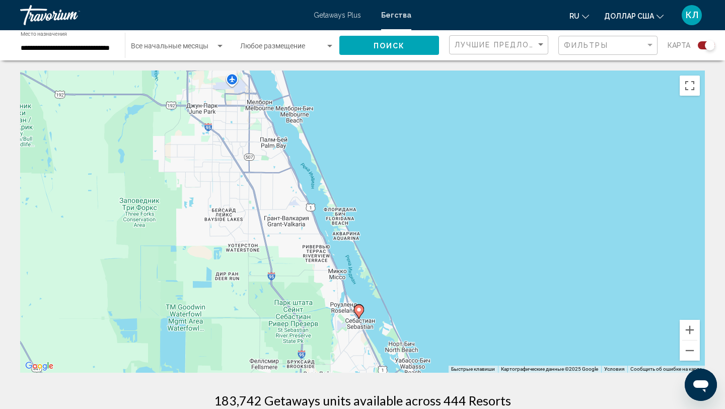
drag, startPoint x: 355, startPoint y: 131, endPoint x: 380, endPoint y: 211, distance: 83.9
click at [380, 211] on div "Чтобы активировать перетаскивание с помощью клавиатуры, нажмите Alt + Ввод. Пос…" at bounding box center [362, 221] width 685 height 302
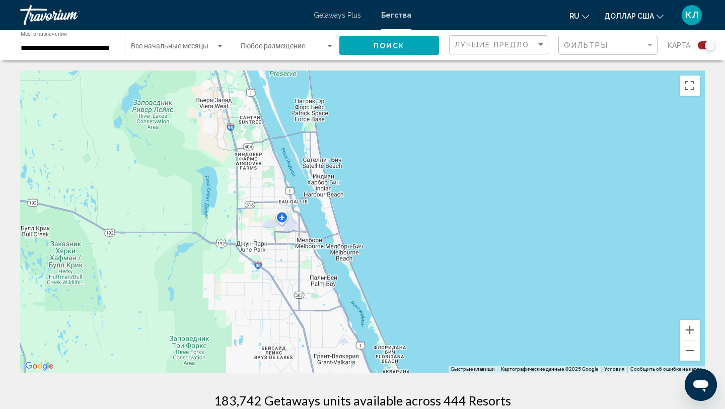
drag, startPoint x: 347, startPoint y: 136, endPoint x: 388, endPoint y: 223, distance: 96.2
click at [388, 223] on div "Чтобы активировать перетаскивание с помощью клавиатуры, нажмите Alt + Ввод. Пос…" at bounding box center [362, 221] width 685 height 302
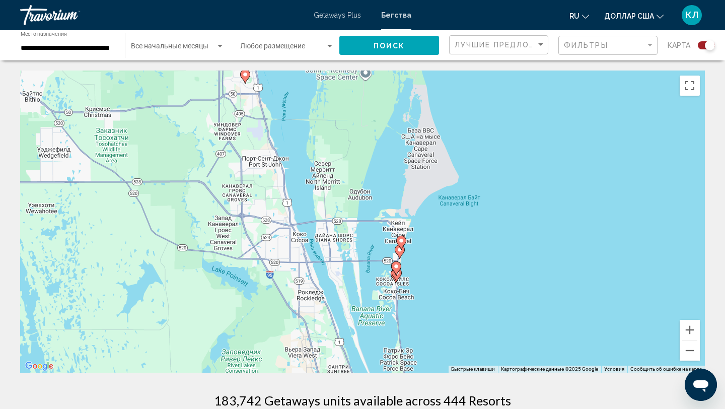
drag
click at [474, 222] on div "Чтобы активировать перетаскивание с помощью клавиатуры, нажмите Alt + Ввод. Пос…" at bounding box center [362, 221] width 685 height 302
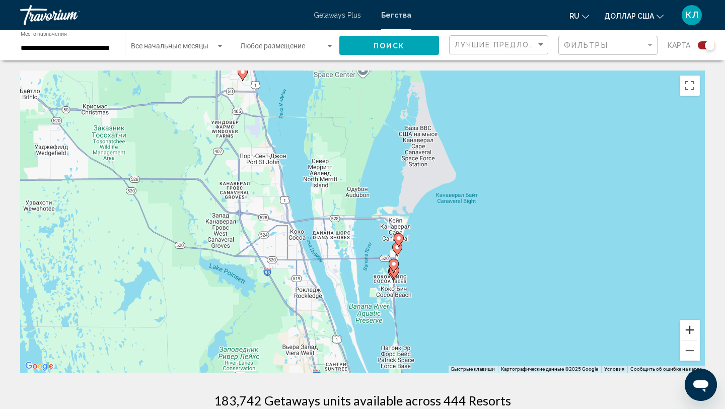
click at [690, 328] on button "Увеличить" at bounding box center [690, 330] width 20 height 20
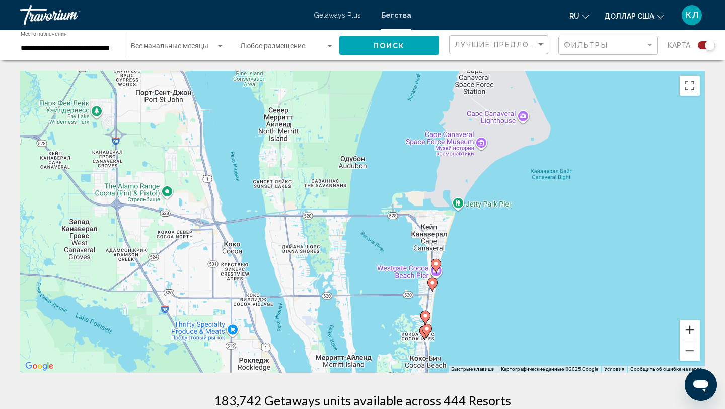
click at [690, 328] on button "Увеличить" at bounding box center [690, 330] width 20 height 20
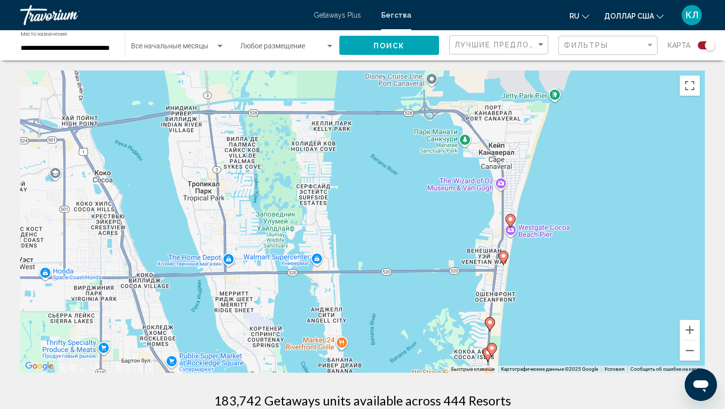
click at [645, 232] on div "Чтобы активировать перетаскивание с помощью клавиатуры, нажмите Alt + Ввод. Пос…" at bounding box center [362, 221] width 685 height 302
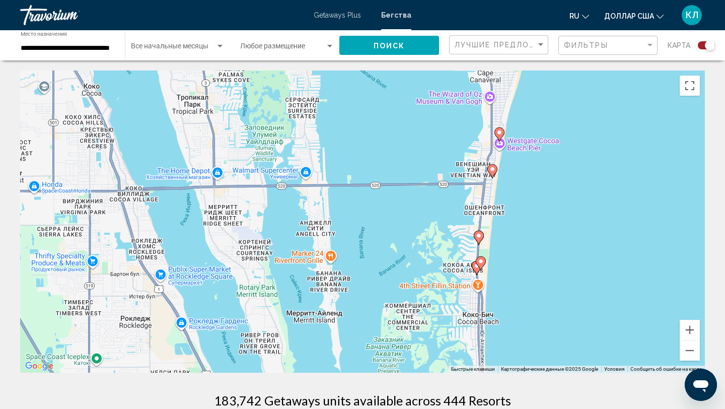
click at [641, 248] on div "Чтобы активировать перетаскивание с помощью клавиатуры, нажмите Alt + Ввод. Пос…" at bounding box center [362, 221] width 685 height 302
click at [694, 359] on button "Уменьшить" at bounding box center [690, 350] width 20 height 20
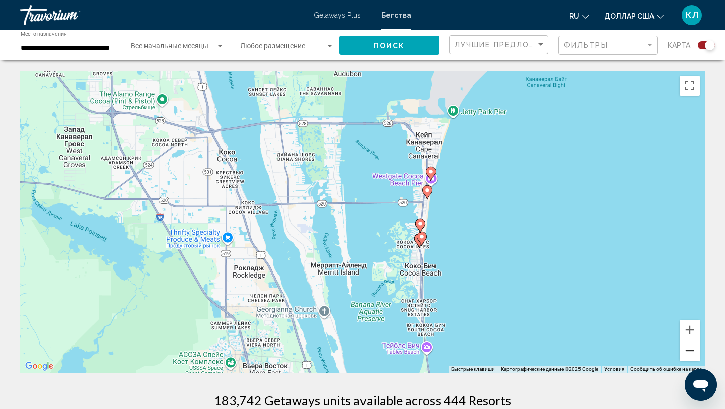
click at [694, 354] on button "Уменьшить" at bounding box center [690, 350] width 20 height 20
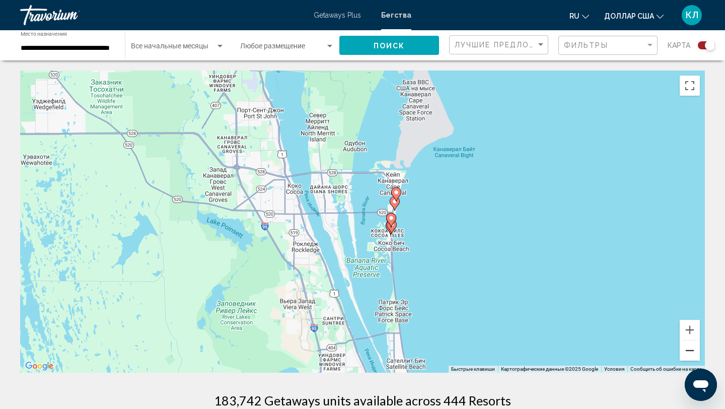
click at [694, 354] on button "Уменьшить" at bounding box center [690, 350] width 20 height 20
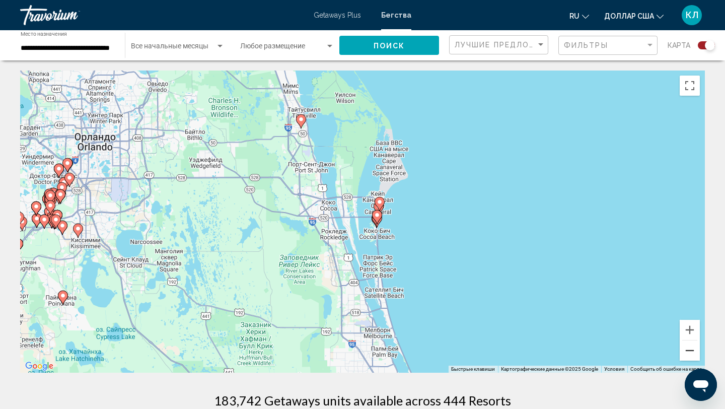
click at [694, 354] on button "Уменьшить" at bounding box center [690, 350] width 20 height 20
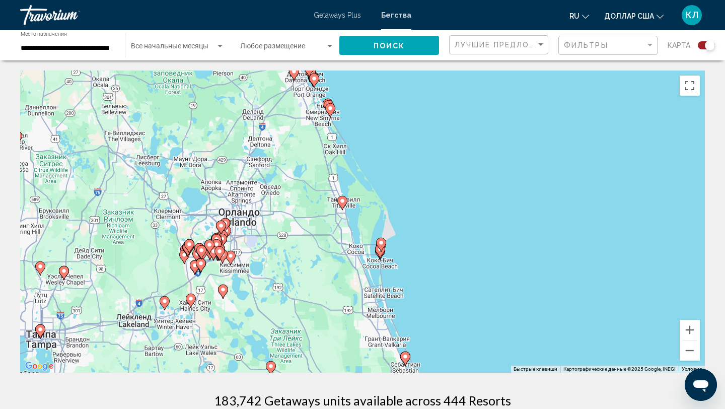
click at [543, 283] on div "Чтобы активировать перетаскивание с помощью клавиатуры, нажмите Alt + Ввод. Пос…" at bounding box center [362, 221] width 685 height 302
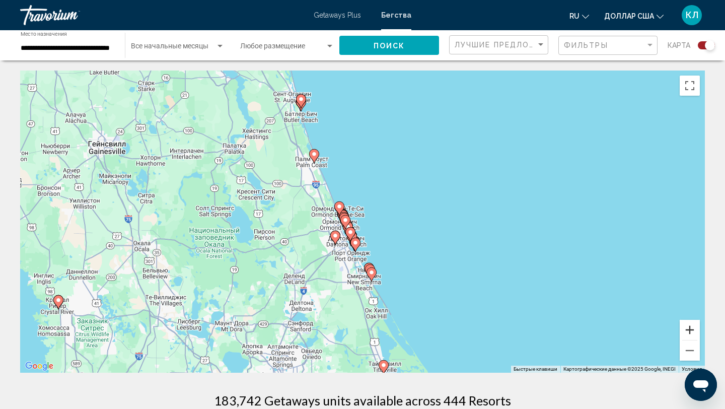
click at [691, 328] on button "Увеличить" at bounding box center [690, 330] width 20 height 20
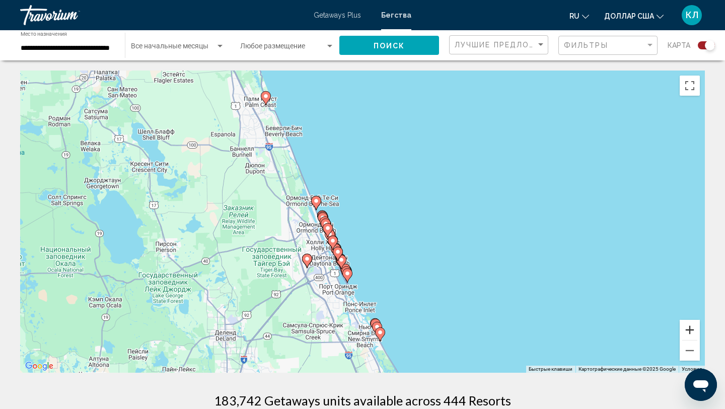
click at [691, 328] on button "Увеличить" at bounding box center [690, 330] width 20 height 20
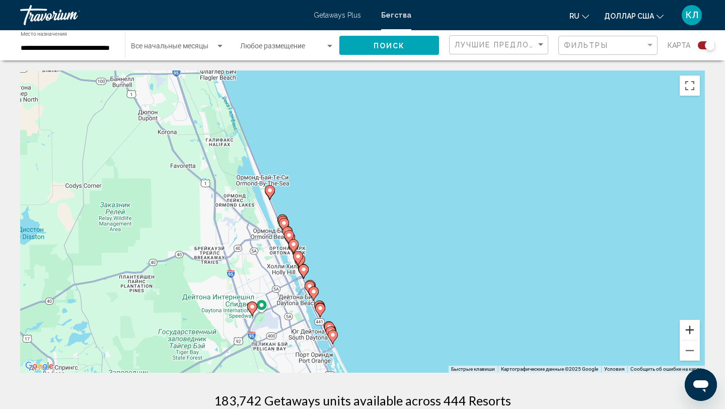
click at [691, 328] on button "Увеличить" at bounding box center [690, 330] width 20 height 20
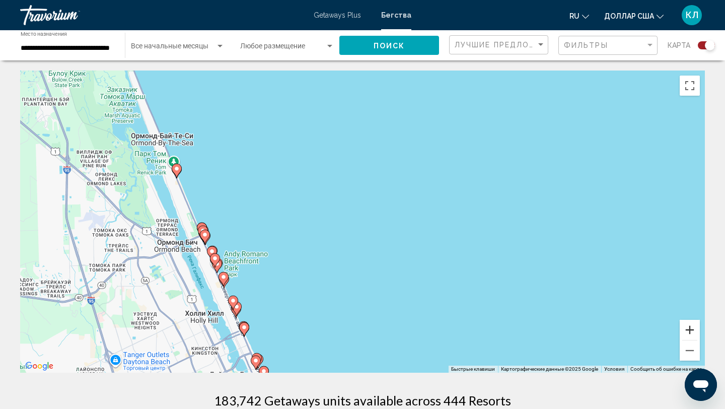
click at [691, 328] on button "Увеличить" at bounding box center [690, 330] width 20 height 20
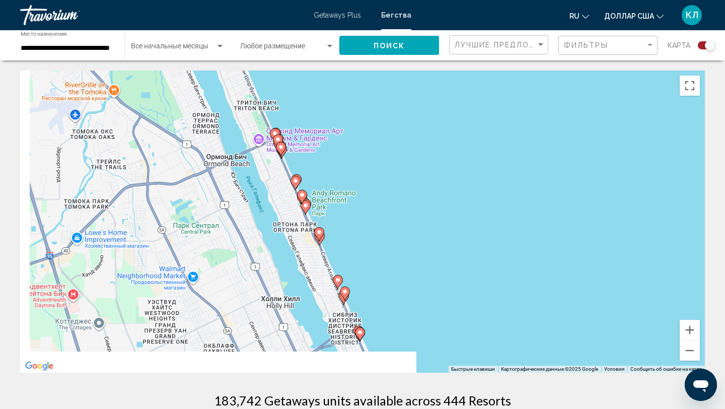
drag, startPoint x: 311, startPoint y: 307, endPoint x: 552, endPoint y: 194, distance: 265.6
click at [552, 194] on div "Чтобы активировать перетаскивание с помощью клавиатуры, нажмите Alt + Ввод. Пос…" at bounding box center [362, 221] width 685 height 302
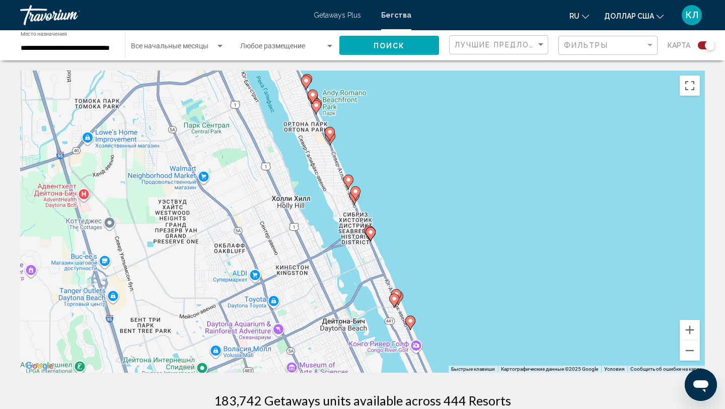
drag, startPoint x: 499, startPoint y: 269, endPoint x: 510, endPoint y: 166, distance: 103.8
click at [510, 166] on div "Чтобы активировать перетаскивание с помощью клавиатуры, нажмите Alt + Ввод. Пос…" at bounding box center [362, 221] width 685 height 302
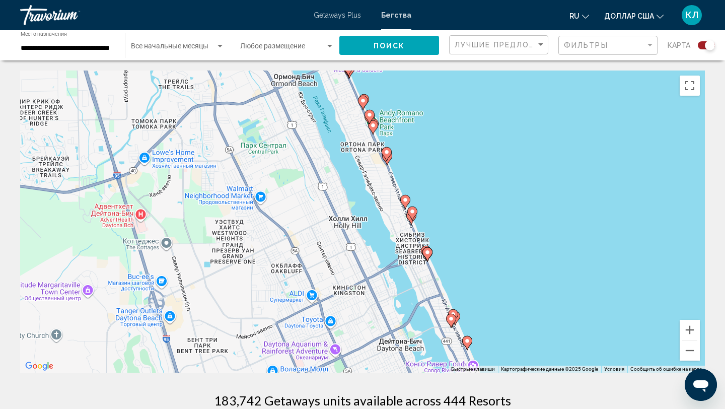
drag, startPoint x: 447, startPoint y: 224, endPoint x: 507, endPoint y: 248, distance: 65.5
click at [507, 248] on div "Чтобы активировать перетаскивание с помощью клавиатуры, нажмите Alt + Ввод. Пос…" at bounding box center [362, 221] width 685 height 302
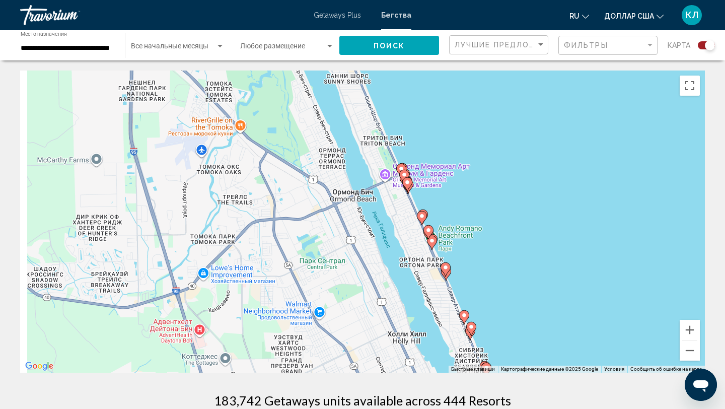
drag, startPoint x: 481, startPoint y: 131, endPoint x: 514, endPoint y: 203, distance: 78.6
click at [514, 203] on div "Чтобы активировать перетаскивание с помощью клавиатуры, нажмите Alt + Ввод. Пос…" at bounding box center [362, 221] width 685 height 302
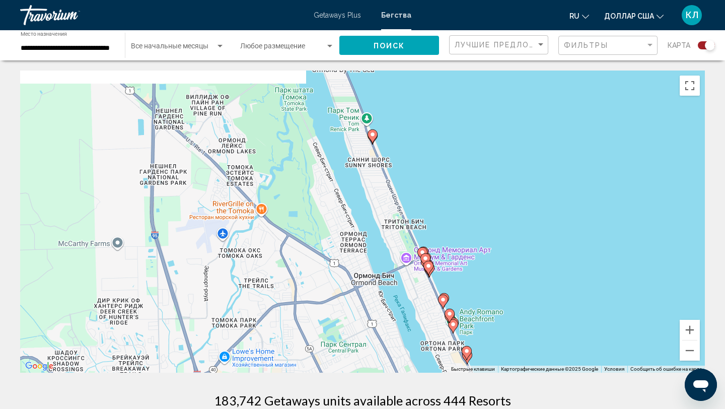
drag, startPoint x: 505, startPoint y: 181, endPoint x: 526, endPoint y: 273, distance: 93.8
click at [526, 273] on div "Чтобы активировать перетаскивание с помощью клавиатуры, нажмите Alt + Ввод. Пос…" at bounding box center [362, 221] width 685 height 302
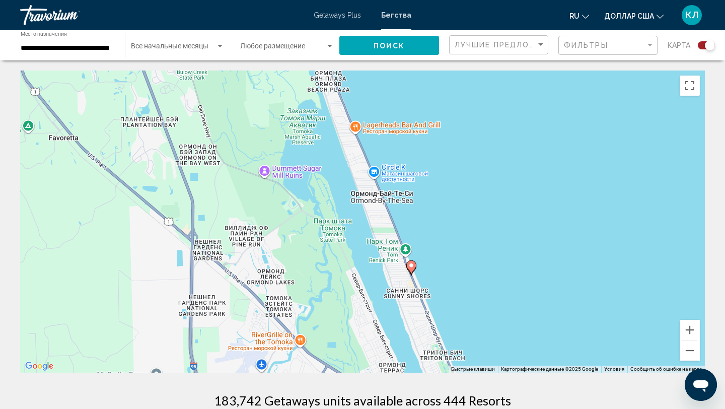
drag, startPoint x: 441, startPoint y: 142, endPoint x: 474, endPoint y: 219, distance: 83.4
click at [474, 219] on div "Чтобы активировать перетаскивание с помощью клавиатуры, нажмите Alt + Ввод. Пос…" at bounding box center [362, 221] width 685 height 302
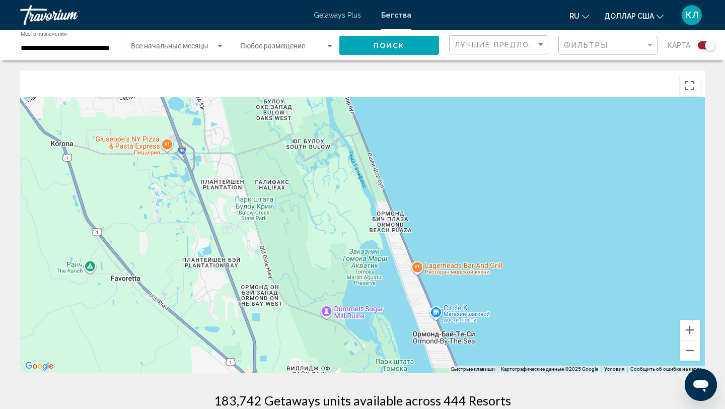
drag, startPoint x: 437, startPoint y: 110, endPoint x: 452, endPoint y: 158, distance: 50.5
click at [452, 158] on div "Чтобы активировать перетаскивание с помощью клавиатуры, нажмите Alt + Ввод. Пос…" at bounding box center [362, 221] width 685 height 302
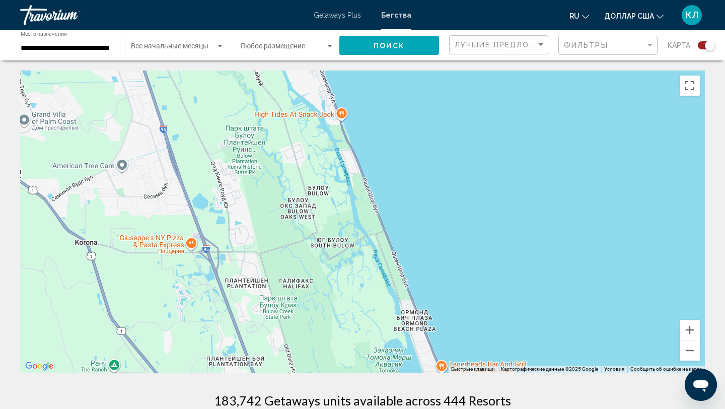
drag, startPoint x: 458, startPoint y: 197, endPoint x: 483, endPoint y: 253, distance: 62.0
click at [483, 253] on div "Основное содержание" at bounding box center [362, 221] width 685 height 302
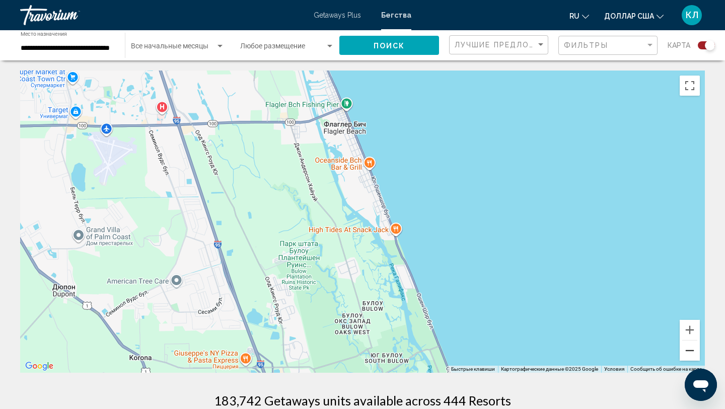
click at [689, 352] on button "Уменьшить" at bounding box center [690, 350] width 20 height 20
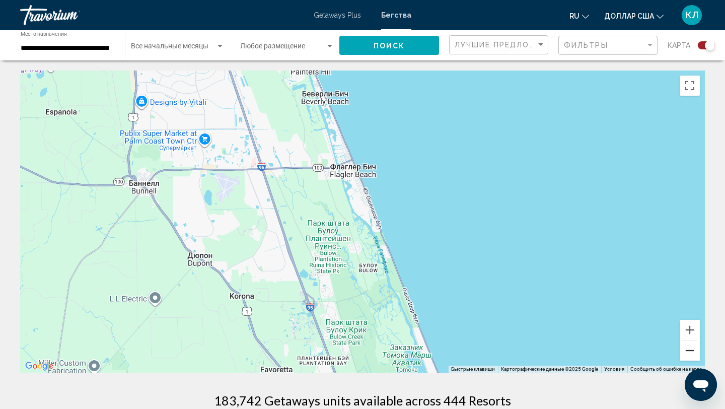
click at [689, 352] on button "Уменьшить" at bounding box center [690, 350] width 20 height 20
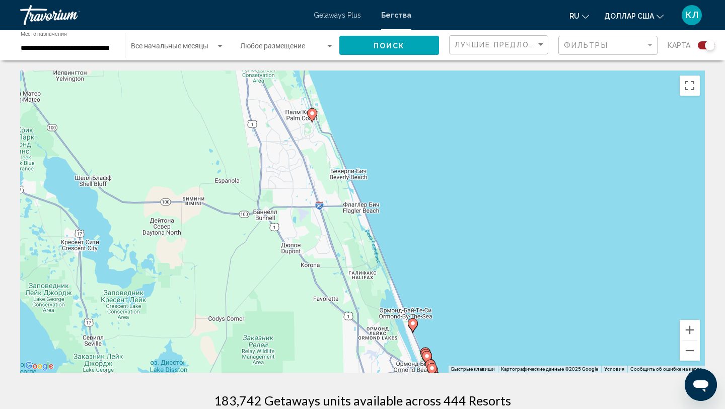
drag, startPoint x: 458, startPoint y: 170, endPoint x: 504, endPoint y: 256, distance: 98.0
click at [504, 254] on div "Чтобы активировать перетаскивание с помощью клавиатуры, нажмите Alt + Ввод. Пос…" at bounding box center [362, 221] width 685 height 302
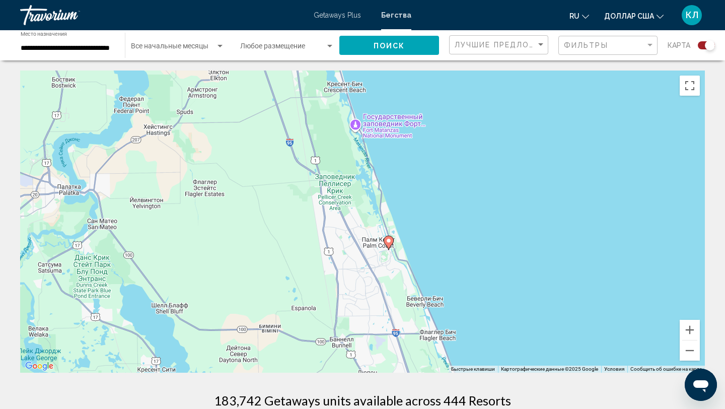
drag, startPoint x: 424, startPoint y: 159, endPoint x: 474, endPoint y: 241, distance: 96.3
click at [474, 241] on div "Чтобы активировать перетаскивание с помощью клавиатуры, нажмите Alt + Ввод. Пос…" at bounding box center [362, 221] width 685 height 302
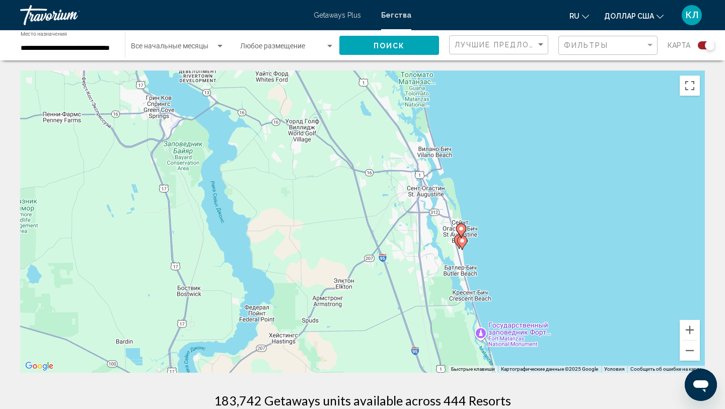
drag, startPoint x: 505, startPoint y: 162, endPoint x: 514, endPoint y: 235, distance: 73.5
click at [514, 234] on div "Чтобы активировать перетаскивание с помощью клавиатуры, нажмите Alt + Ввод. Пос…" at bounding box center [362, 221] width 685 height 302
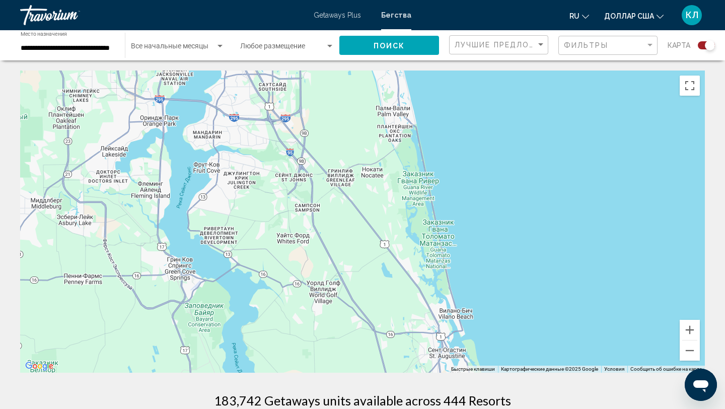
drag, startPoint x: 504, startPoint y: 185, endPoint x: 516, endPoint y: 280, distance: 95.4
click at [516, 280] on div "Чтобы активировать перетаскивание с помощью клавиатуры, нажмите Alt + Ввод. Пос…" at bounding box center [362, 221] width 685 height 302
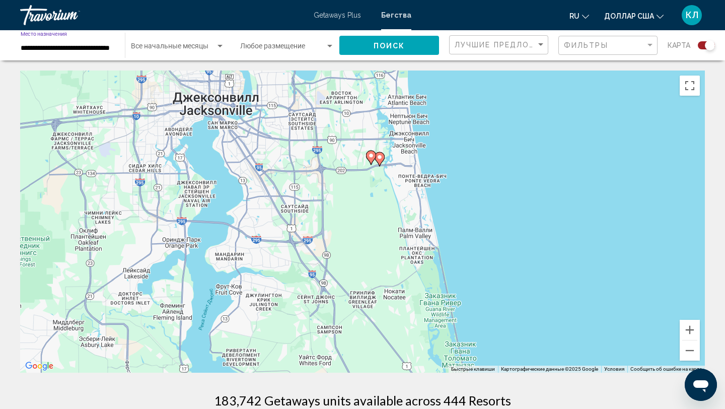
click at [102, 48] on input "**********" at bounding box center [68, 48] width 94 height 8
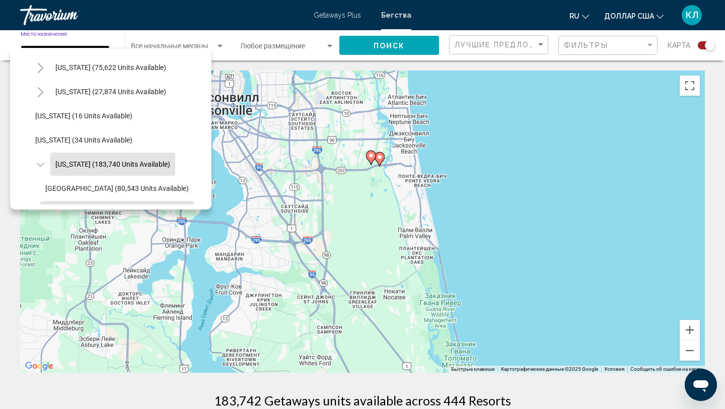
scroll to position [116, 0]
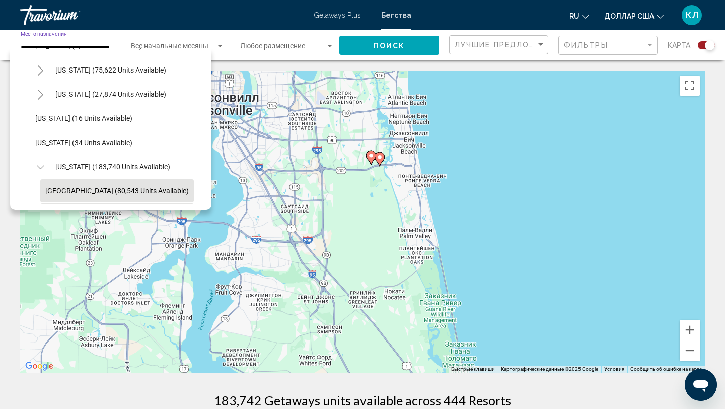
click at [163, 189] on span "[GEOGRAPHIC_DATA] (80,543 units available)" at bounding box center [116, 191] width 143 height 8
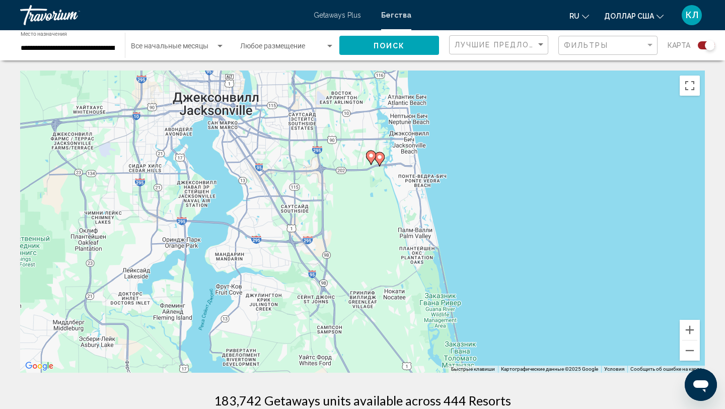
click at [88, 56] on div "**********" at bounding box center [68, 46] width 94 height 28
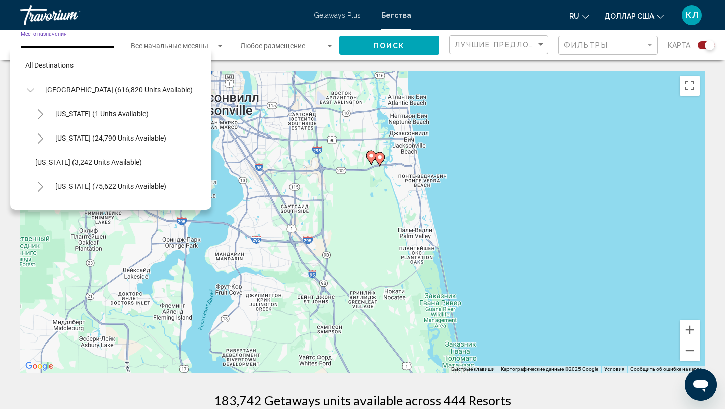
scroll to position [181, 0]
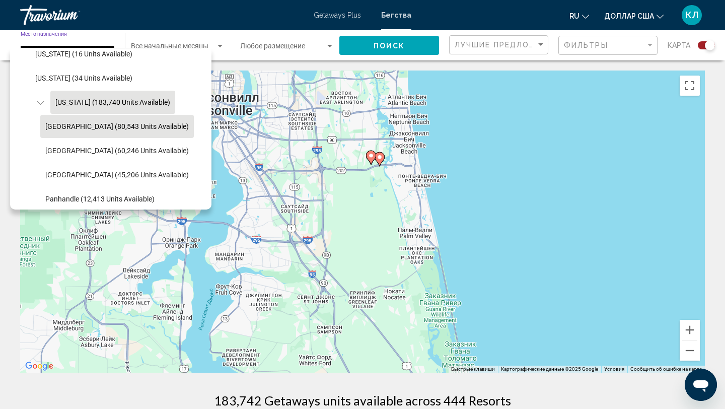
click at [101, 105] on span "[US_STATE] (183,740 units available)" at bounding box center [112, 102] width 115 height 8
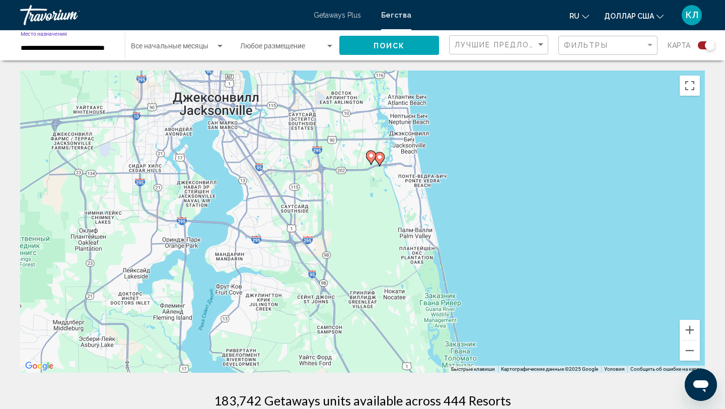
scroll to position [0, 6]
click at [415, 49] on button "Поиск" at bounding box center [389, 45] width 100 height 19
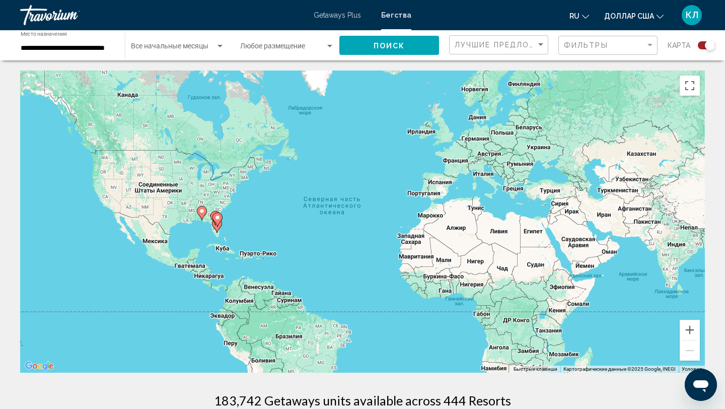
click at [220, 219] on icon "Основное содержание" at bounding box center [217, 219] width 9 height 13
type input "**********"
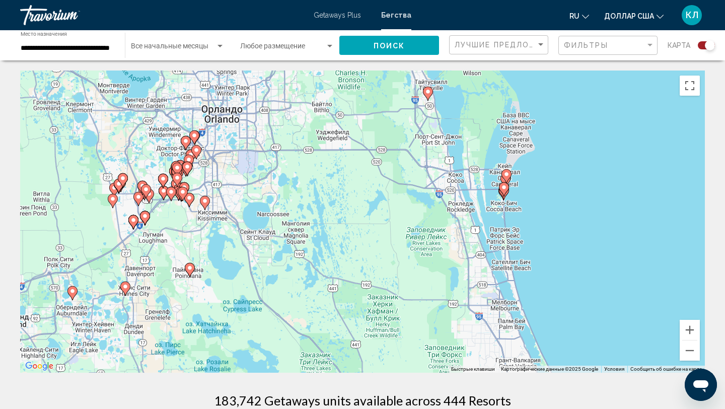
drag, startPoint x: 167, startPoint y: 236, endPoint x: 316, endPoint y: 214, distance: 150.7
click at [316, 214] on div "Чтобы активировать перетаскивание с помощью клавиатуры, нажмите Alt + Ввод. Пос…" at bounding box center [362, 221] width 685 height 302
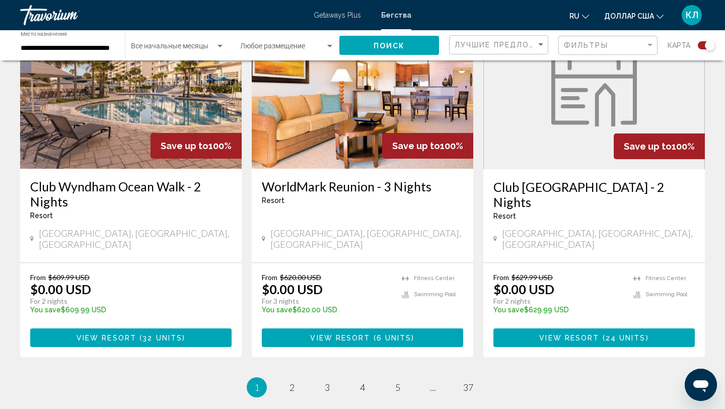
scroll to position [1544, 0]
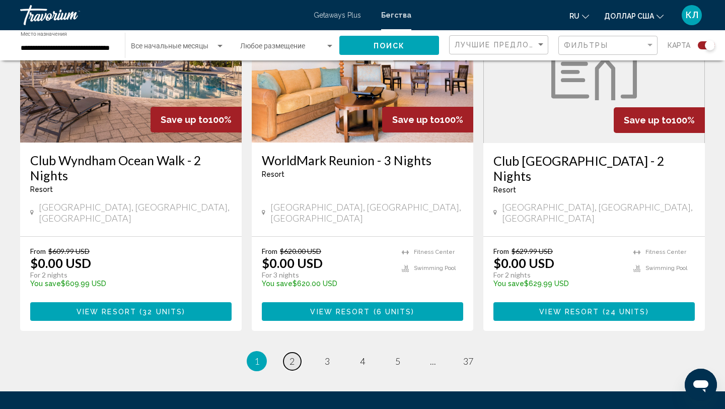
click at [292, 355] on span "2" at bounding box center [291, 360] width 5 height 11
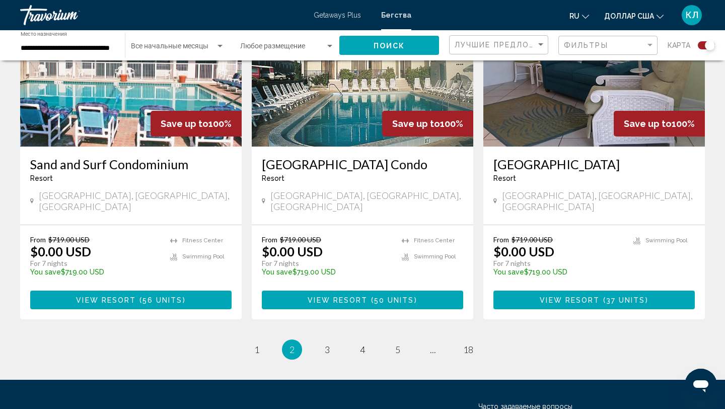
scroll to position [1559, 0]
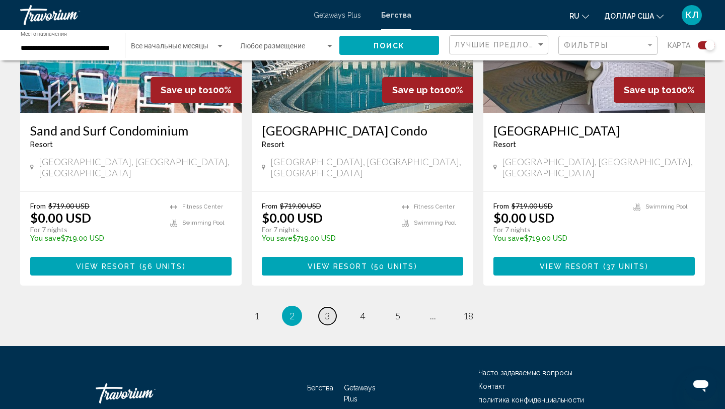
click at [325, 310] on span "3" at bounding box center [327, 315] width 5 height 11
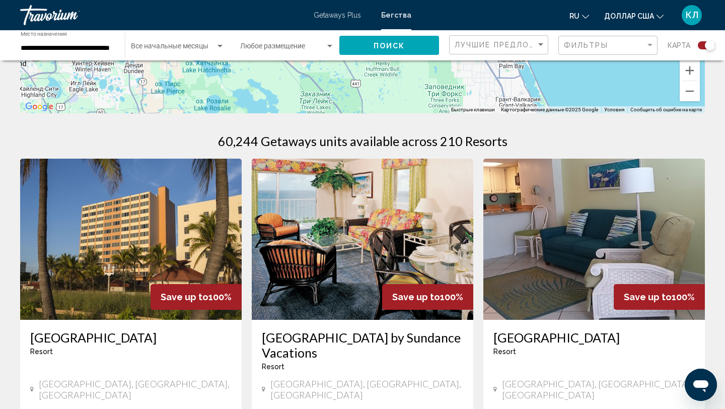
scroll to position [265, 0]
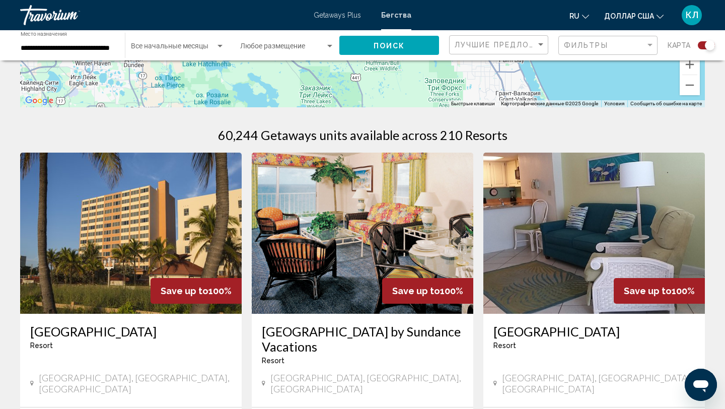
click at [299, 345] on h3 "[GEOGRAPHIC_DATA] by Sundance Vacations" at bounding box center [362, 339] width 201 height 30
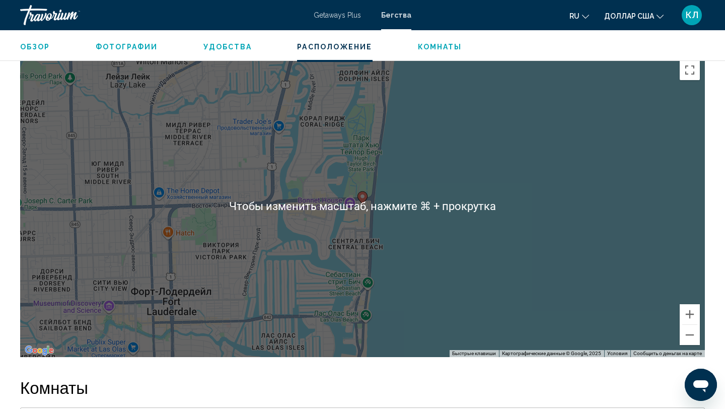
scroll to position [1503, 0]
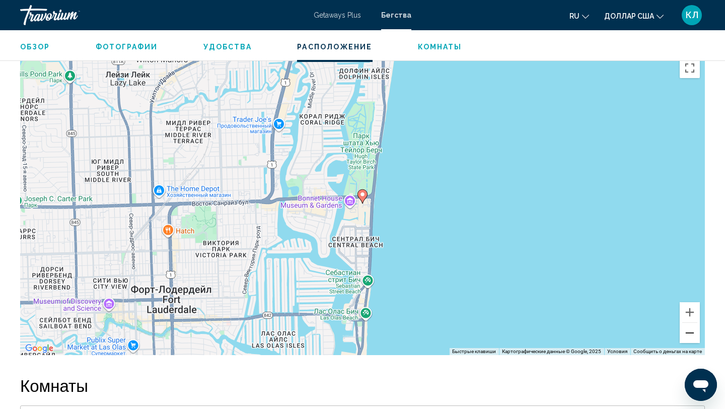
click at [688, 331] on button "Уменьшить" at bounding box center [690, 333] width 20 height 20
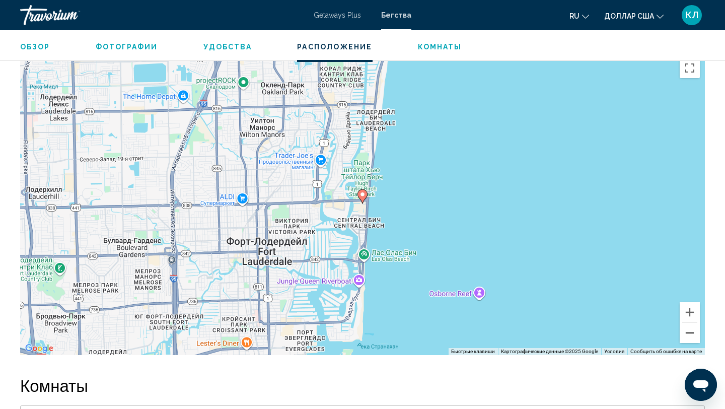
click at [688, 331] on button "Уменьшить" at bounding box center [690, 333] width 20 height 20
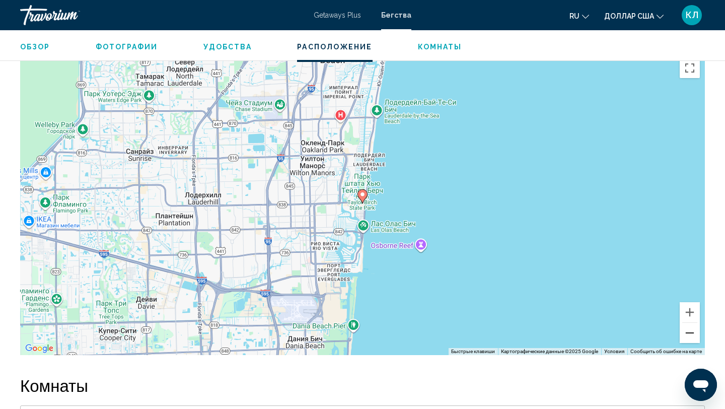
click at [688, 331] on button "Уменьшить" at bounding box center [690, 333] width 20 height 20
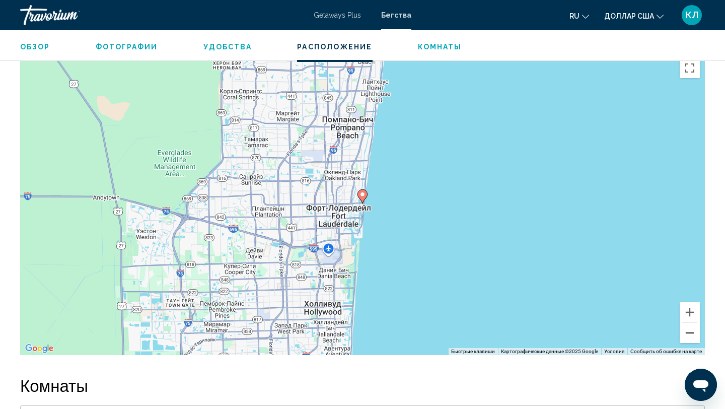
click at [688, 331] on button "Уменьшить" at bounding box center [690, 333] width 20 height 20
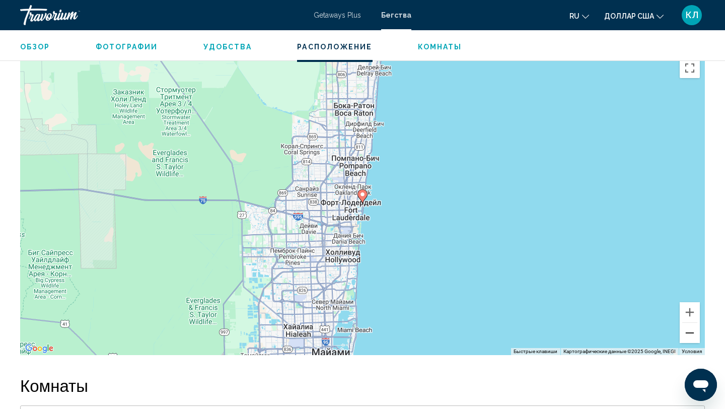
click at [688, 331] on button "Уменьшить" at bounding box center [690, 333] width 20 height 20
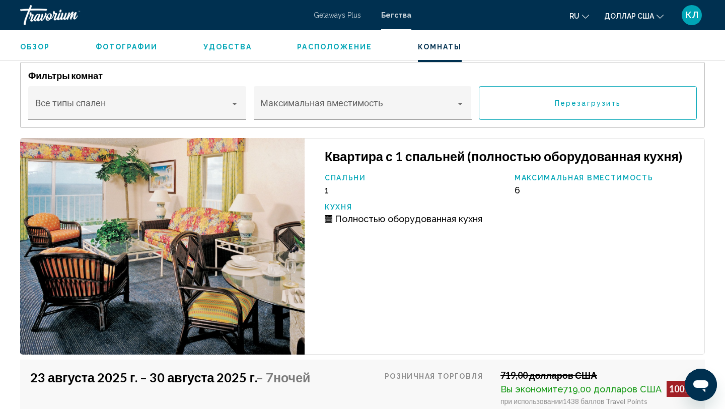
scroll to position [1845, 0]
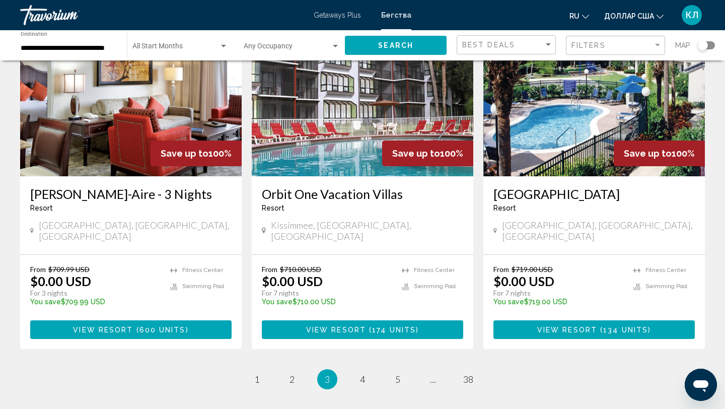
scroll to position [1292, 0]
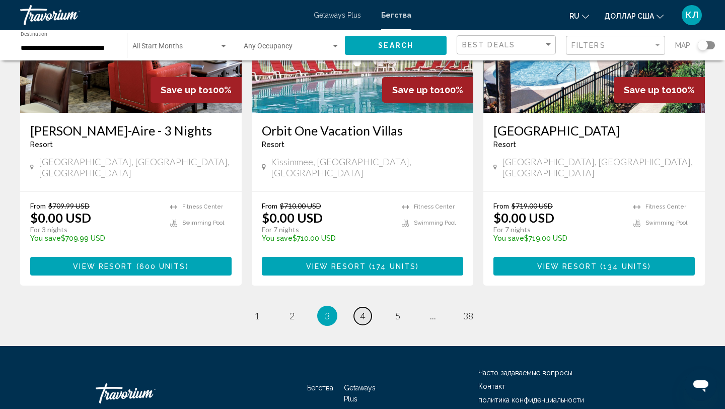
click at [364, 310] on span "4" at bounding box center [362, 315] width 5 height 11
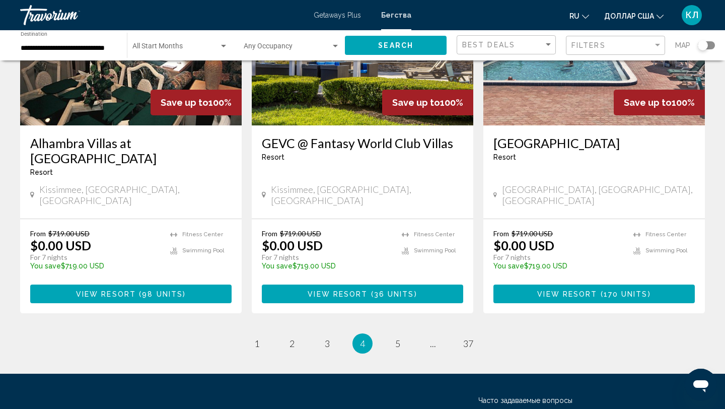
scroll to position [1241, 0]
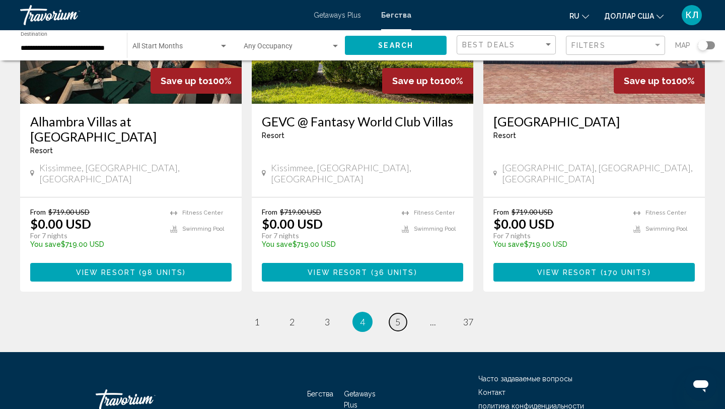
click at [396, 313] on link "page 5" at bounding box center [398, 322] width 18 height 18
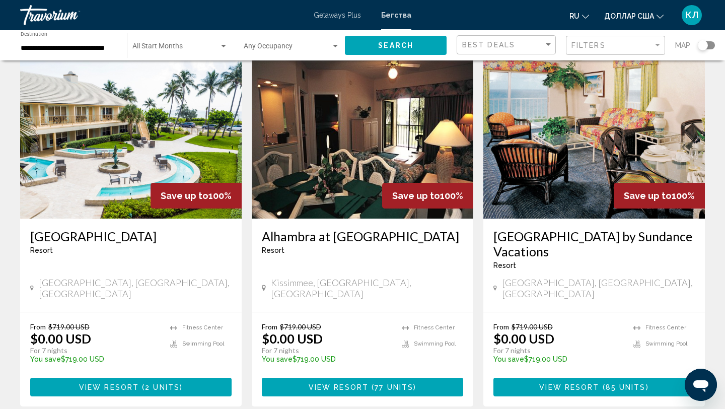
scroll to position [1161, 0]
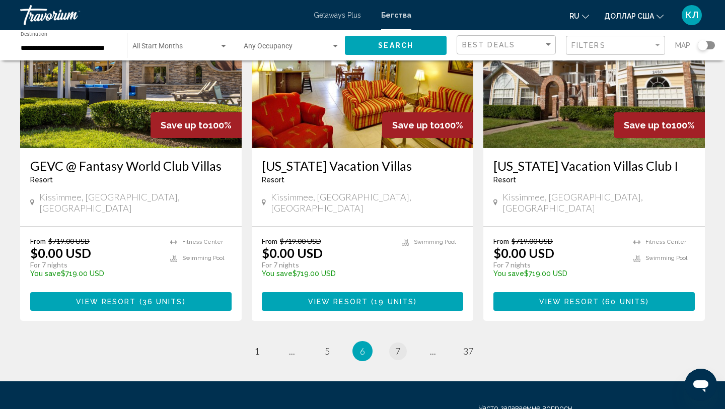
scroll to position [1228, 0]
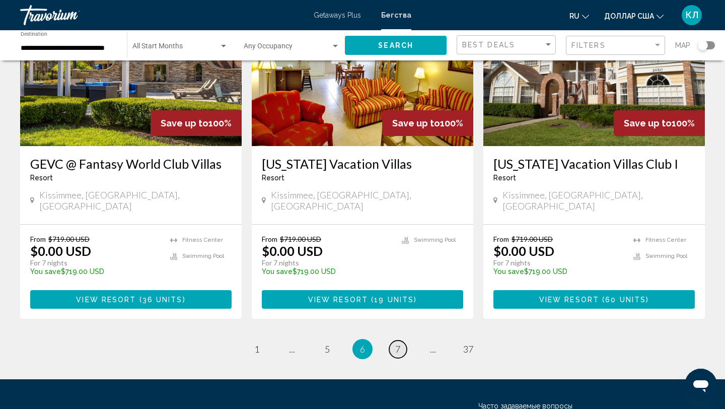
click at [392, 340] on link "page 7" at bounding box center [398, 349] width 18 height 18
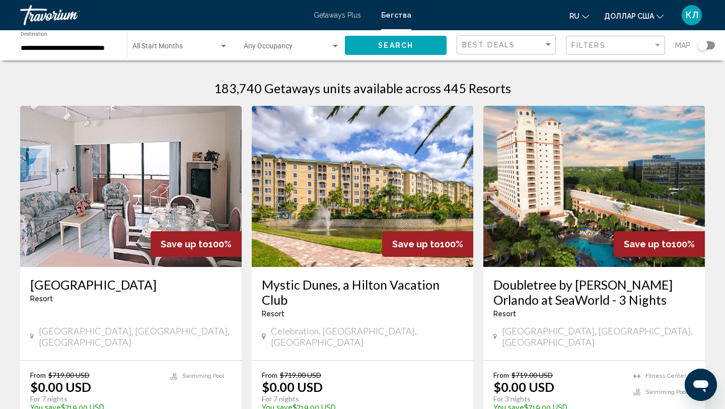
click at [53, 284] on h3 "[GEOGRAPHIC_DATA]" at bounding box center [130, 284] width 201 height 15
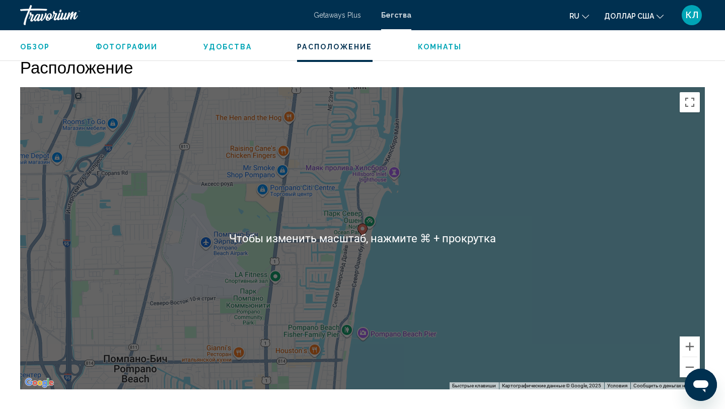
scroll to position [1174, 0]
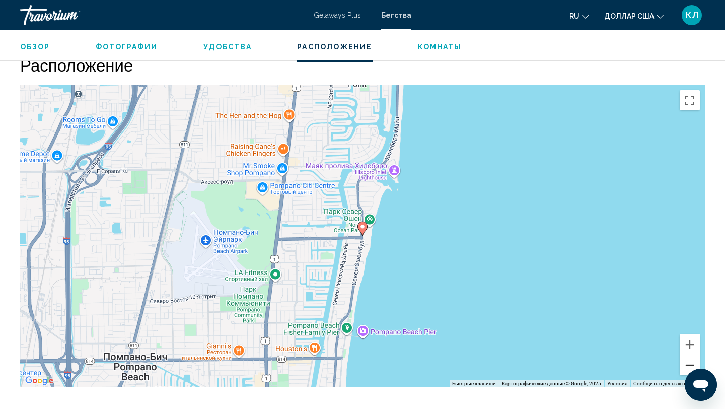
click at [685, 365] on button "Уменьшить" at bounding box center [690, 365] width 20 height 20
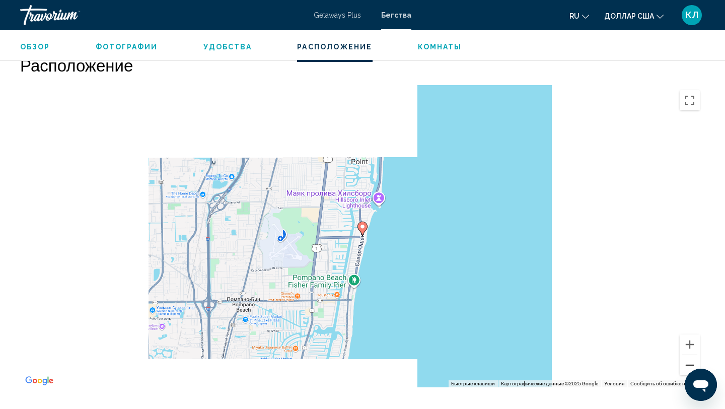
click at [685, 365] on button "Уменьшить" at bounding box center [690, 365] width 20 height 20
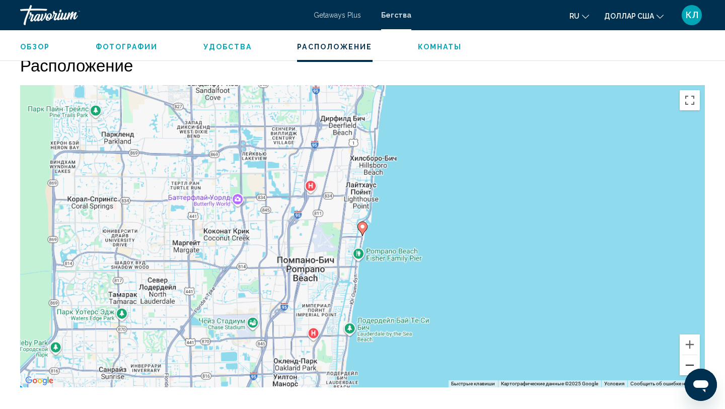
click at [685, 365] on button "Уменьшить" at bounding box center [690, 365] width 20 height 20
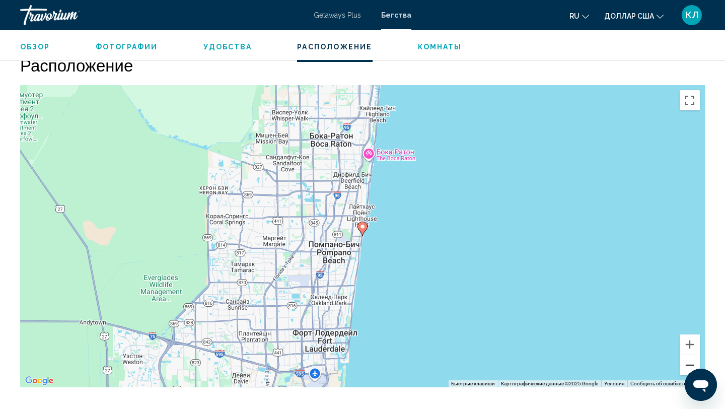
click at [685, 365] on button "Уменьшить" at bounding box center [690, 365] width 20 height 20
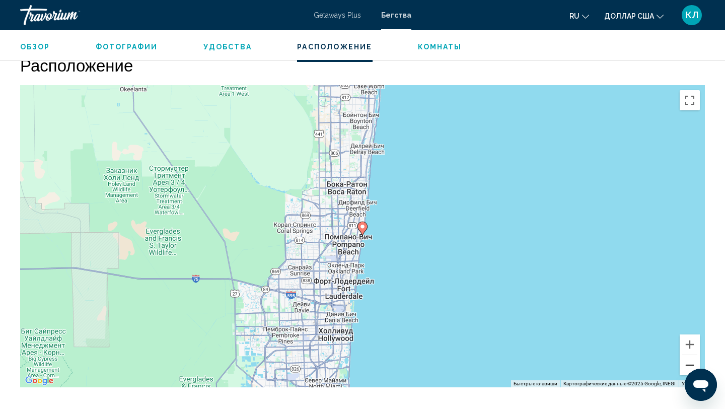
click at [685, 365] on button "Уменьшить" at bounding box center [690, 365] width 20 height 20
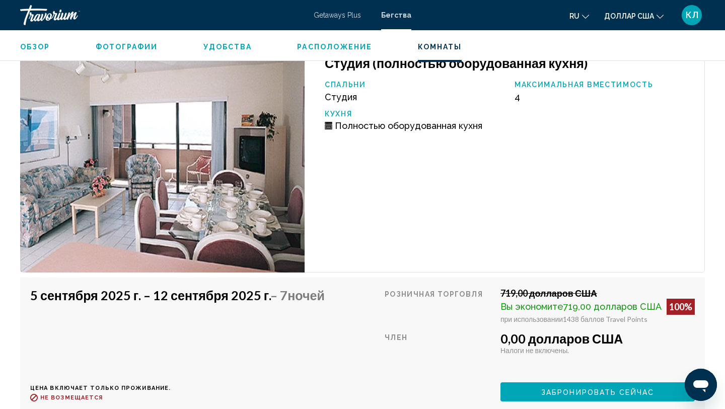
scroll to position [1639, 0]
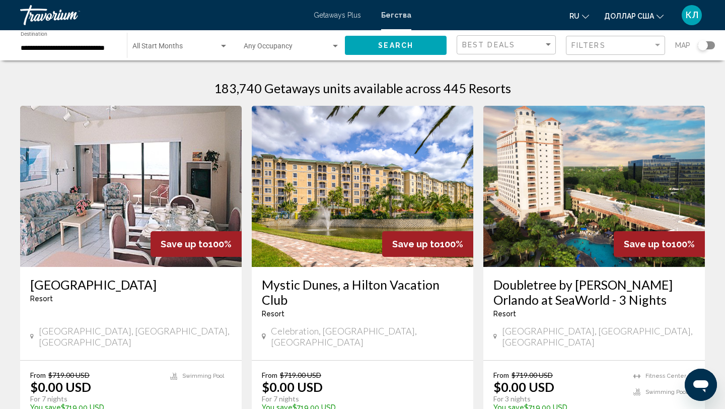
click at [710, 47] on div "Search widget" at bounding box center [706, 45] width 17 height 8
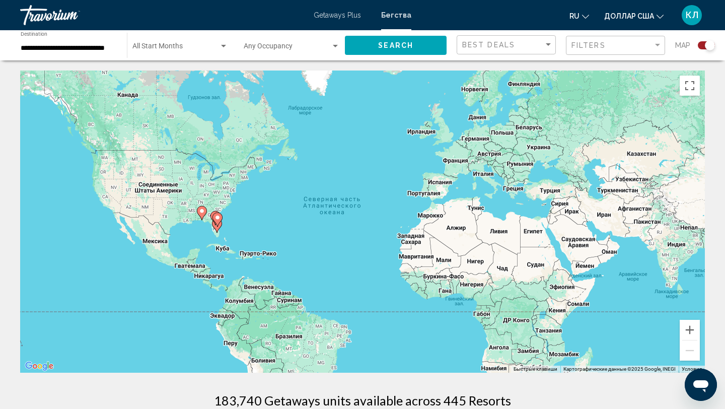
click at [223, 223] on div "Чтобы активировать перетаскивание с помощью клавиатуры, нажмите Alt + Ввод. Пос…" at bounding box center [362, 221] width 685 height 302
click at [221, 220] on icon "Основное содержание" at bounding box center [217, 219] width 10 height 14
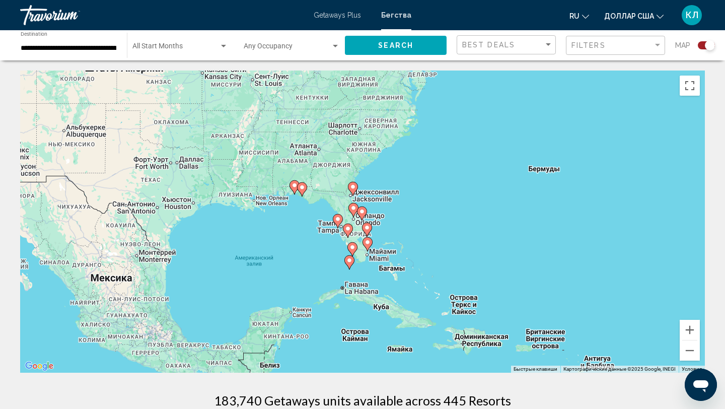
click at [361, 213] on image "Основное содержание" at bounding box center [362, 211] width 6 height 6
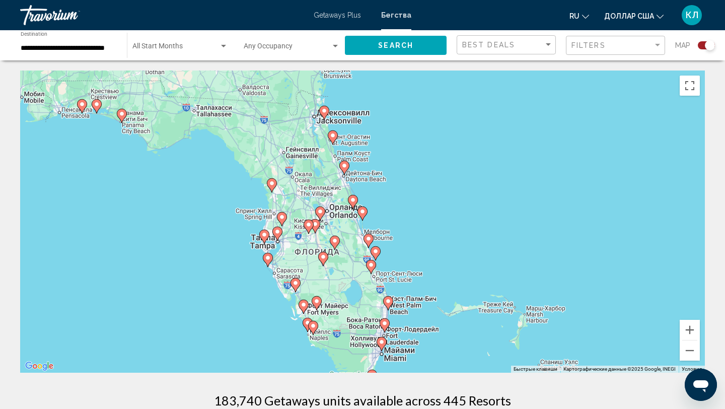
click at [390, 304] on icon "Основное содержание" at bounding box center [388, 303] width 9 height 13
type input "**********"
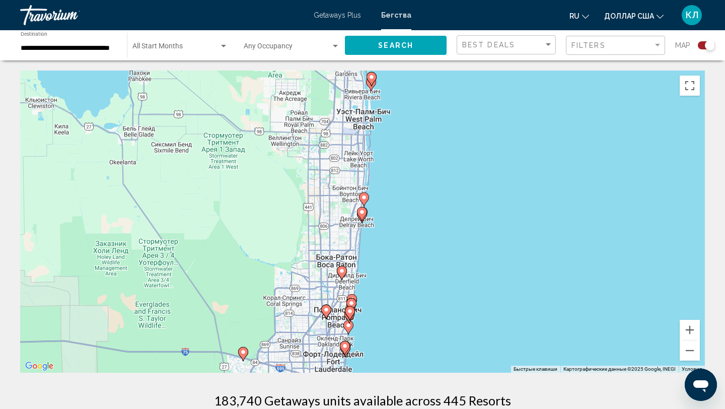
click at [368, 196] on icon "Основное содержание" at bounding box center [363, 199] width 9 height 13
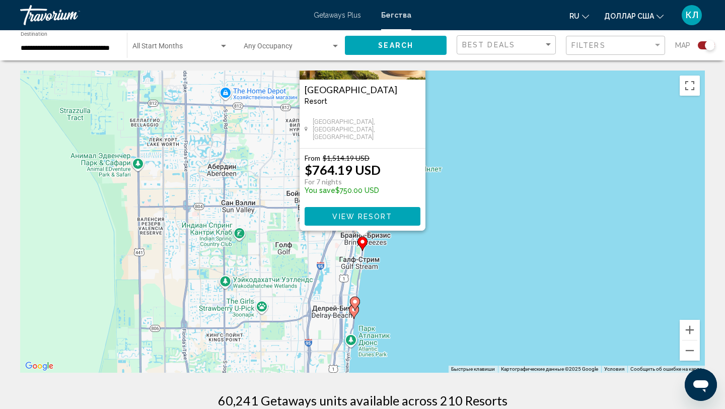
drag, startPoint x: 439, startPoint y: 276, endPoint x: 439, endPoint y: 83, distance: 193.3
click at [440, 83] on div "Для навигации используйте клавиши со стрелками. Чтобы активировать перетаскиван…" at bounding box center [362, 221] width 685 height 302
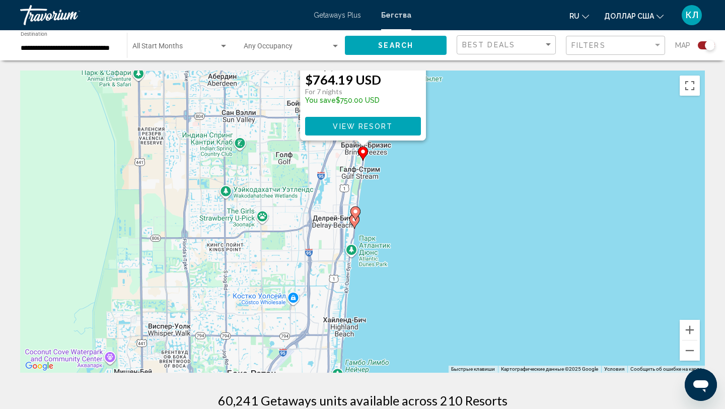
click at [359, 213] on icon "Основное содержание" at bounding box center [355, 213] width 9 height 13
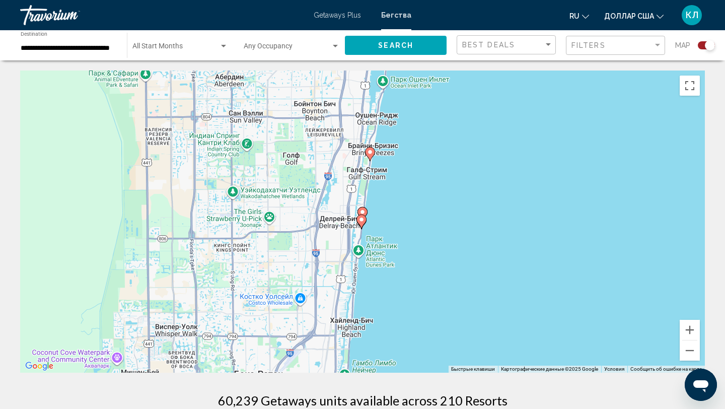
click at [365, 225] on gmp-advanced-marker "Основное содержание" at bounding box center [361, 221] width 10 height 15
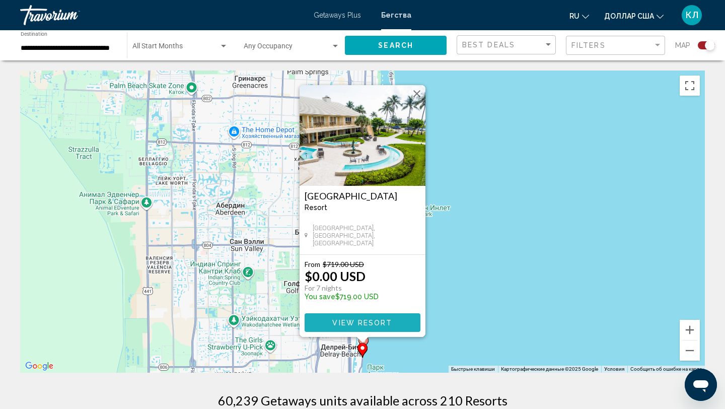
click at [374, 319] on span "View Resort" at bounding box center [362, 323] width 60 height 8
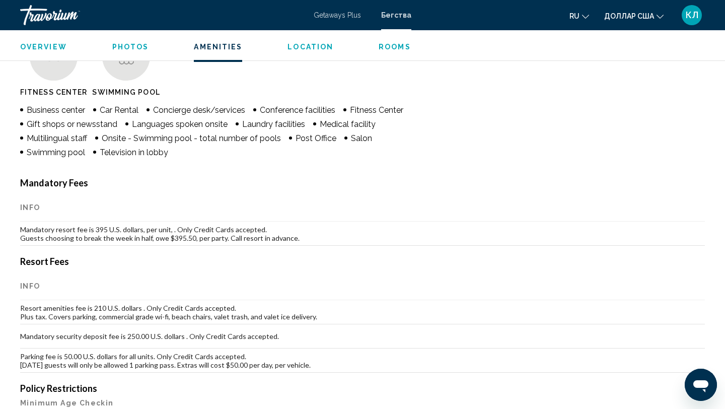
scroll to position [814, 0]
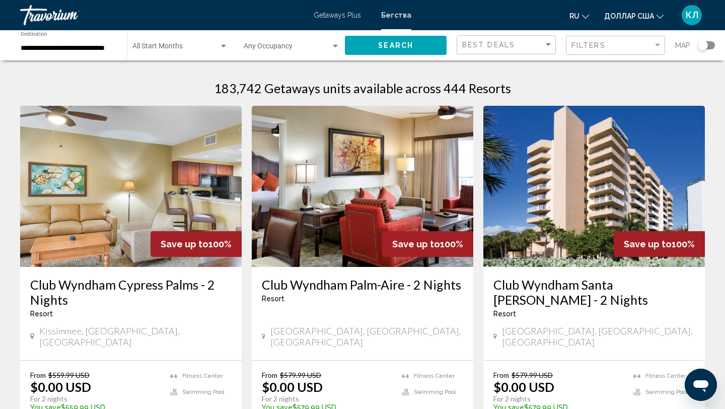
click at [33, 56] on div "**********" at bounding box center [69, 46] width 96 height 28
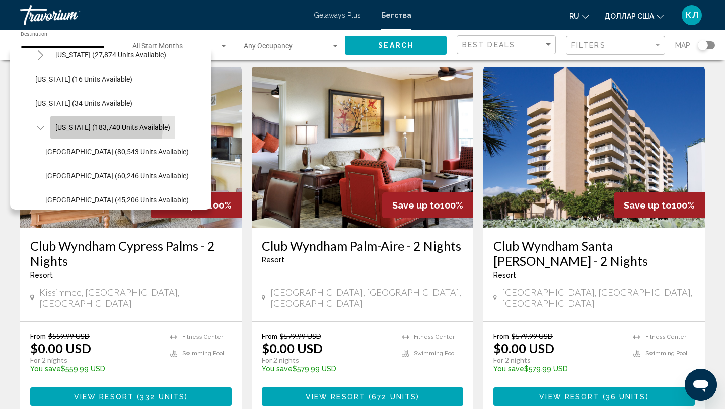
click at [95, 127] on span "[US_STATE] (183,740 units available)" at bounding box center [112, 127] width 115 height 8
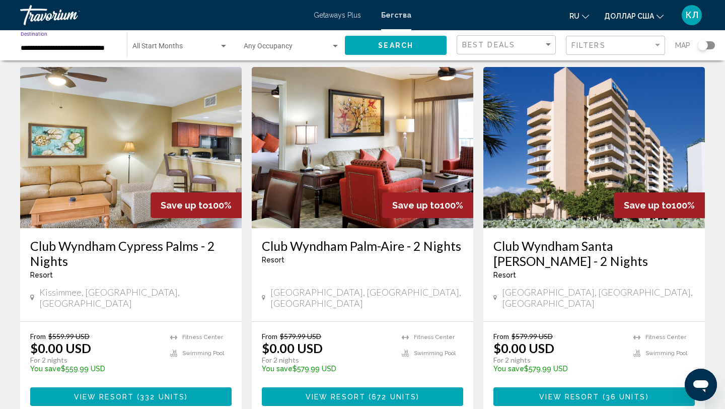
click at [444, 46] on button "Search" at bounding box center [396, 45] width 102 height 19
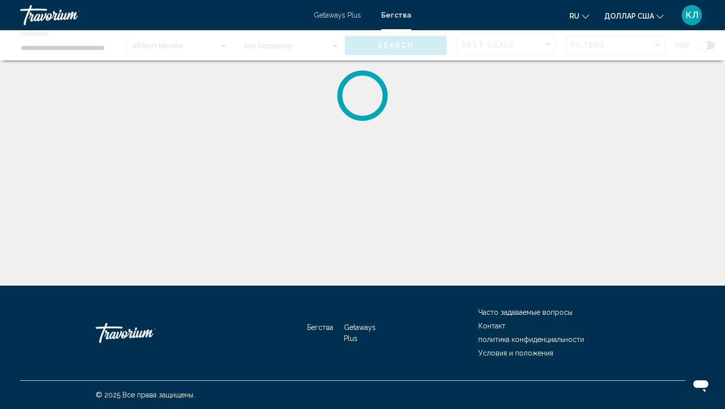
scroll to position [0, 0]
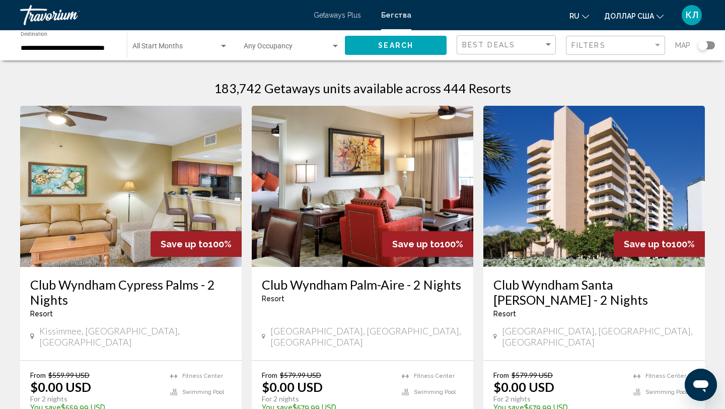
click at [710, 45] on div "Search widget" at bounding box center [706, 45] width 17 height 8
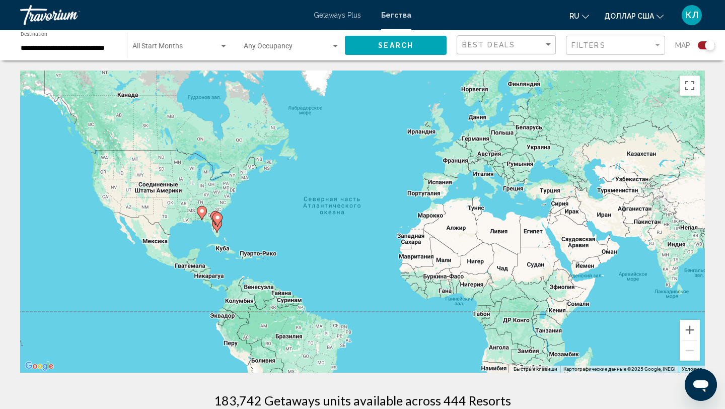
click at [224, 219] on div "Чтобы активировать перетаскивание с помощью клавиатуры, нажмите Alt + Ввод. Пос…" at bounding box center [362, 221] width 685 height 302
click at [221, 220] on icon "Основное содержание" at bounding box center [217, 219] width 9 height 13
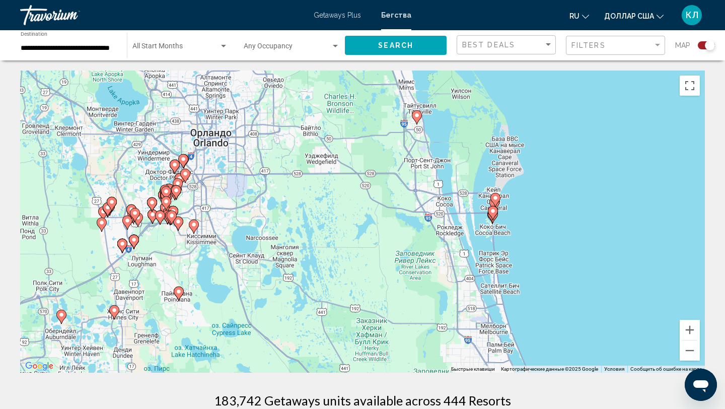
drag, startPoint x: 121, startPoint y: 189, endPoint x: 279, endPoint y: 193, distance: 158.1
click at [279, 193] on div "Чтобы активировать перетаскивание с помощью клавиатуры, нажмите Alt + Ввод. Пос…" at bounding box center [362, 221] width 685 height 302
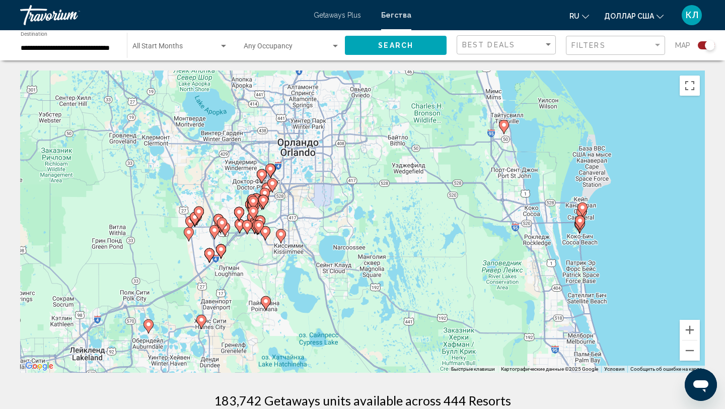
drag, startPoint x: 250, startPoint y: 199, endPoint x: 318, endPoint y: 207, distance: 68.0
click at [318, 207] on div "Чтобы активировать перетаскивание с помощью клавиатуры, нажмите Alt + Ввод. Пос…" at bounding box center [362, 221] width 685 height 302
click at [281, 236] on image "Основное содержание" at bounding box center [281, 234] width 6 height 6
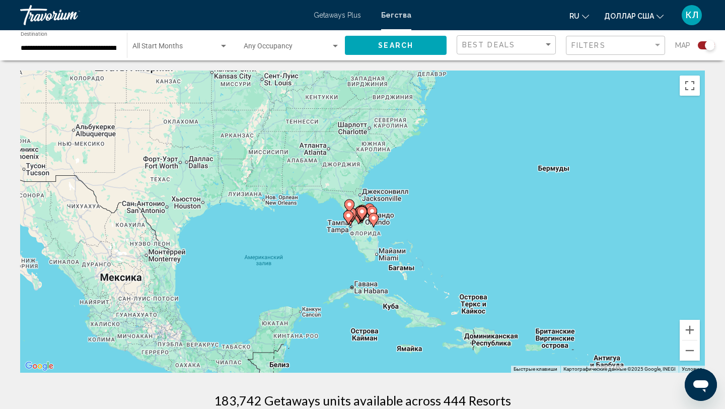
click at [372, 215] on image "Основное содержание" at bounding box center [374, 218] width 6 height 6
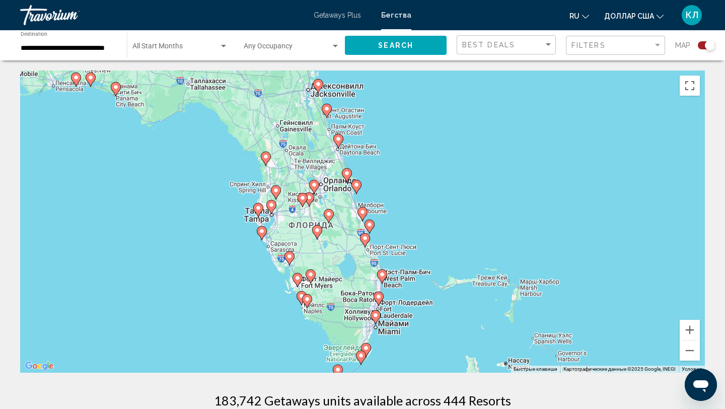
click at [312, 201] on icon "Основное содержание" at bounding box center [309, 199] width 9 height 13
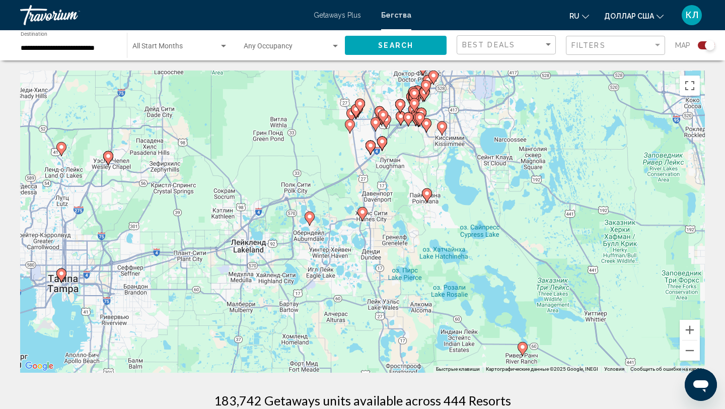
click at [402, 124] on gmp-advanced-marker "Основное содержание" at bounding box center [401, 118] width 10 height 15
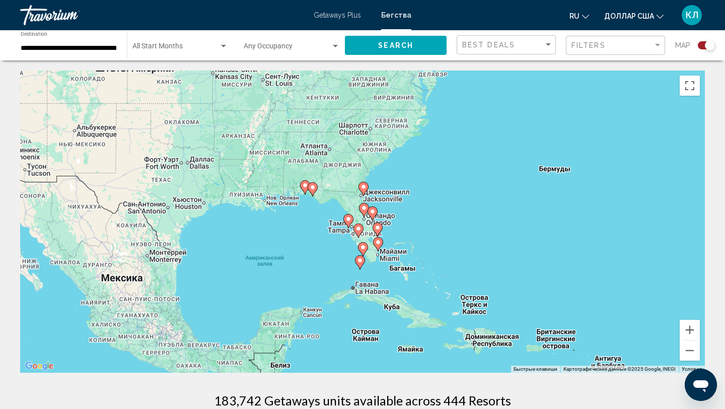
click at [357, 216] on div "Для навигации используйте клавиши со стрелками. Чтобы активировать перетаскиван…" at bounding box center [362, 221] width 685 height 302
click at [366, 219] on div "Для навигации используйте клавиши со стрелками. Чтобы активировать перетаскиван…" at bounding box center [362, 221] width 685 height 302
click at [377, 238] on icon "Основное содержание" at bounding box center [378, 244] width 9 height 13
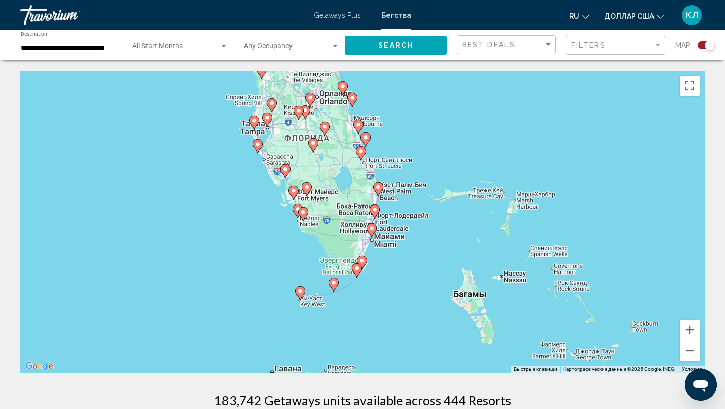
click at [333, 104] on div "Чтобы активировать перетаскивание с помощью клавиатуры, нажмите Alt + Ввод. Пос…" at bounding box center [362, 221] width 685 height 302
click at [314, 103] on gmp-advanced-marker "Основное содержание" at bounding box center [310, 99] width 10 height 15
type input "**********"
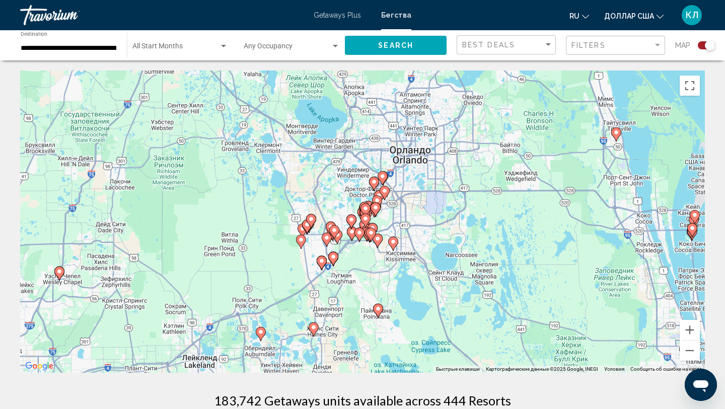
click at [367, 232] on icon "Основное содержание" at bounding box center [371, 234] width 9 height 13
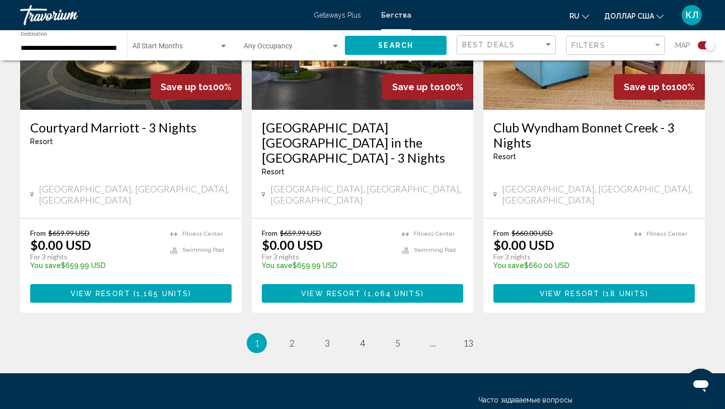
scroll to position [1609, 0]
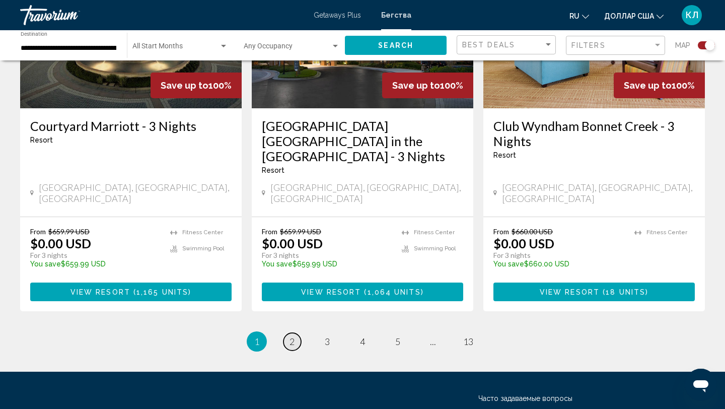
click at [298, 333] on link "page 2" at bounding box center [292, 342] width 18 height 18
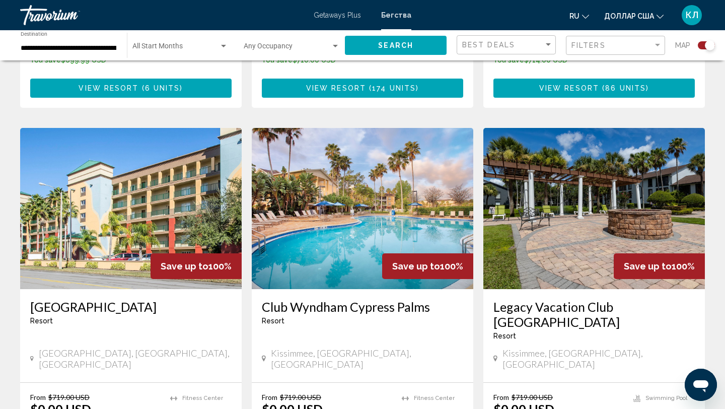
scroll to position [1044, 0]
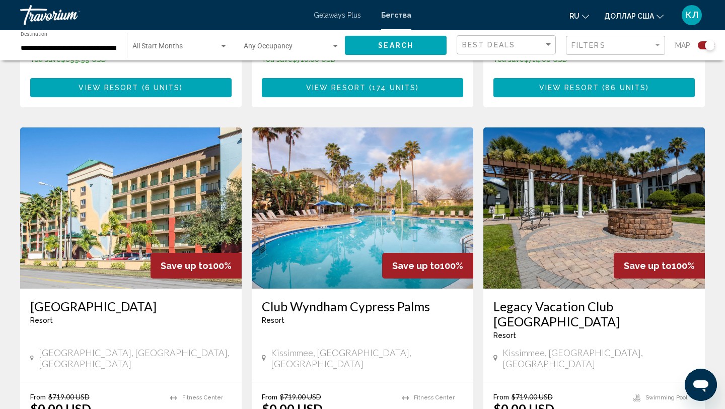
click at [526, 299] on h3 "Legacy Vacation Club [GEOGRAPHIC_DATA]" at bounding box center [593, 314] width 201 height 30
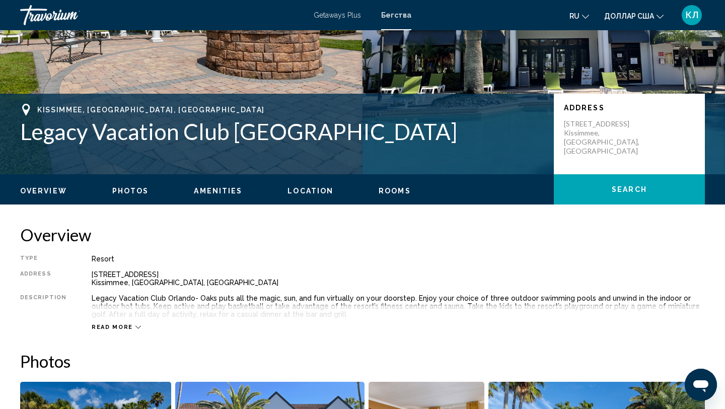
scroll to position [148, 0]
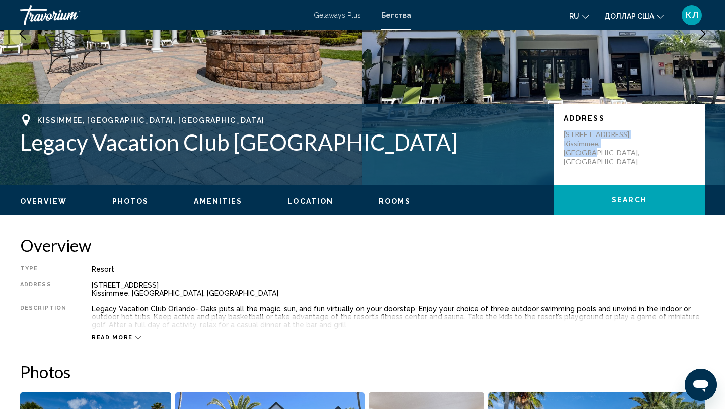
drag, startPoint x: 564, startPoint y: 133, endPoint x: 627, endPoint y: 149, distance: 64.8
click at [627, 149] on div "Address [STREET_ADDRESS] [GEOGRAPHIC_DATA], [GEOGRAPHIC_DATA], [GEOGRAPHIC_DATA]" at bounding box center [629, 144] width 151 height 81
copy p "[STREET_ADDRESS] [GEOGRAPHIC_DATA], [GEOGRAPHIC_DATA], [GEOGRAPHIC_DATA]"
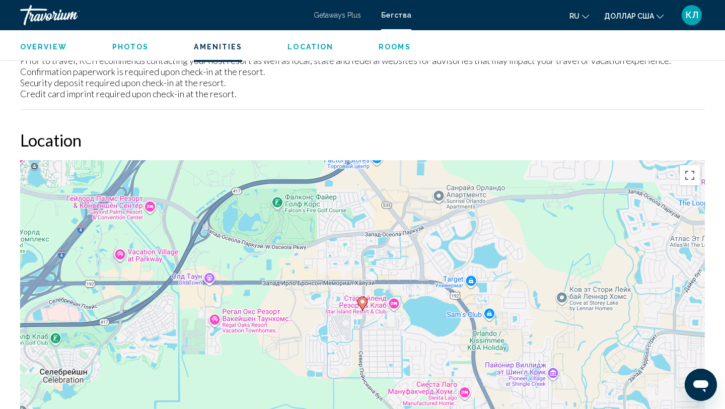
scroll to position [1472, 0]
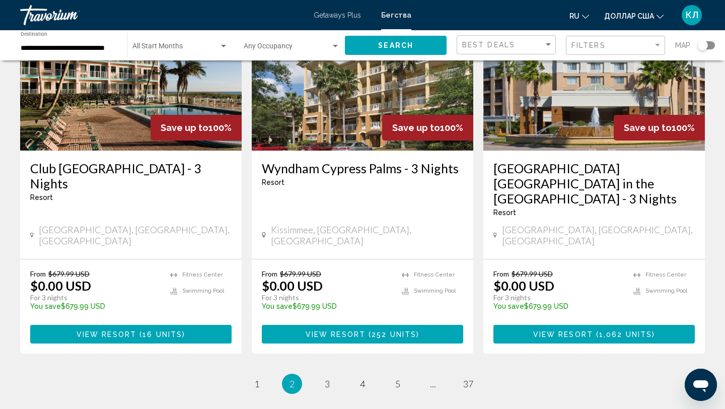
scroll to position [1271, 0]
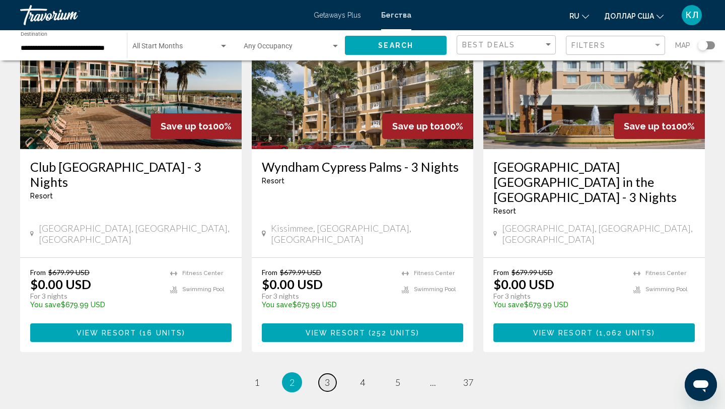
click at [323, 374] on link "page 3" at bounding box center [328, 383] width 18 height 18
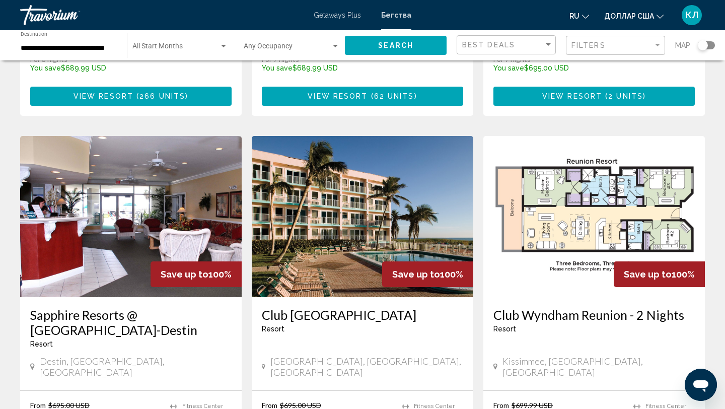
scroll to position [746, 0]
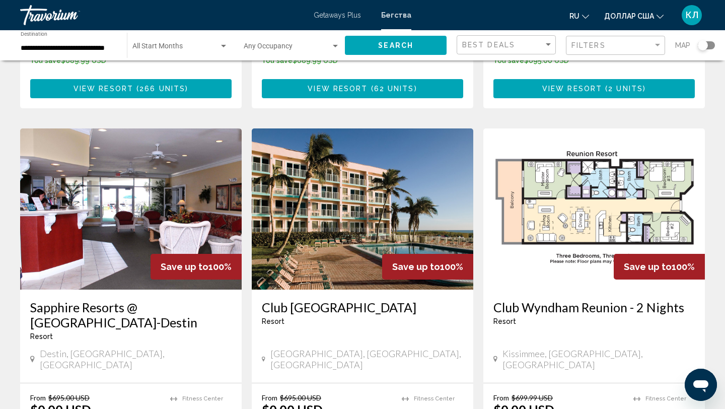
click at [317, 300] on h3 "Club [GEOGRAPHIC_DATA]" at bounding box center [362, 307] width 201 height 15
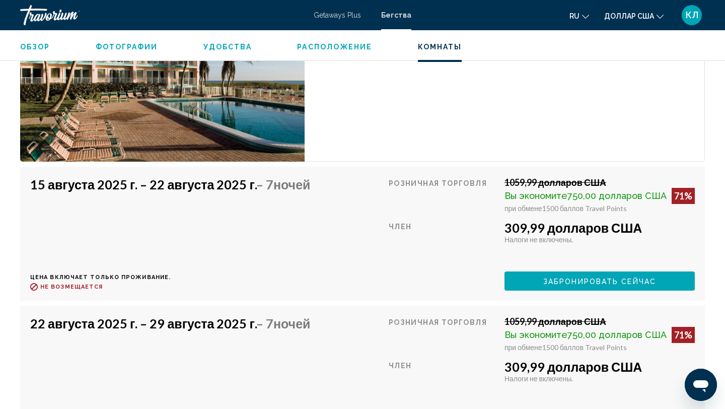
scroll to position [2280, 0]
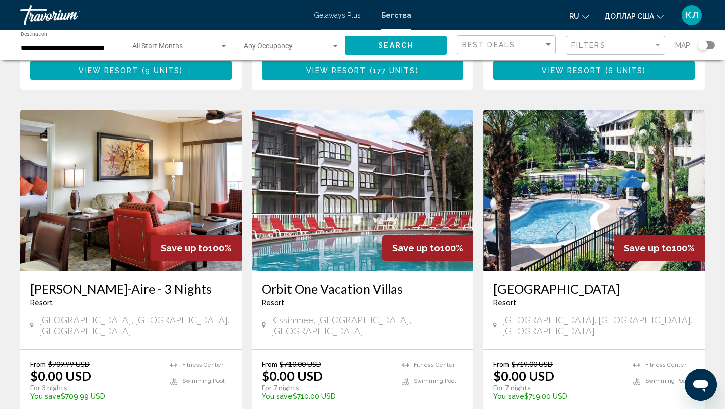
scroll to position [1126, 0]
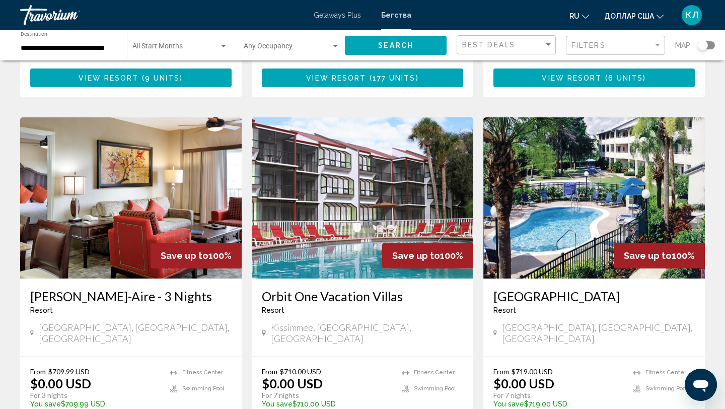
click at [535, 288] on h3 "[GEOGRAPHIC_DATA]" at bounding box center [593, 295] width 201 height 15
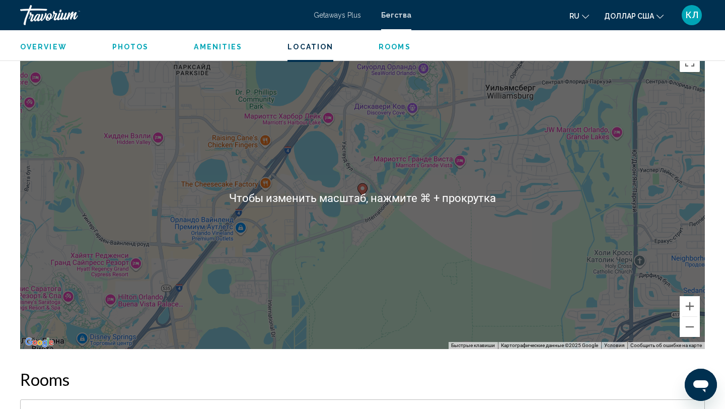
scroll to position [1221, 0]
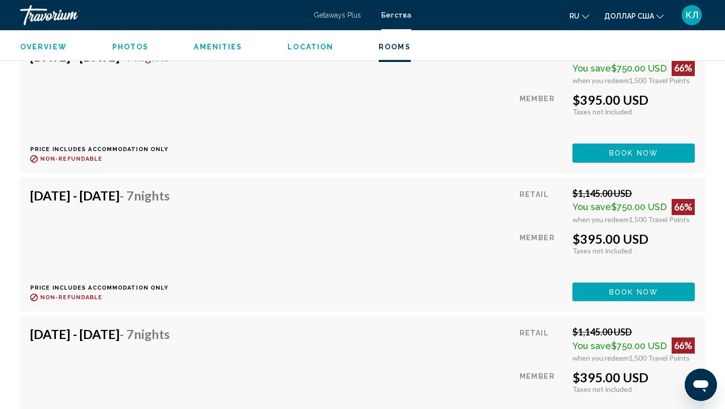
scroll to position [2016, 0]
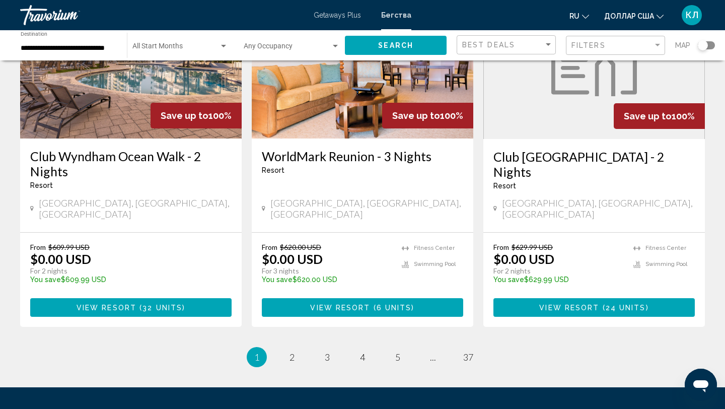
scroll to position [1292, 0]
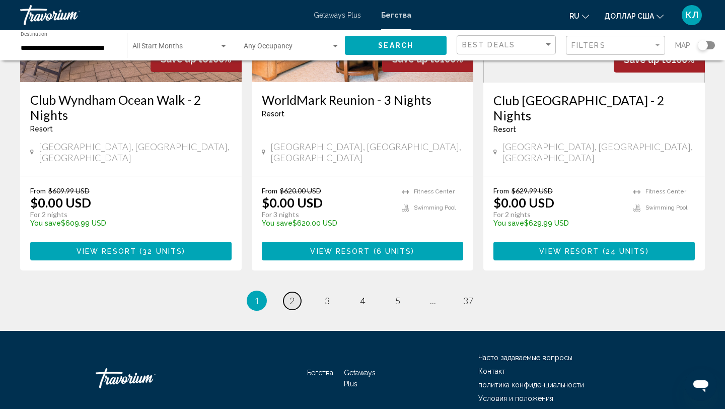
click at [294, 295] on span "2" at bounding box center [291, 300] width 5 height 11
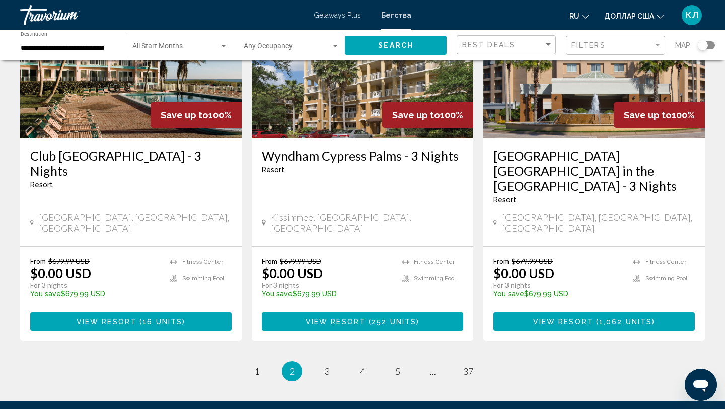
scroll to position [1307, 0]
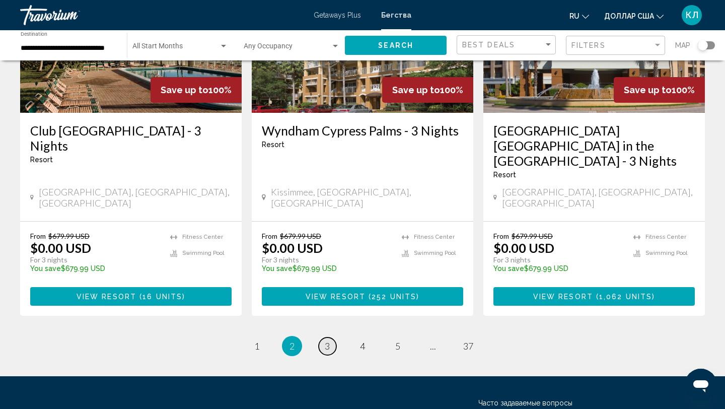
click at [334, 337] on link "page 3" at bounding box center [328, 346] width 18 height 18
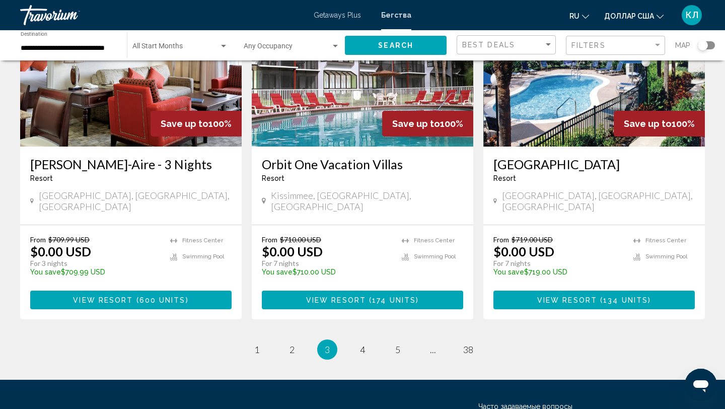
scroll to position [1260, 0]
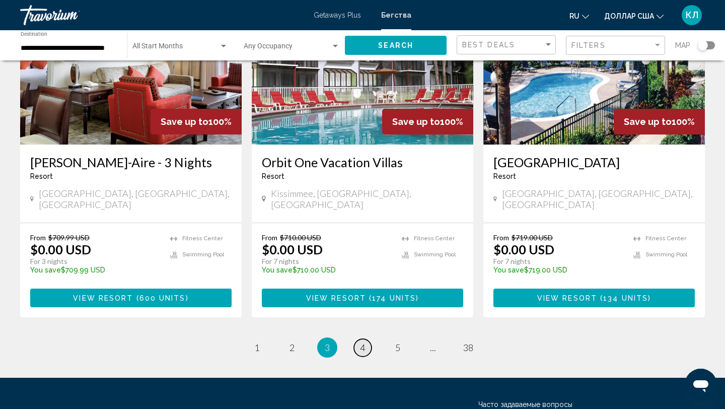
click at [357, 339] on link "page 4" at bounding box center [363, 348] width 18 height 18
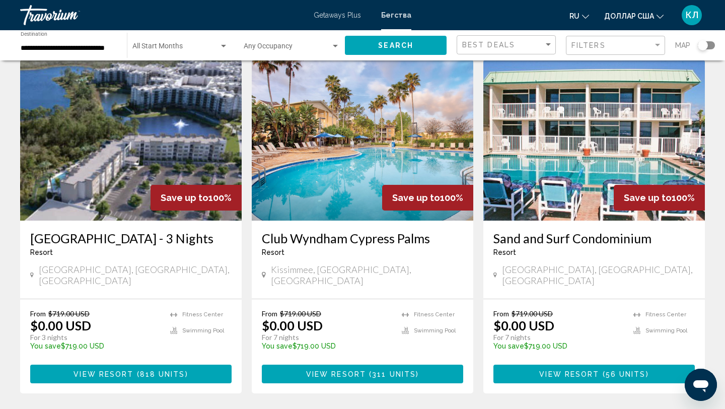
scroll to position [47, 0]
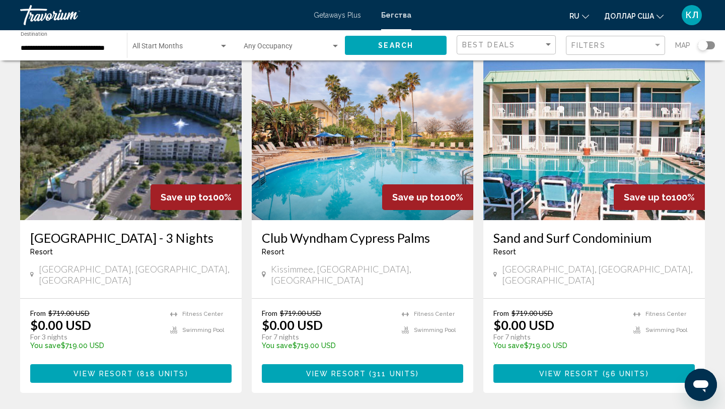
click at [315, 239] on h3 "Club Wyndham Cypress Palms" at bounding box center [362, 237] width 201 height 15
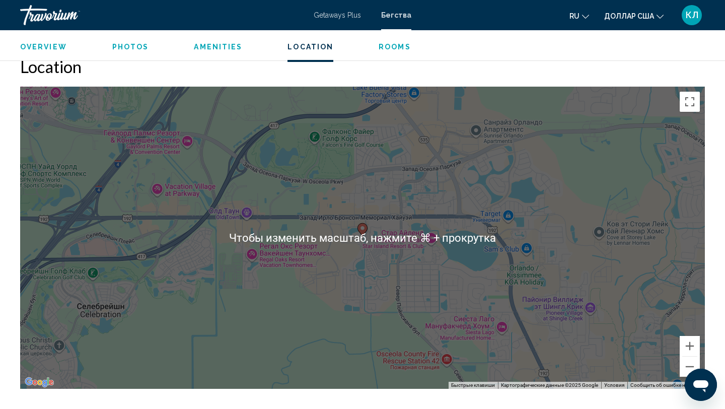
scroll to position [1484, 0]
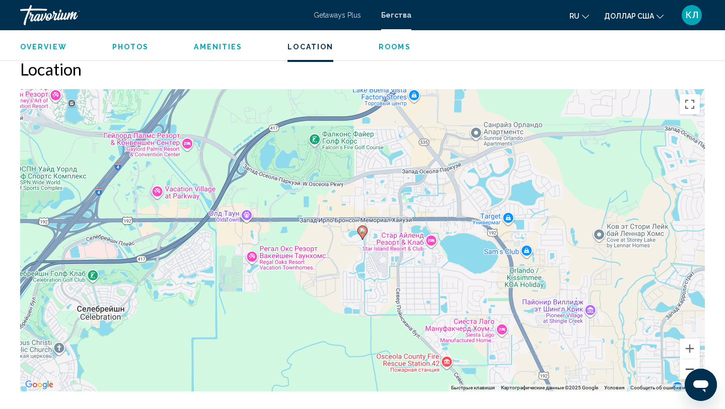
click at [686, 369] on button "Уменьшить" at bounding box center [690, 369] width 20 height 20
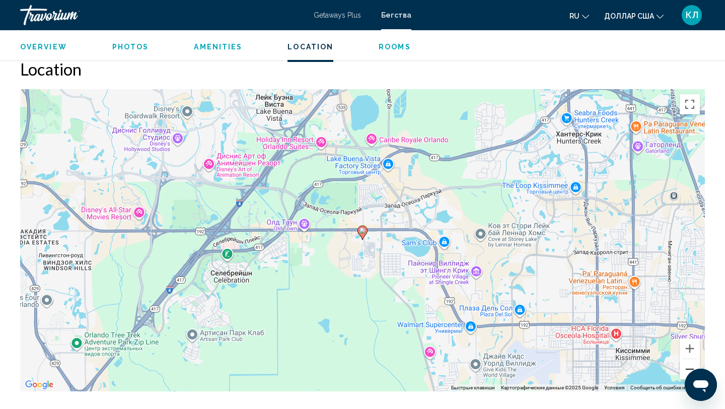
click at [686, 369] on button "Уменьшить" at bounding box center [690, 369] width 20 height 20
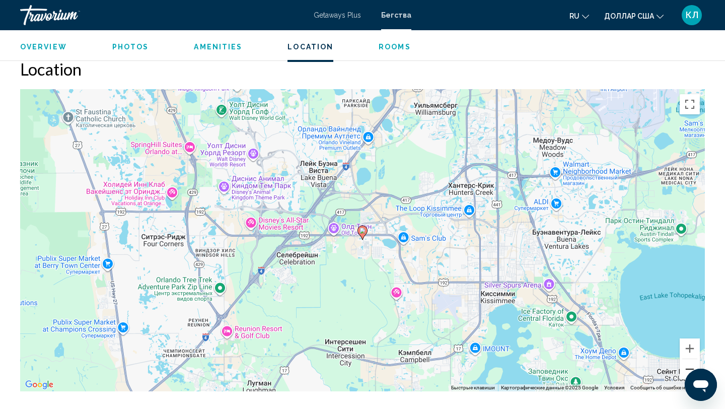
click at [686, 369] on button "Уменьшить" at bounding box center [690, 369] width 20 height 20
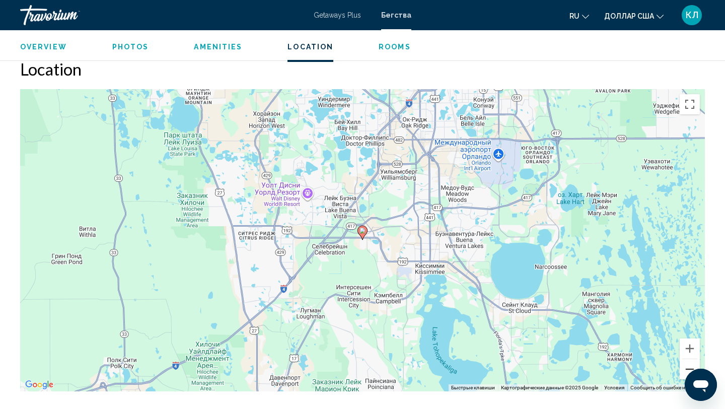
click at [686, 369] on button "Уменьшить" at bounding box center [690, 369] width 20 height 20
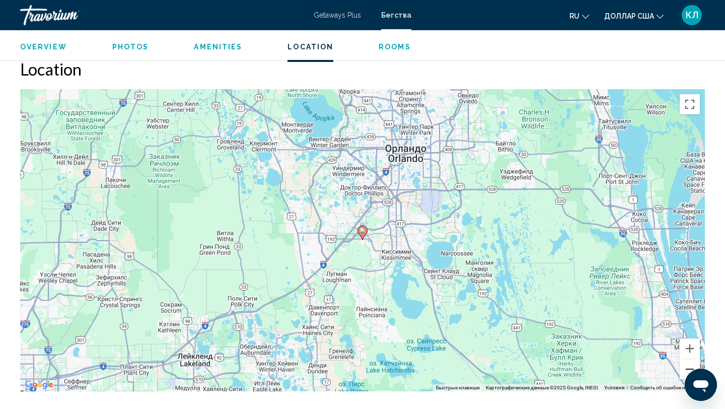
click at [686, 369] on button "Уменьшить" at bounding box center [690, 369] width 20 height 20
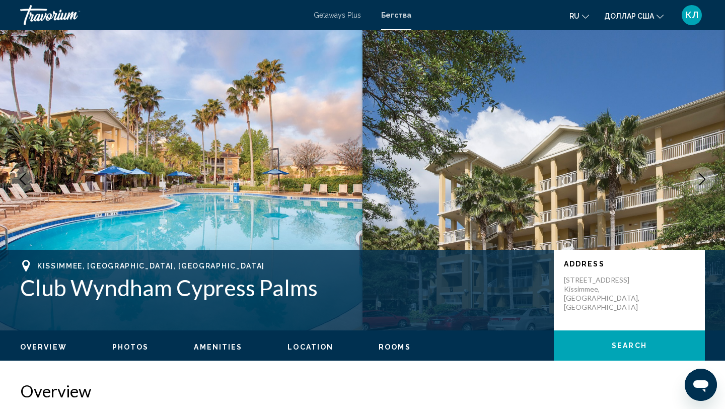
scroll to position [2, 0]
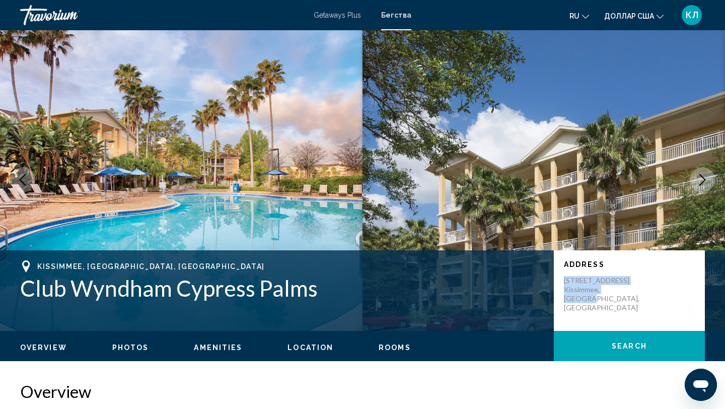
drag, startPoint x: 564, startPoint y: 279, endPoint x: 629, endPoint y: 294, distance: 66.7
click at [629, 294] on div "Address 5324 Fairfield Lake Drive Kissimmee, FL, USA" at bounding box center [629, 290] width 151 height 81
copy p "5324 Fairfield Lake Drive Kissimmee, FL, USA"
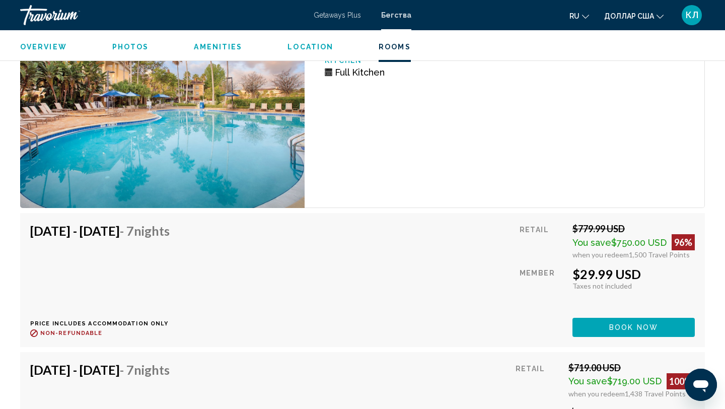
scroll to position [2039, 0]
